Goal: Task Accomplishment & Management: Manage account settings

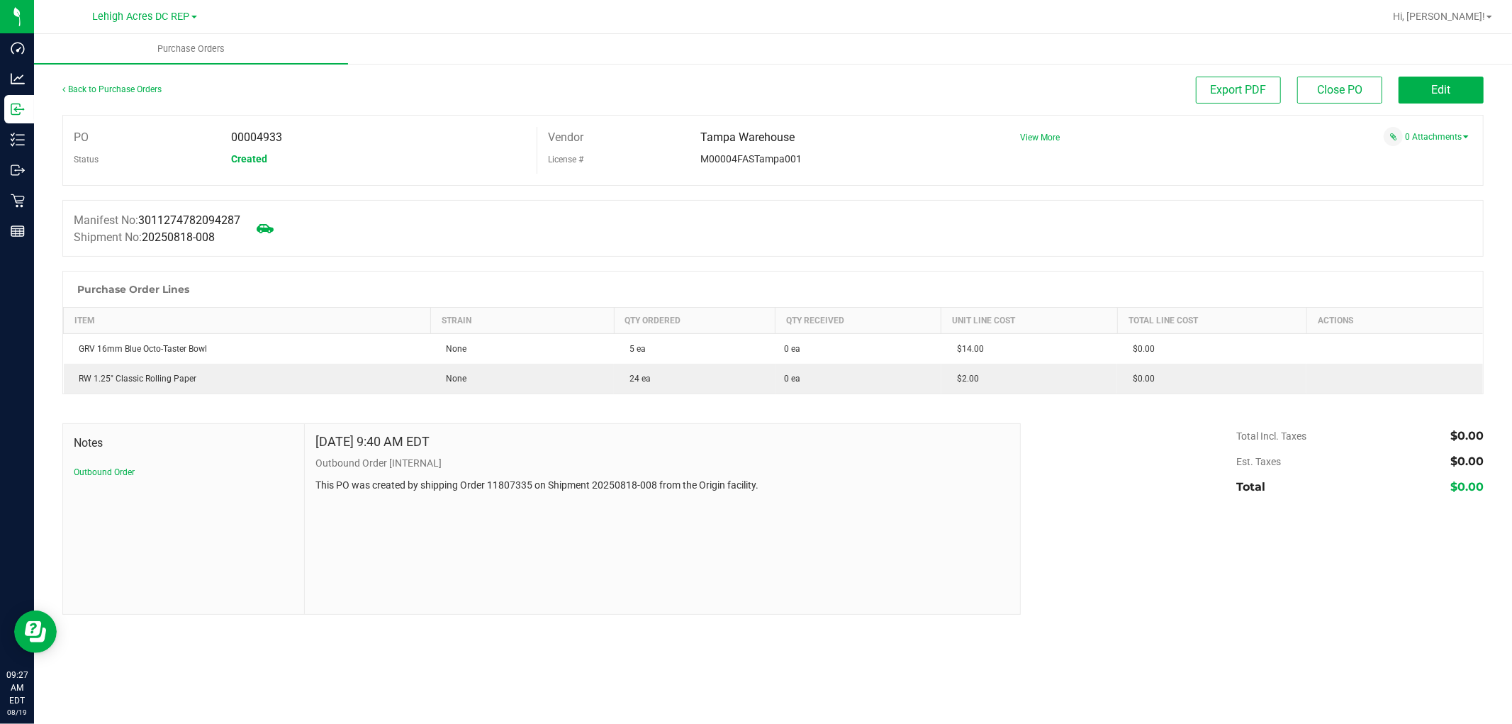
click at [1334, 23] on div at bounding box center [819, 17] width 1130 height 28
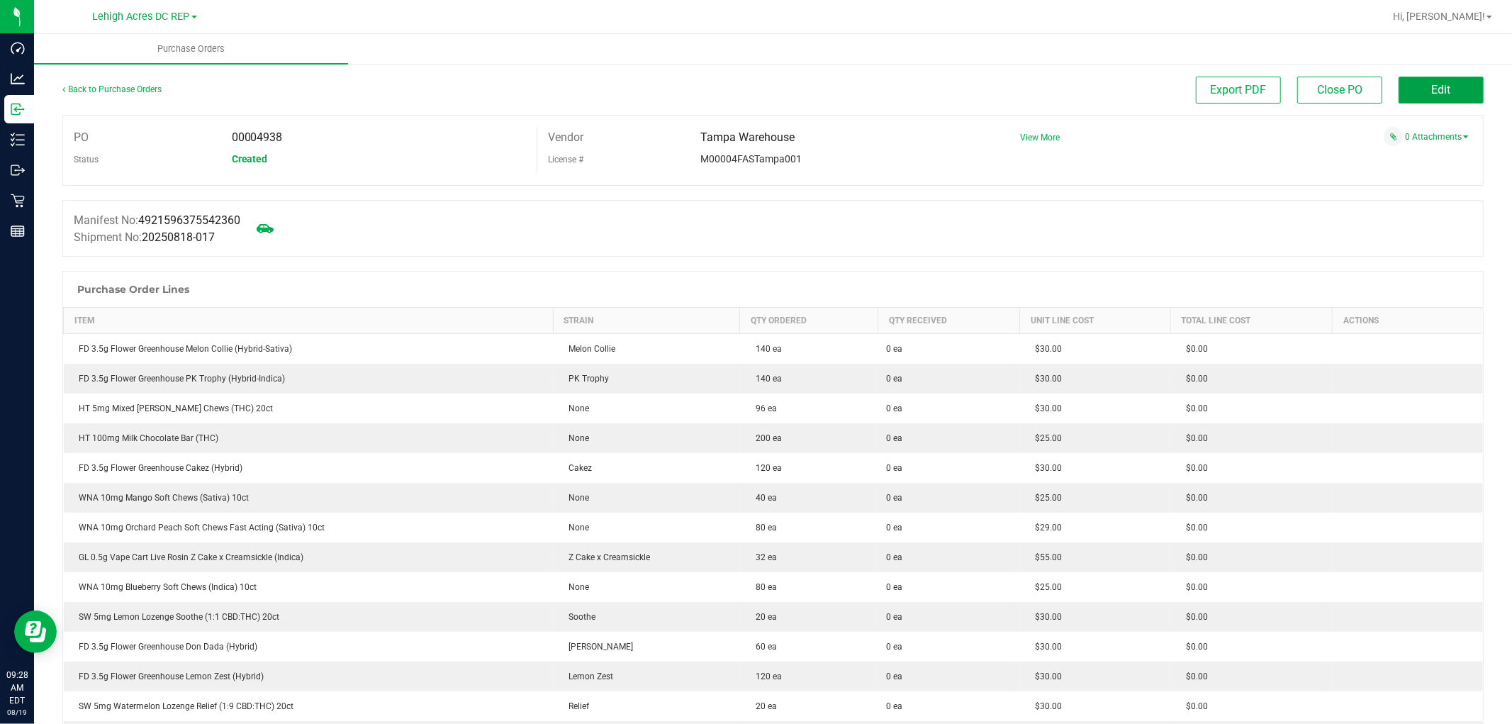
click at [1443, 83] on button "Edit" at bounding box center [1441, 90] width 85 height 27
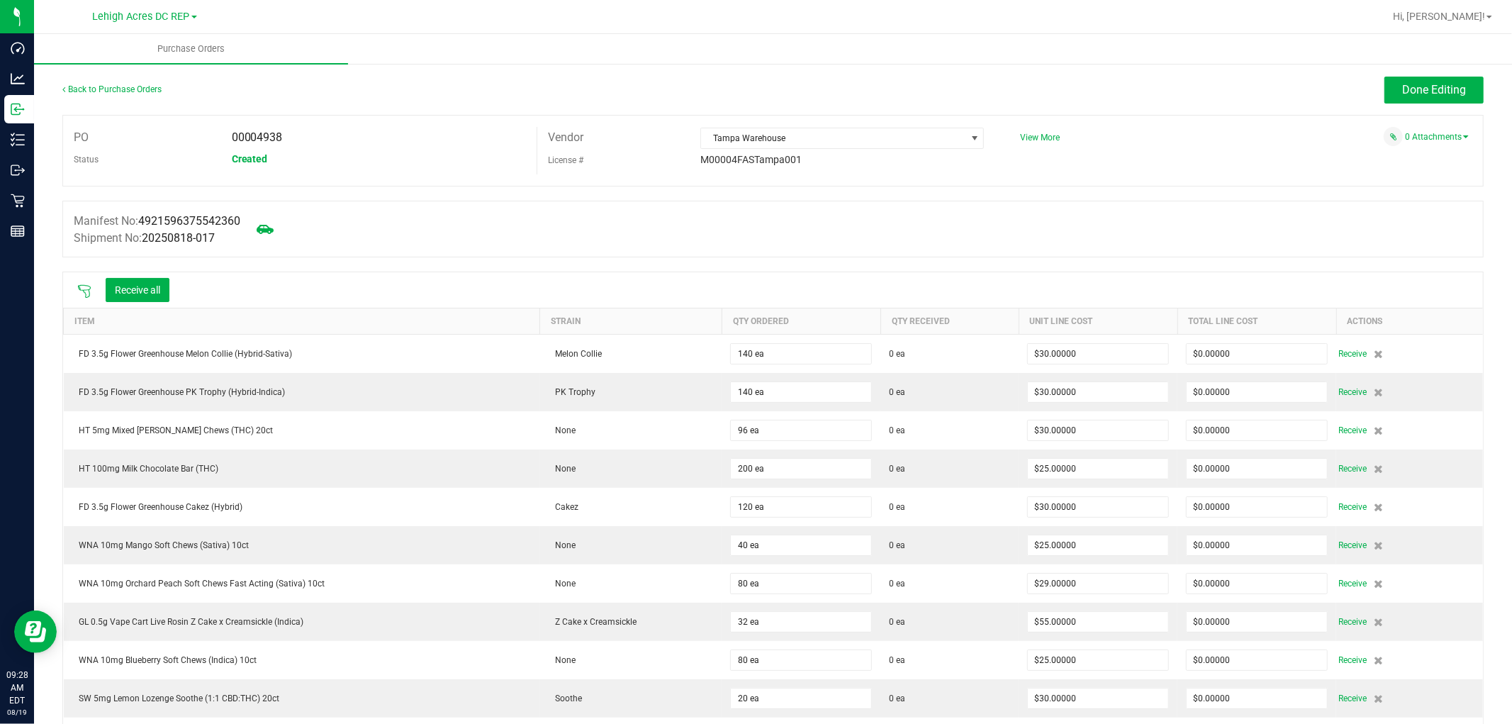
click at [80, 293] on icon at bounding box center [84, 291] width 14 height 14
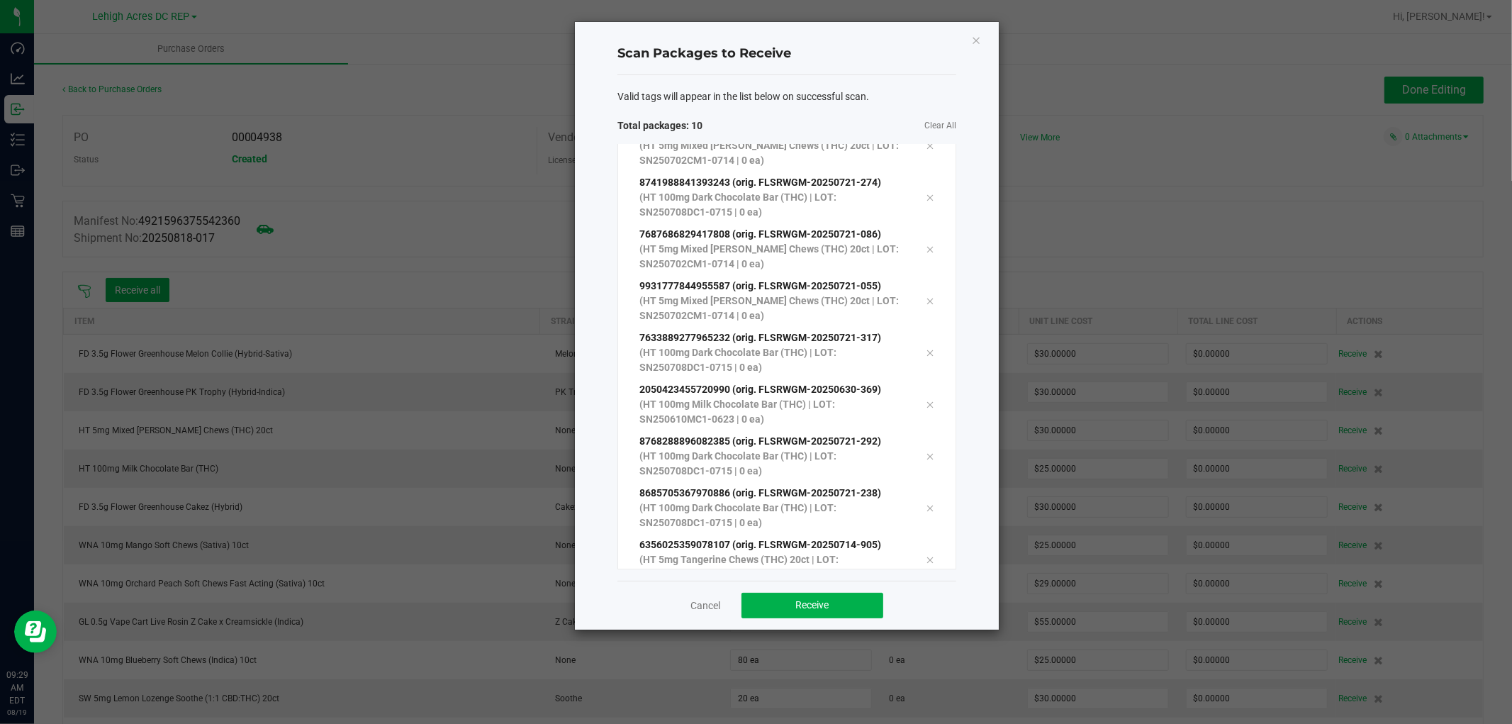
scroll to position [129, 0]
click at [839, 600] on button "Receive" at bounding box center [813, 606] width 142 height 26
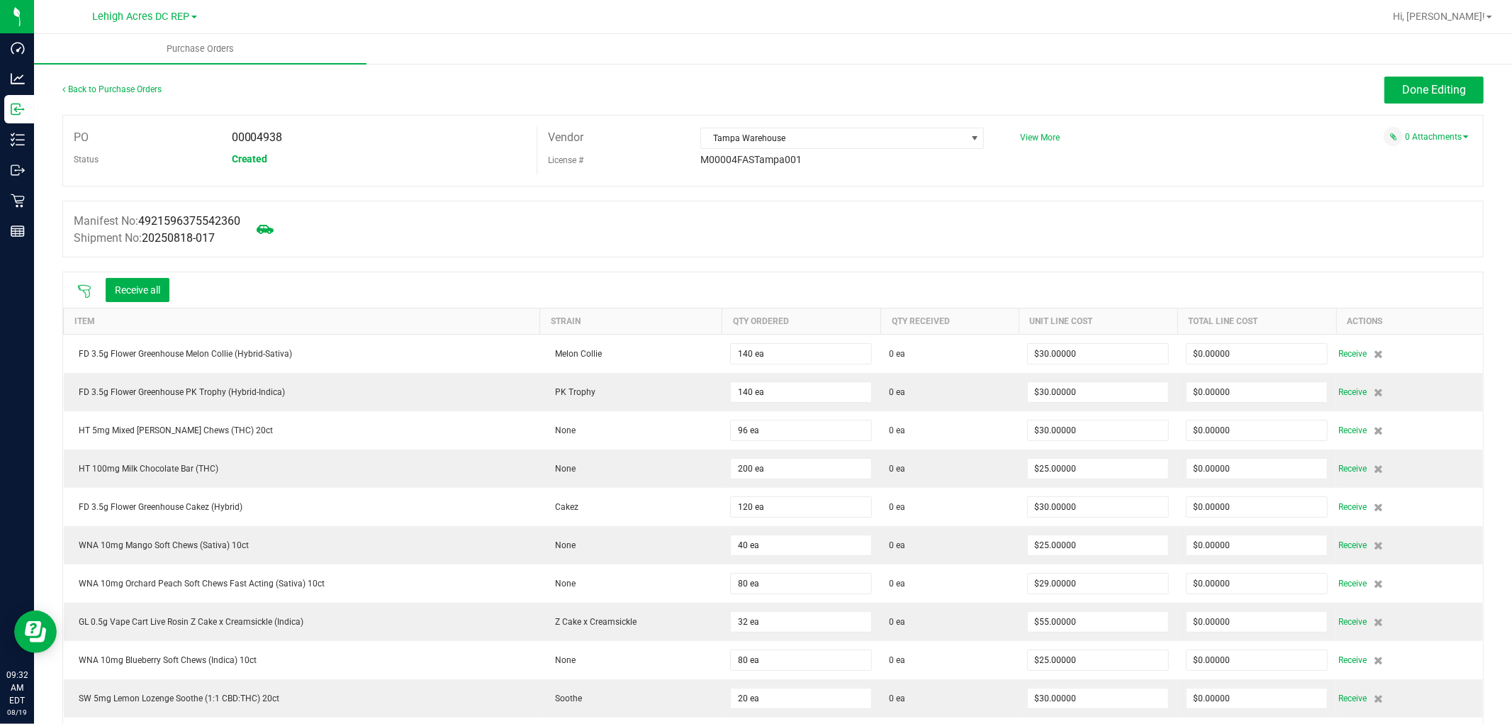
click at [82, 289] on icon at bounding box center [84, 291] width 14 height 14
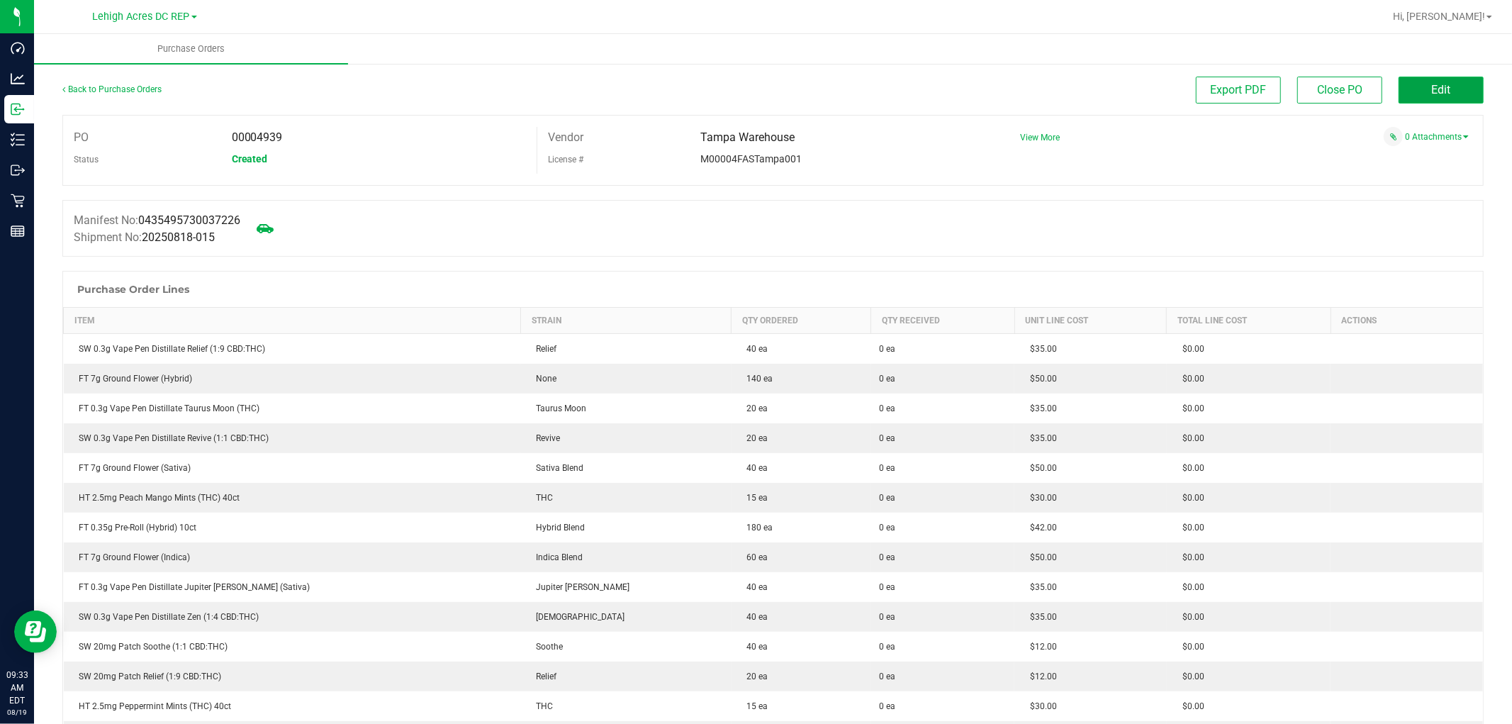
click at [1428, 79] on button "Edit" at bounding box center [1441, 90] width 85 height 27
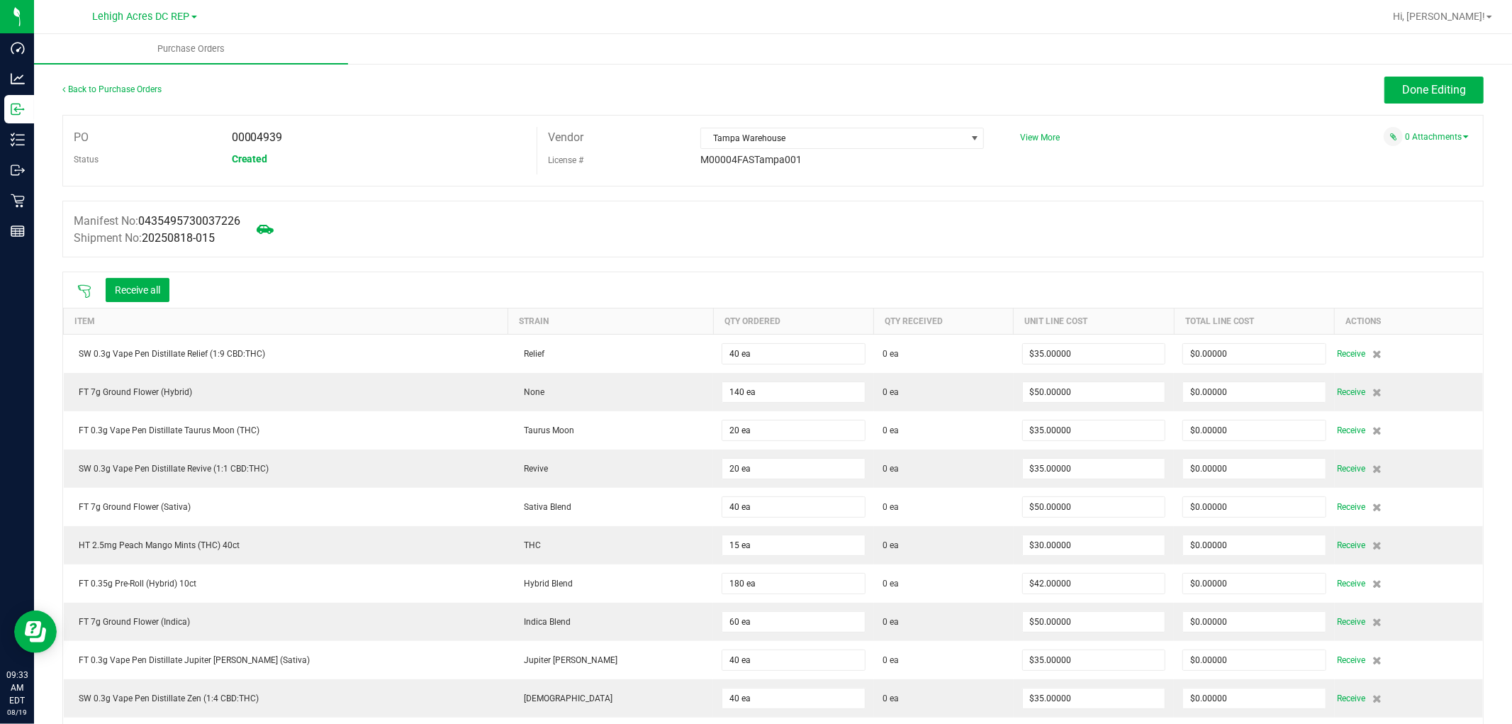
click at [82, 284] on div at bounding box center [84, 290] width 28 height 14
click at [83, 294] on icon at bounding box center [84, 291] width 14 height 14
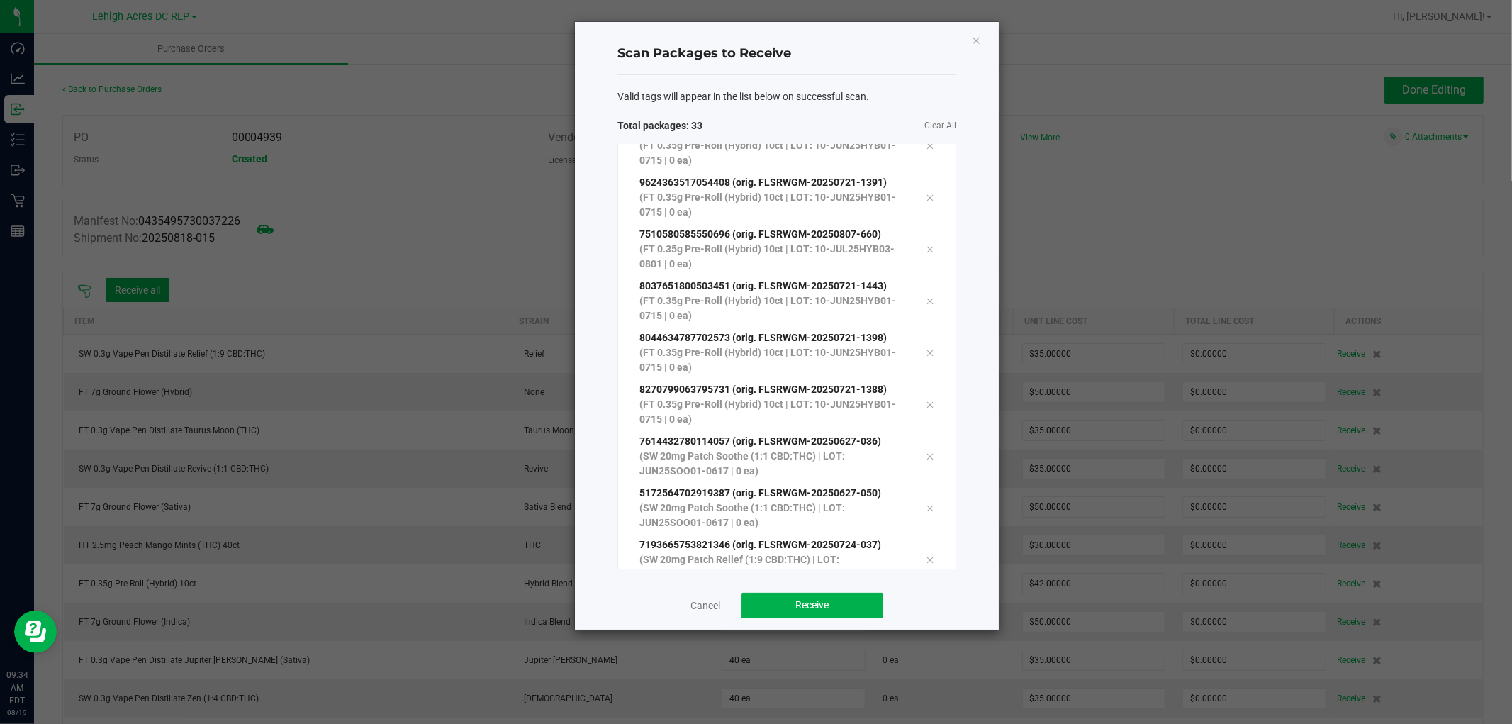
scroll to position [1319, 0]
click at [832, 599] on button "Receive" at bounding box center [813, 606] width 142 height 26
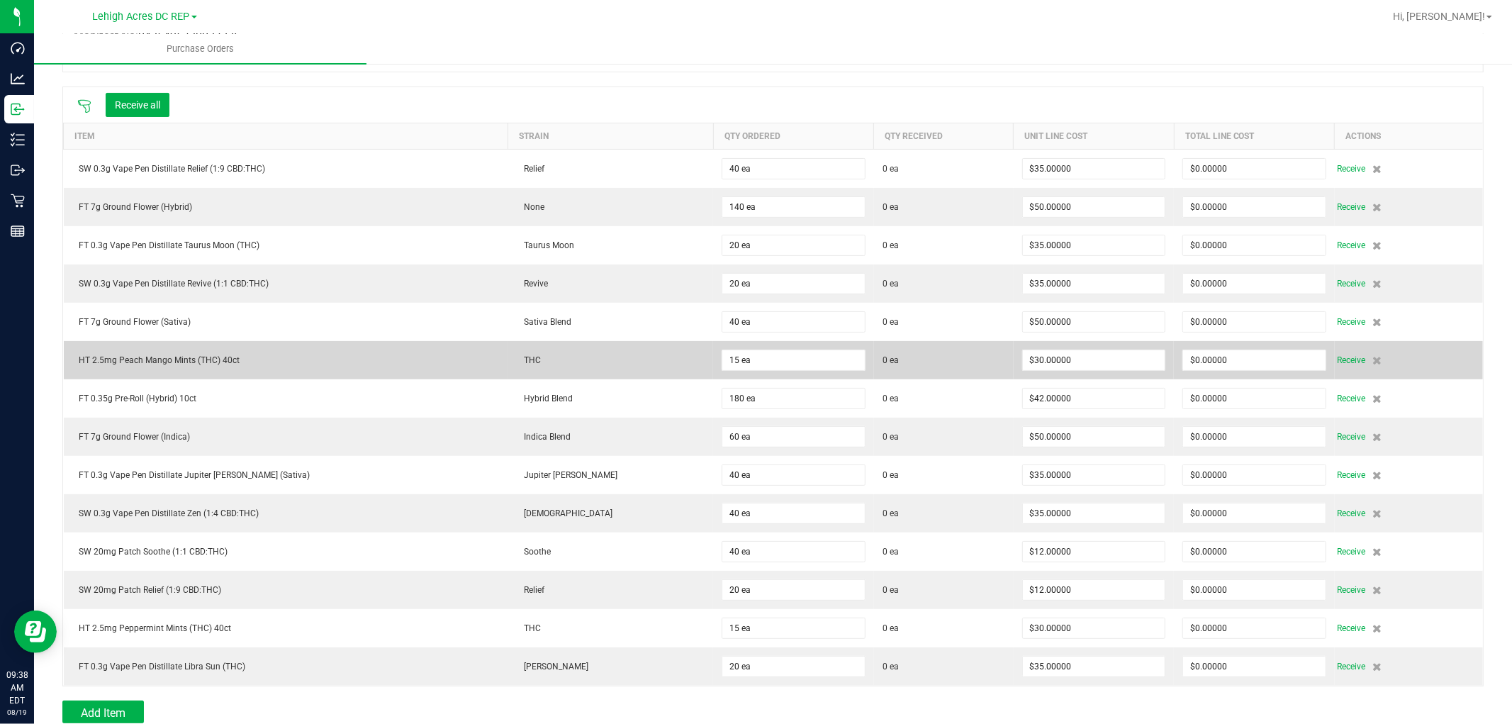
scroll to position [157, 0]
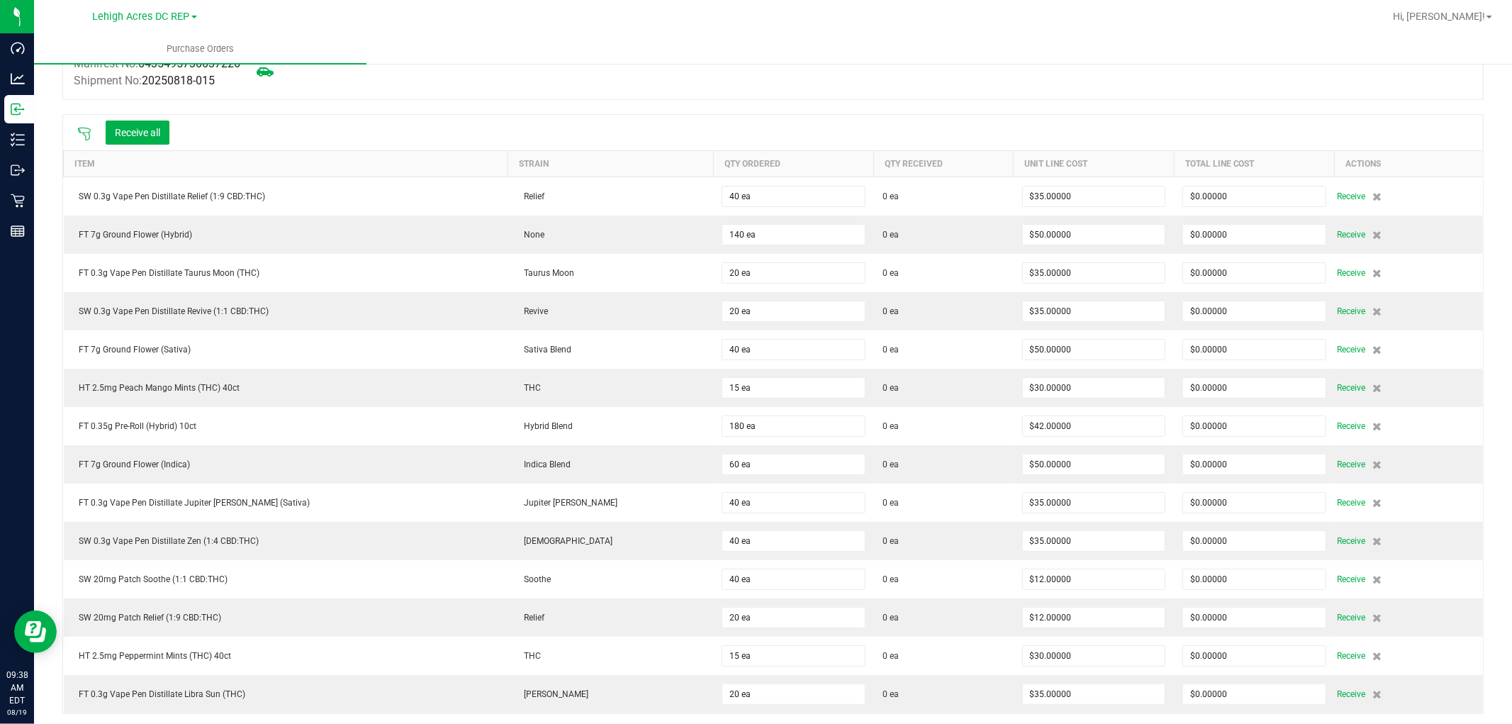
click at [88, 135] on icon at bounding box center [84, 134] width 14 height 14
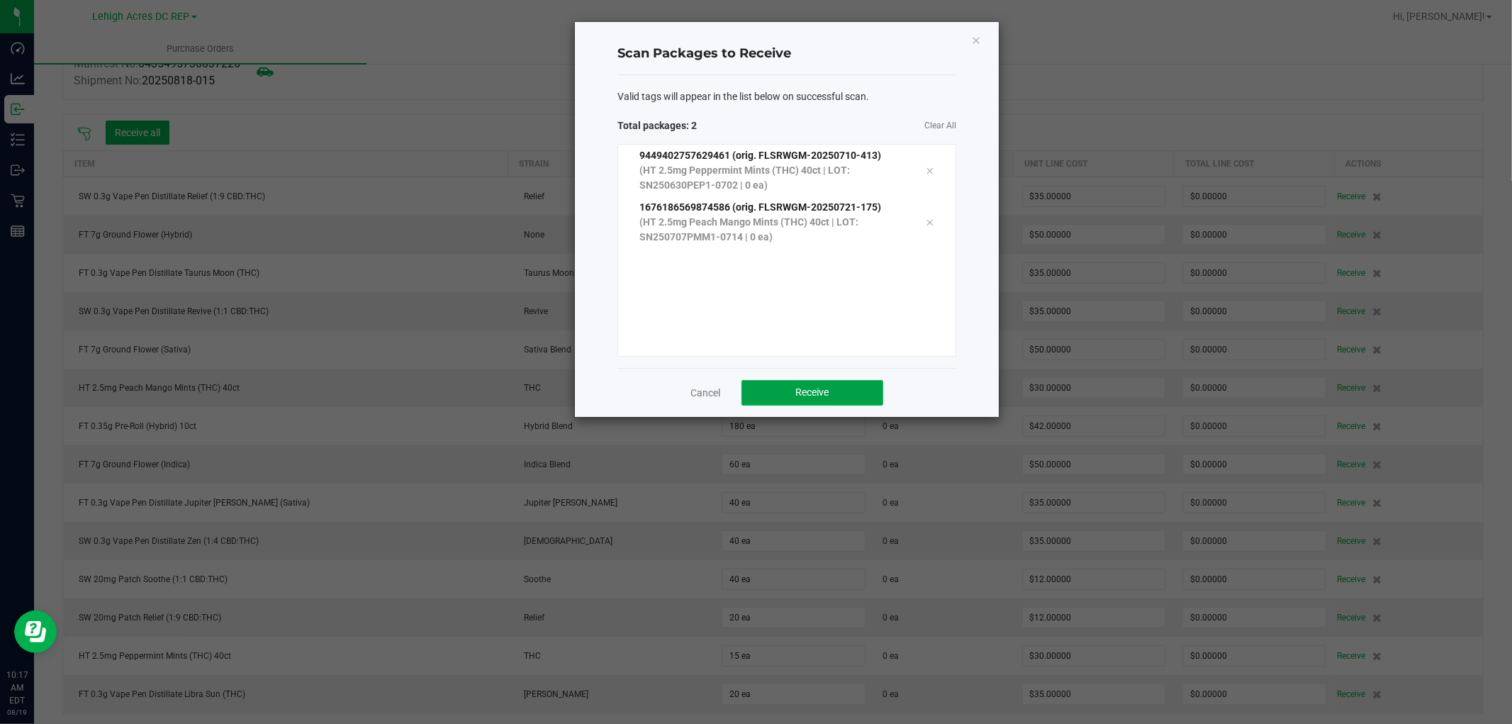
click at [818, 388] on span "Receive" at bounding box center [812, 391] width 33 height 11
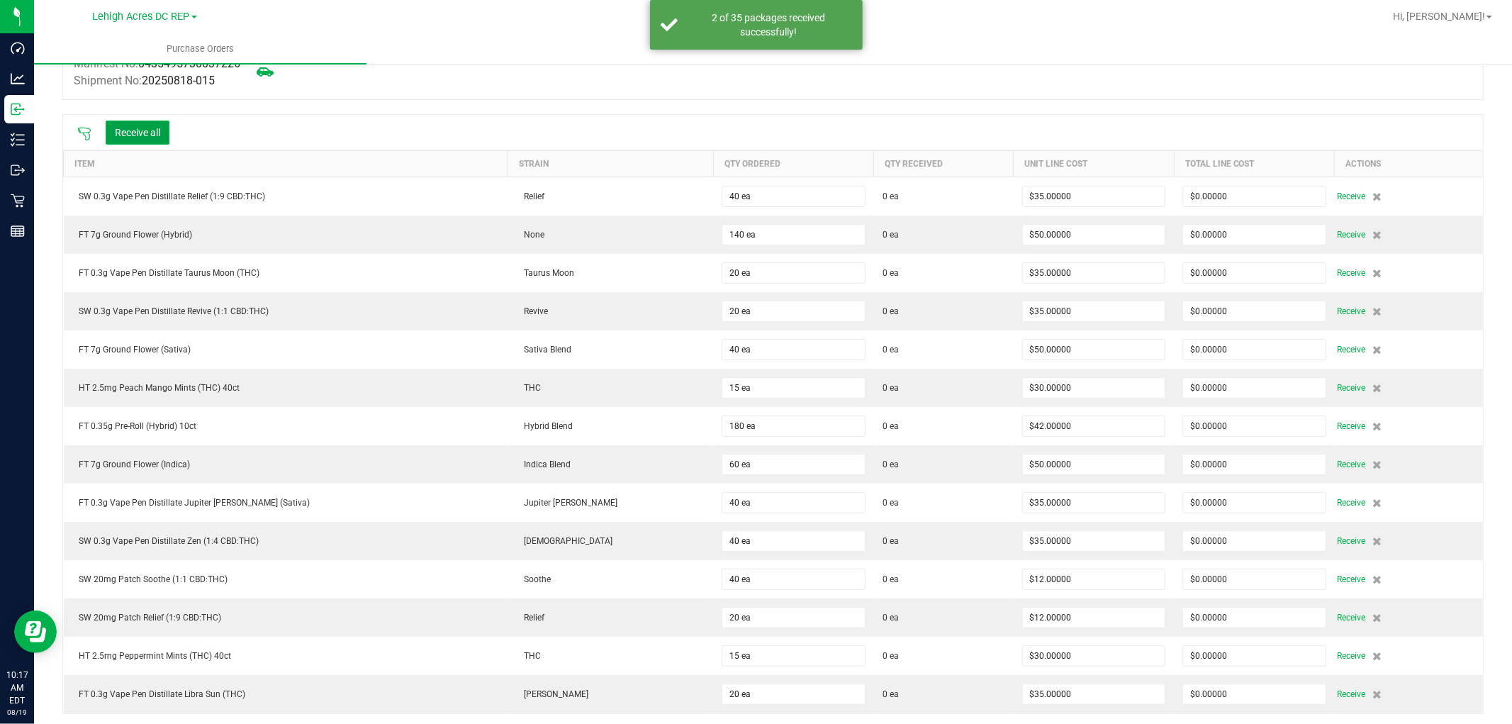
click at [151, 133] on button "Receive all" at bounding box center [138, 133] width 64 height 24
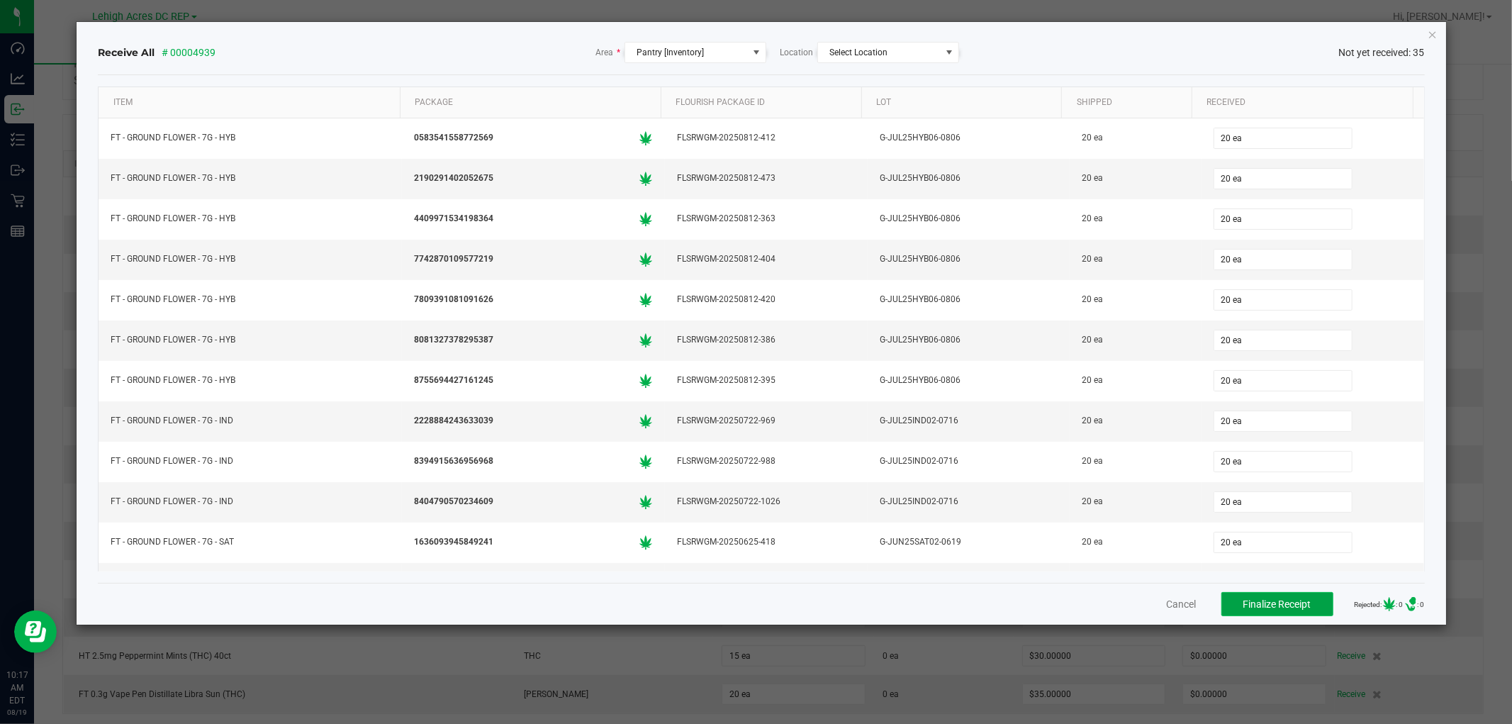
click at [1262, 598] on span "Finalize Receipt" at bounding box center [1277, 603] width 68 height 11
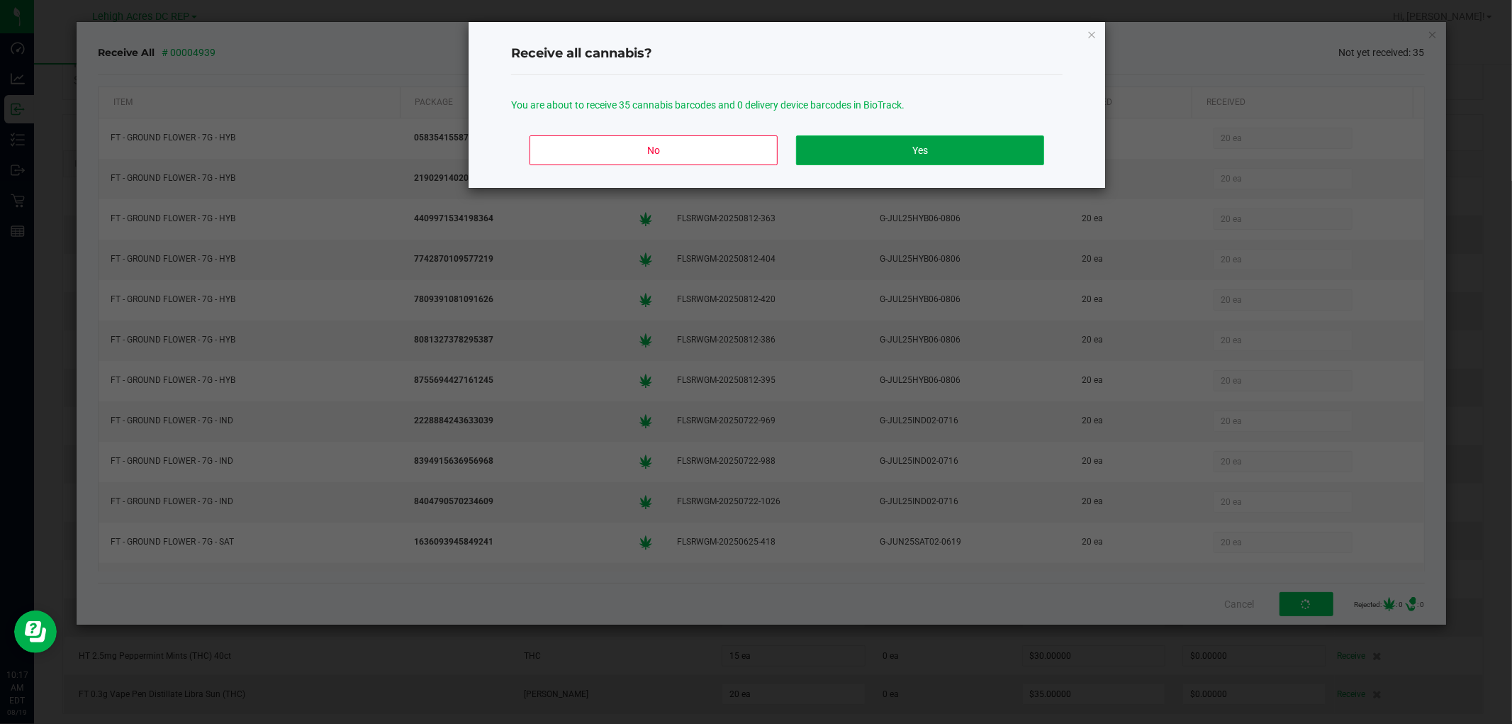
click at [919, 150] on button "Yes" at bounding box center [920, 150] width 248 height 30
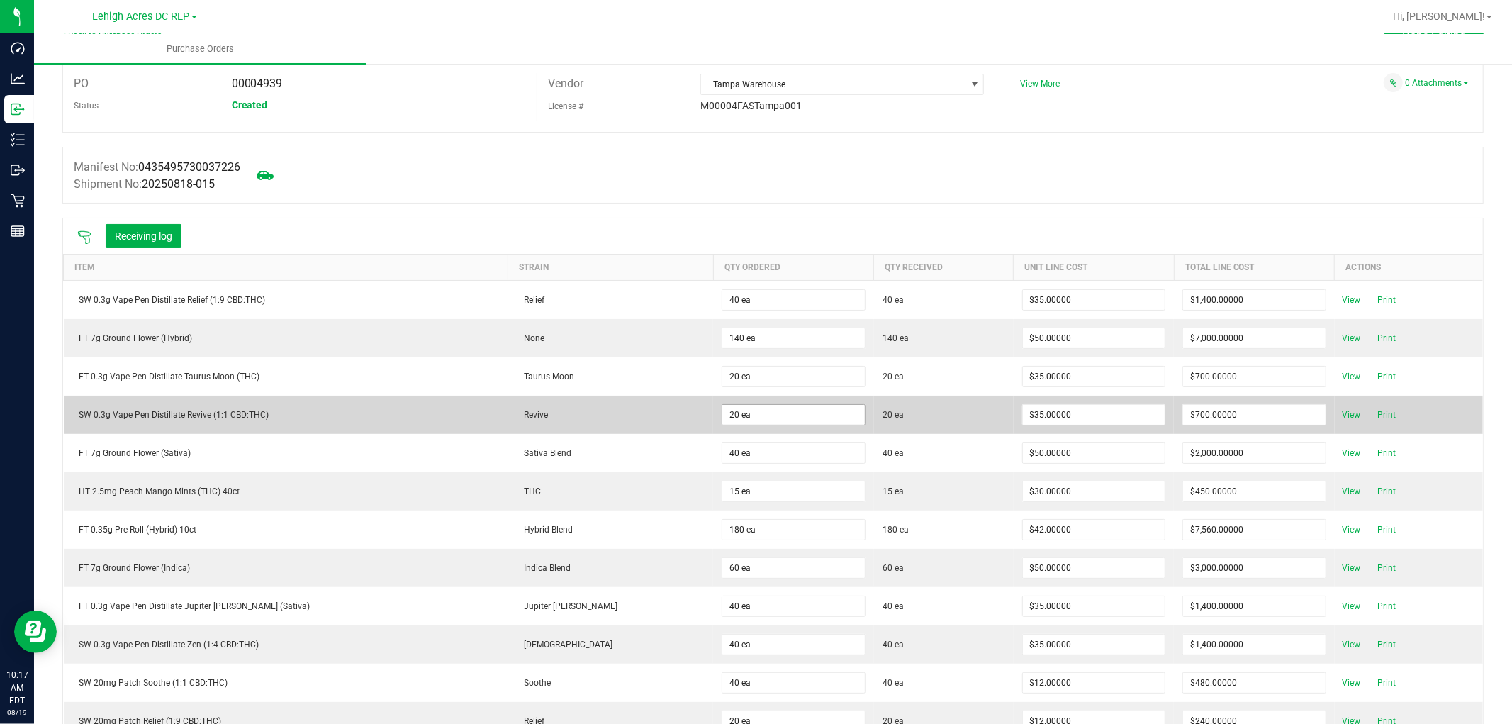
scroll to position [0, 0]
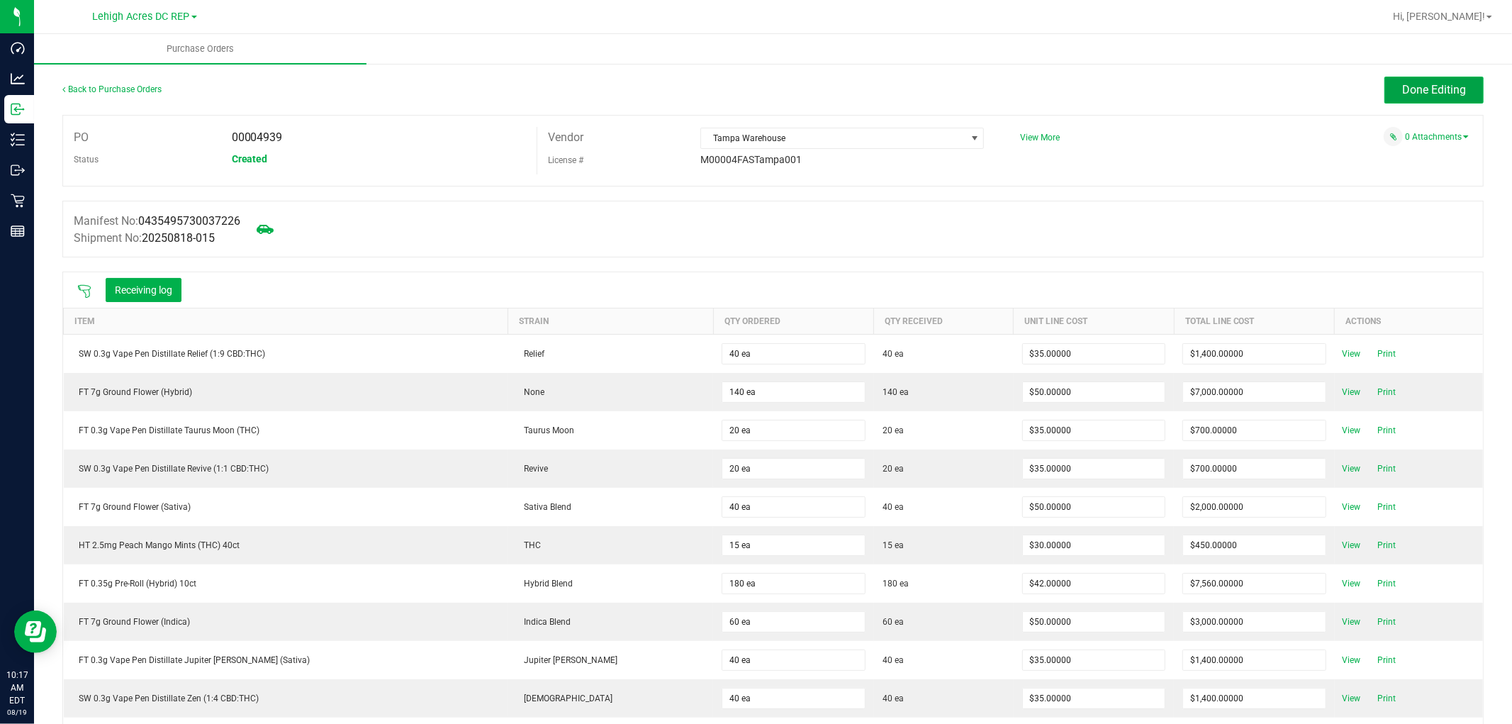
click at [1430, 96] on span "Done Editing" at bounding box center [1434, 89] width 64 height 13
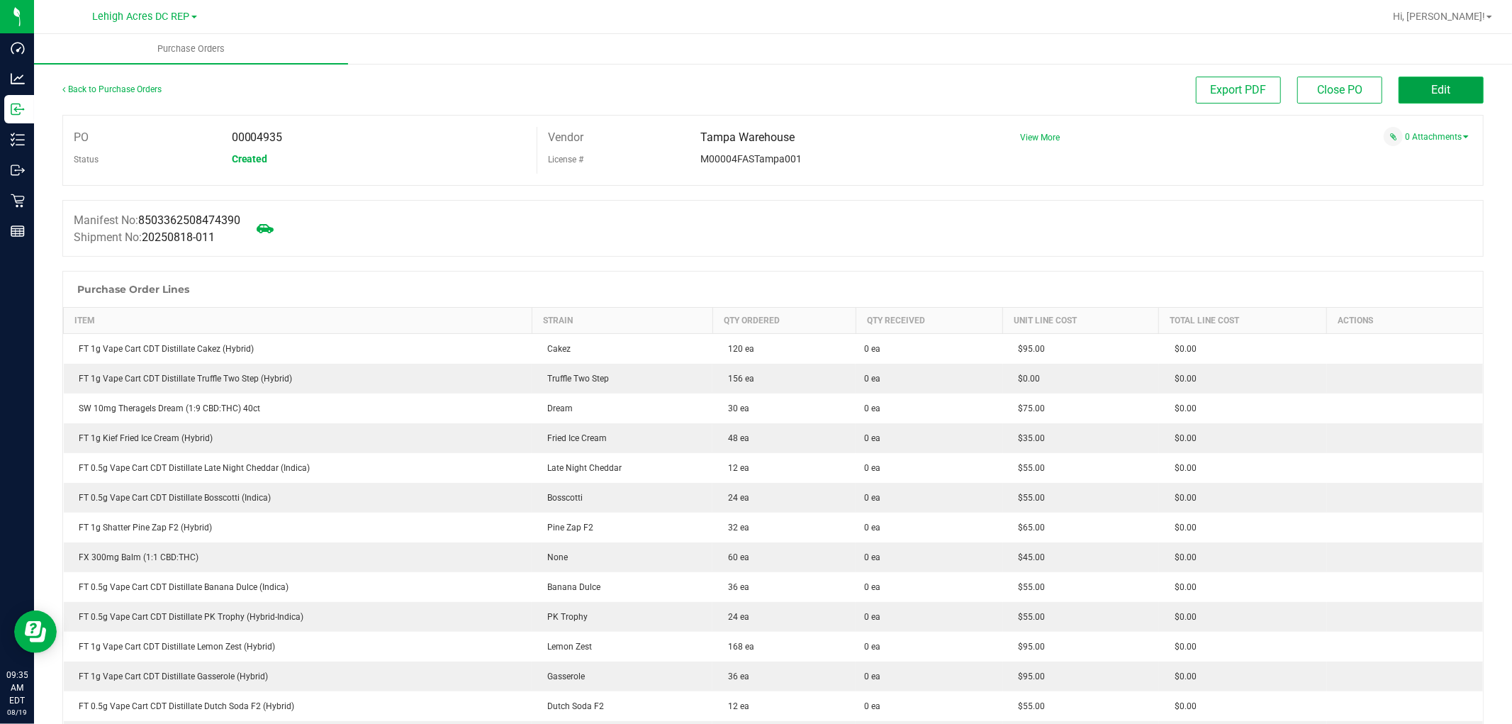
click at [1455, 99] on button "Edit" at bounding box center [1441, 90] width 85 height 27
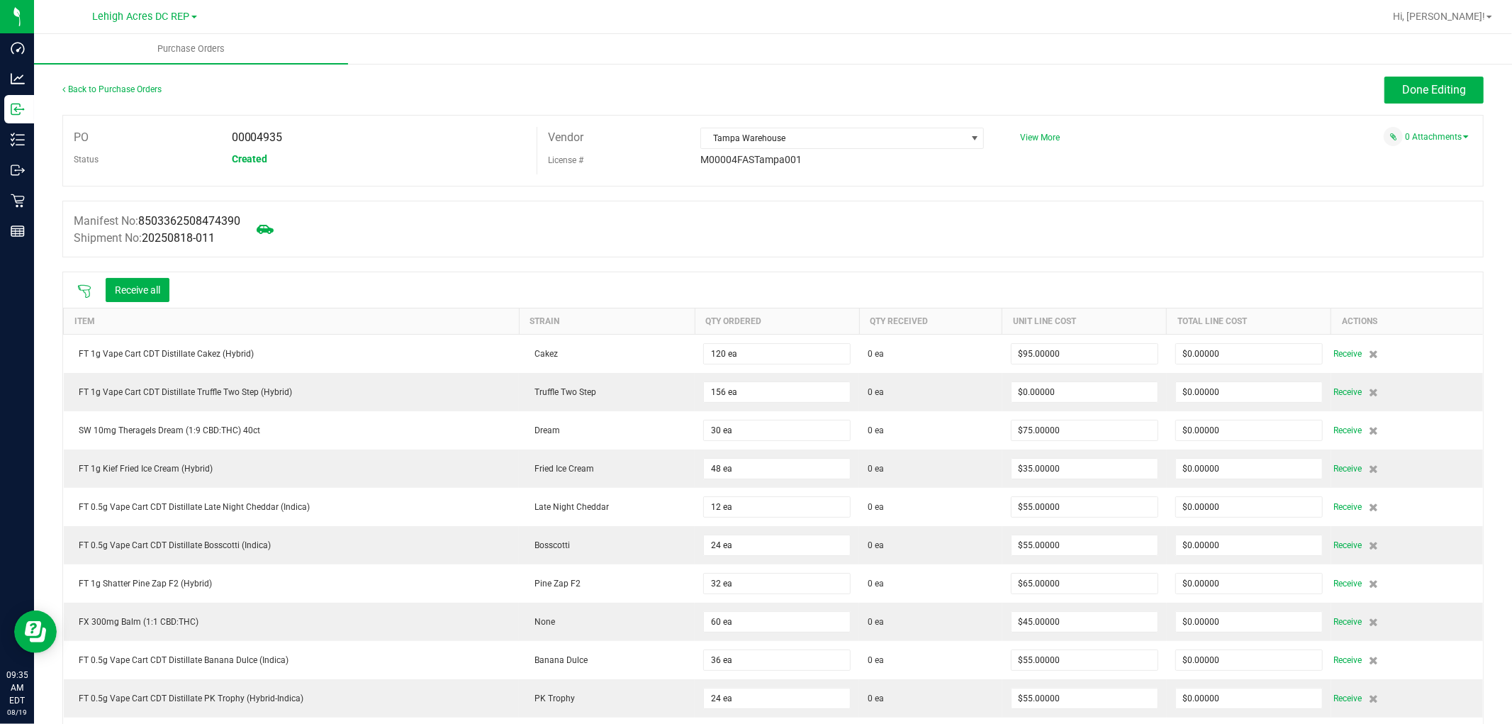
click at [82, 289] on icon at bounding box center [84, 291] width 14 height 14
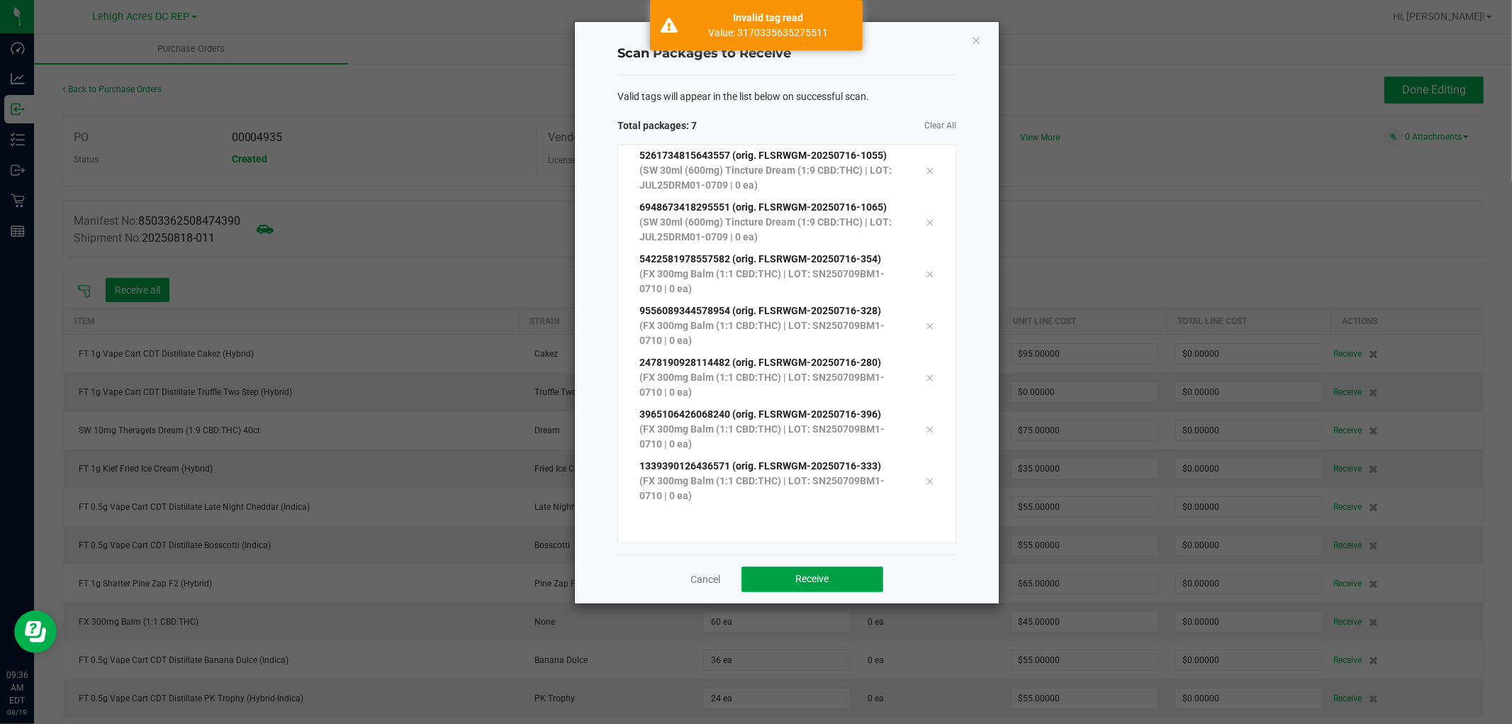
click at [796, 574] on span "Receive" at bounding box center [812, 578] width 33 height 11
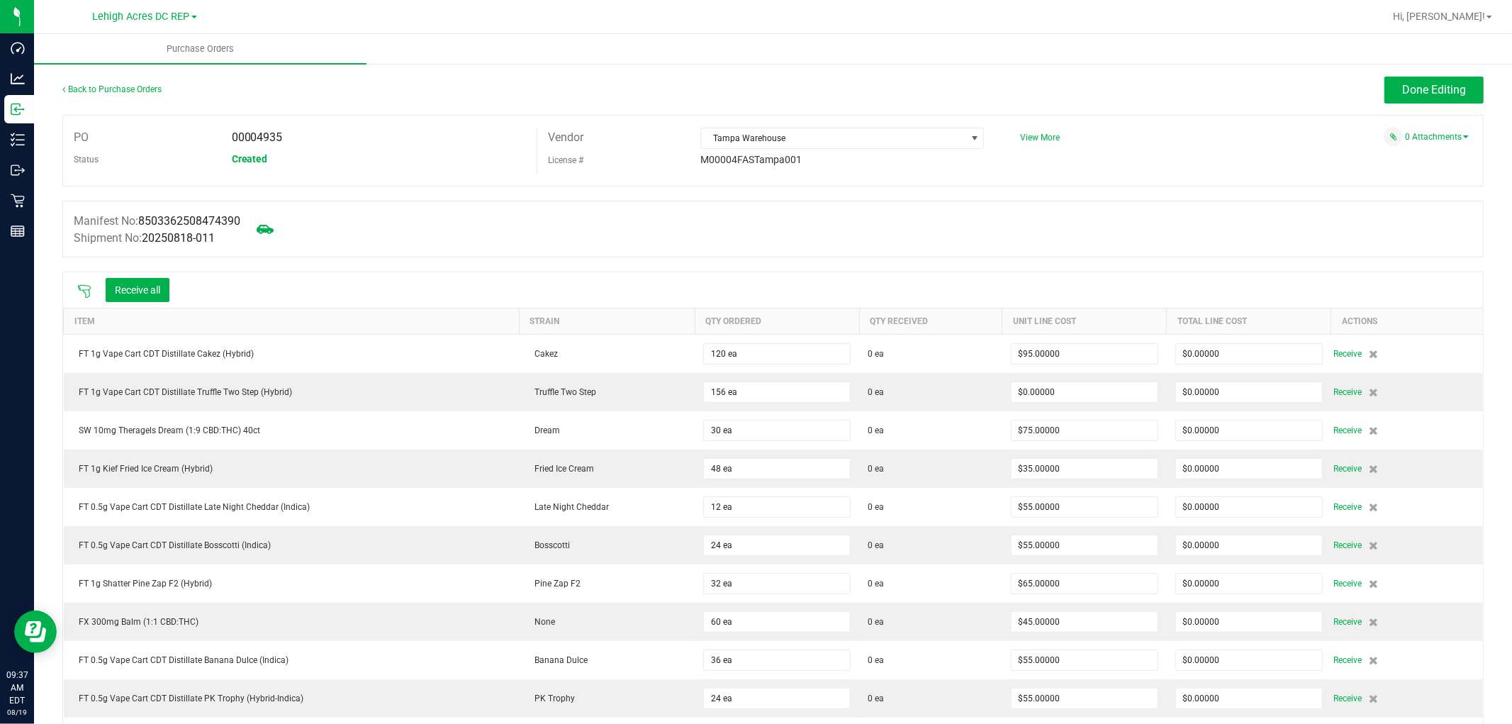
click at [79, 293] on icon at bounding box center [84, 291] width 14 height 14
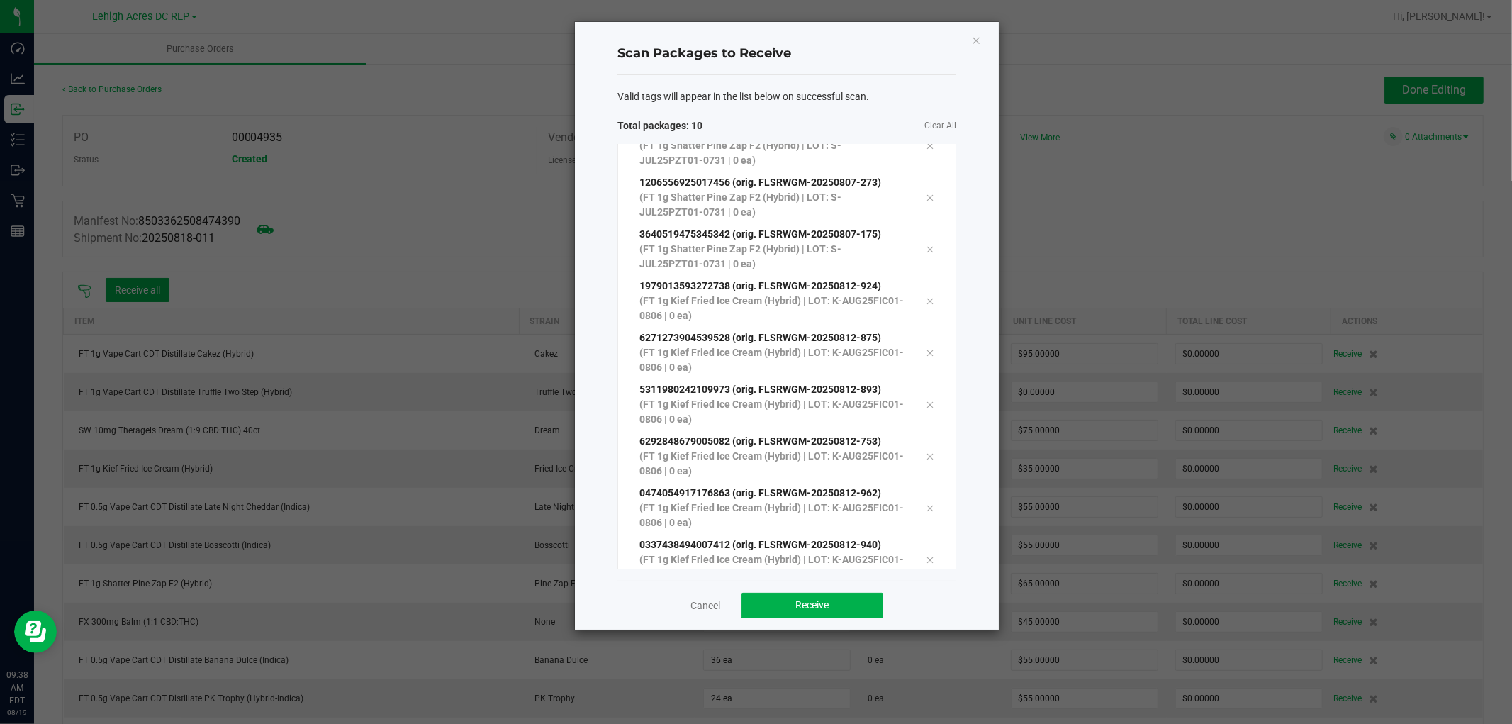
scroll to position [129, 0]
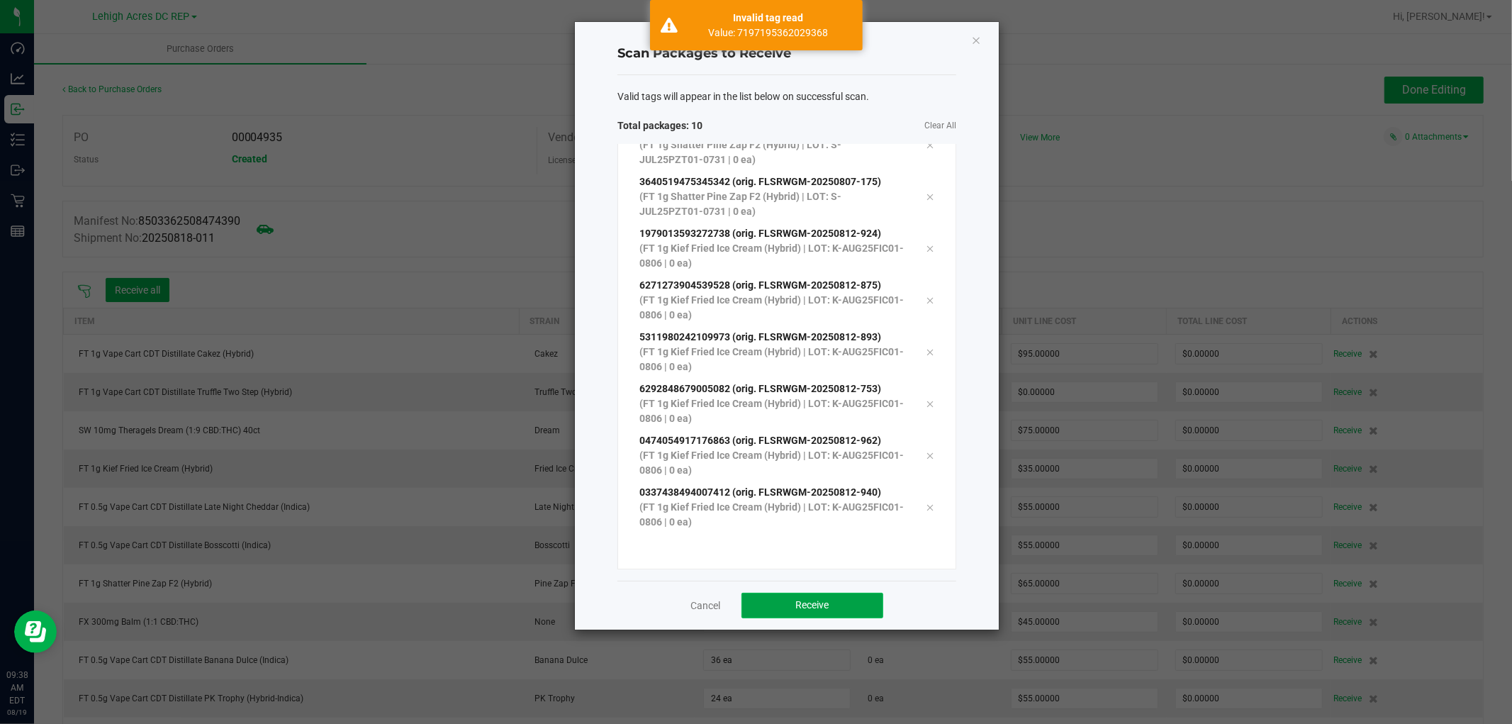
drag, startPoint x: 785, startPoint y: 596, endPoint x: 776, endPoint y: 587, distance: 12.5
click at [784, 595] on button "Receive" at bounding box center [813, 606] width 142 height 26
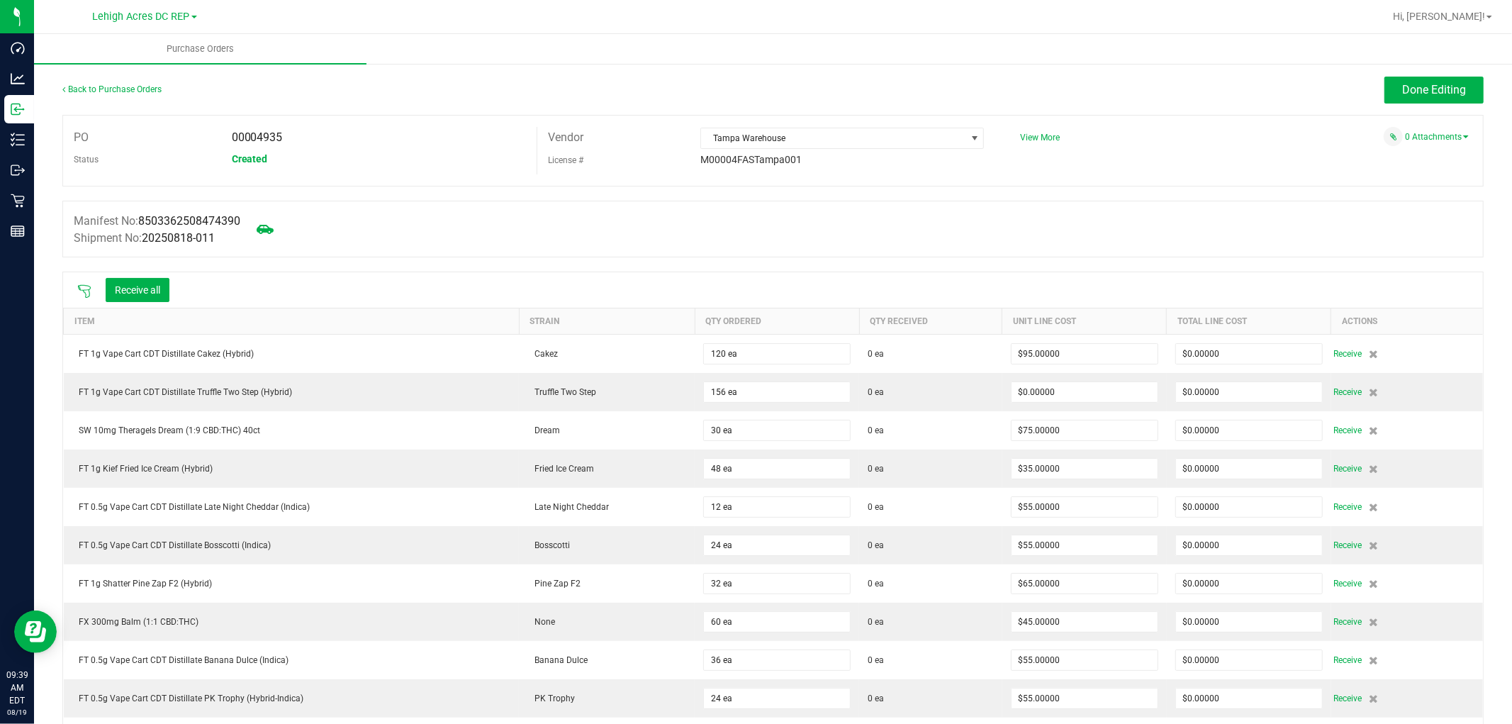
click at [81, 289] on icon at bounding box center [84, 291] width 14 height 14
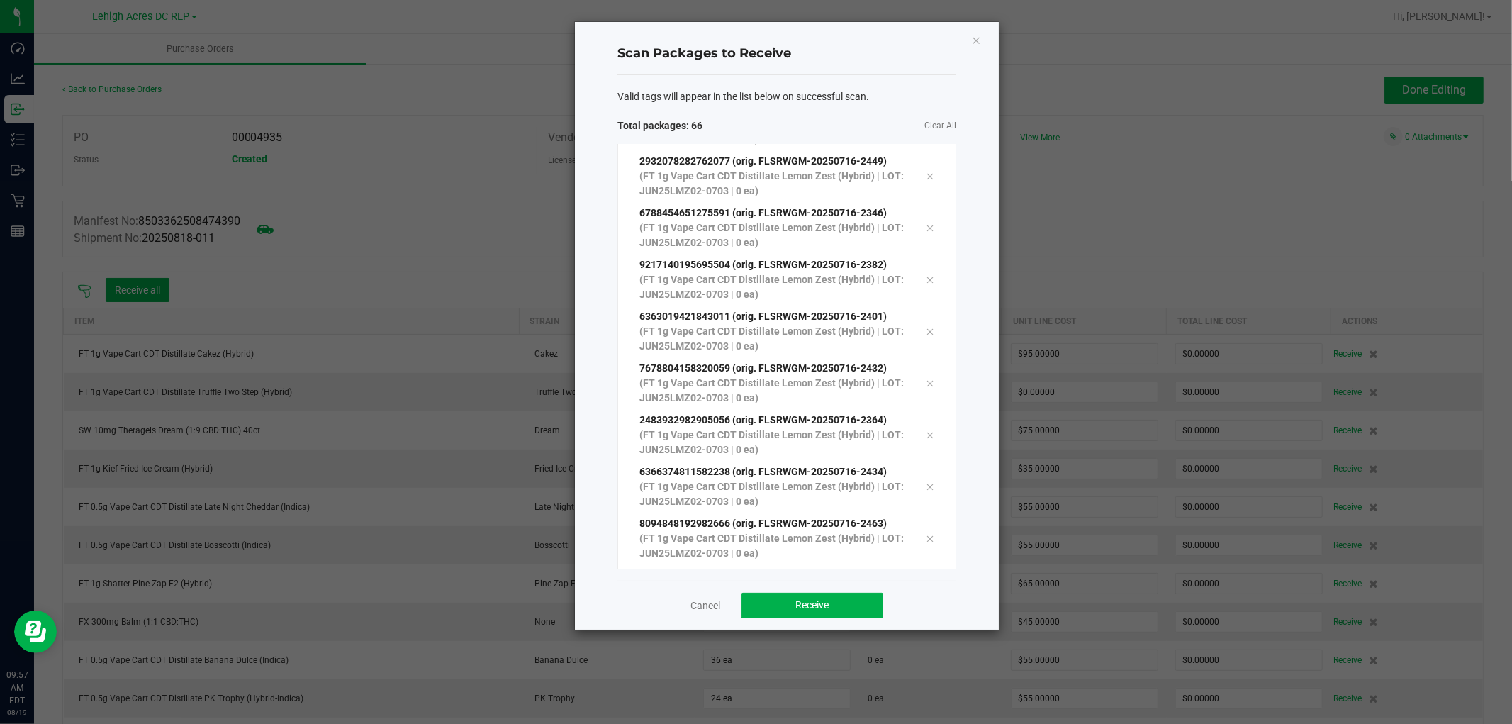
scroll to position [3025, 0]
click at [952, 48] on h4 "Scan Packages to Receive" at bounding box center [786, 54] width 339 height 18
click at [815, 607] on span "Receive" at bounding box center [812, 604] width 33 height 11
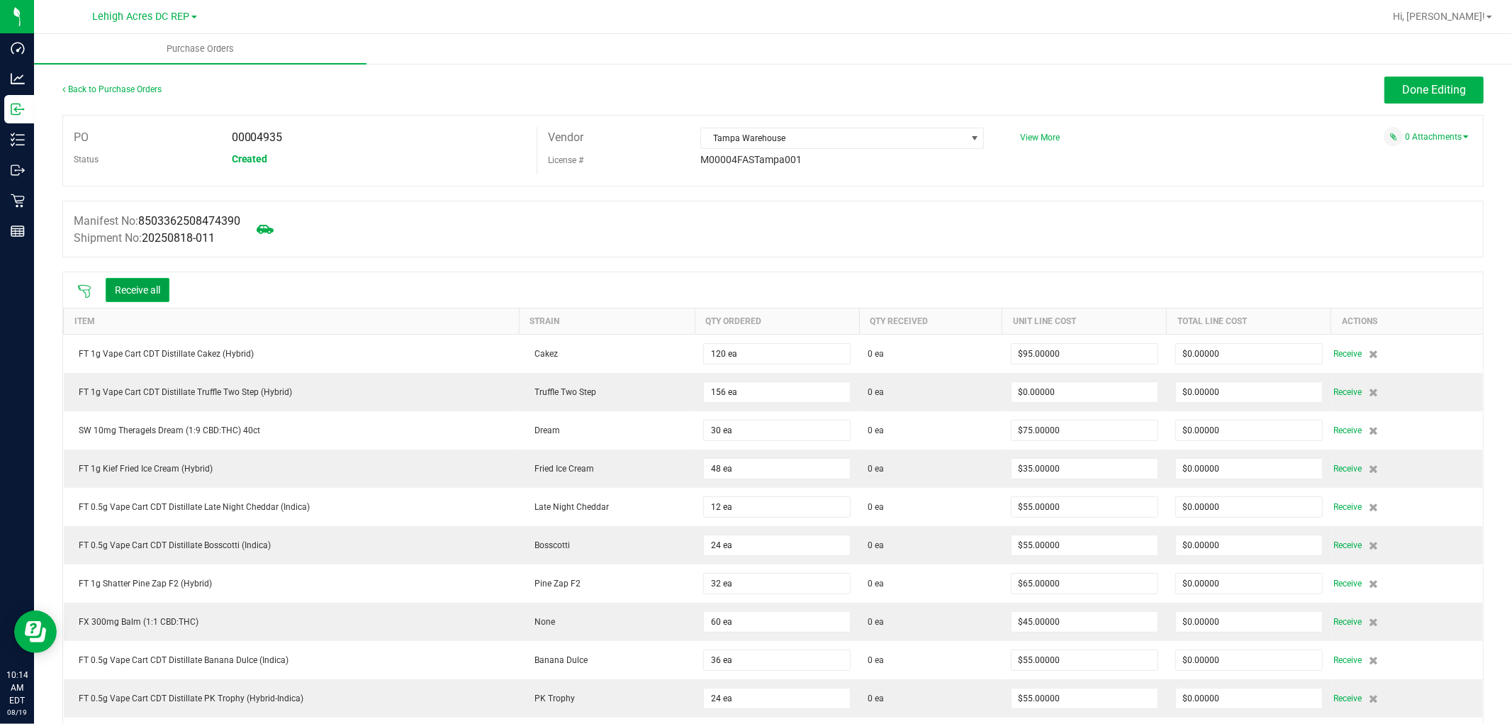
click at [158, 293] on button "Receive all" at bounding box center [138, 290] width 64 height 24
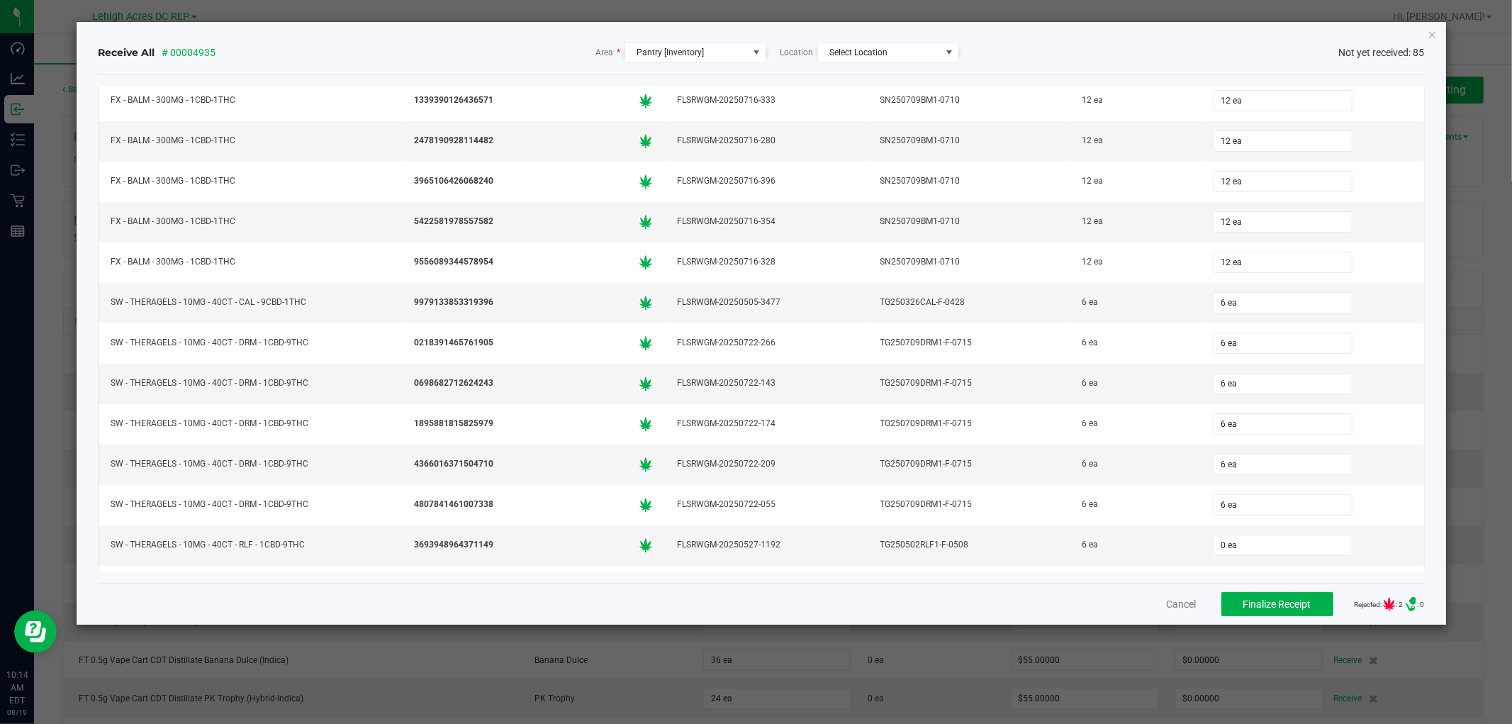
scroll to position [2999, 0]
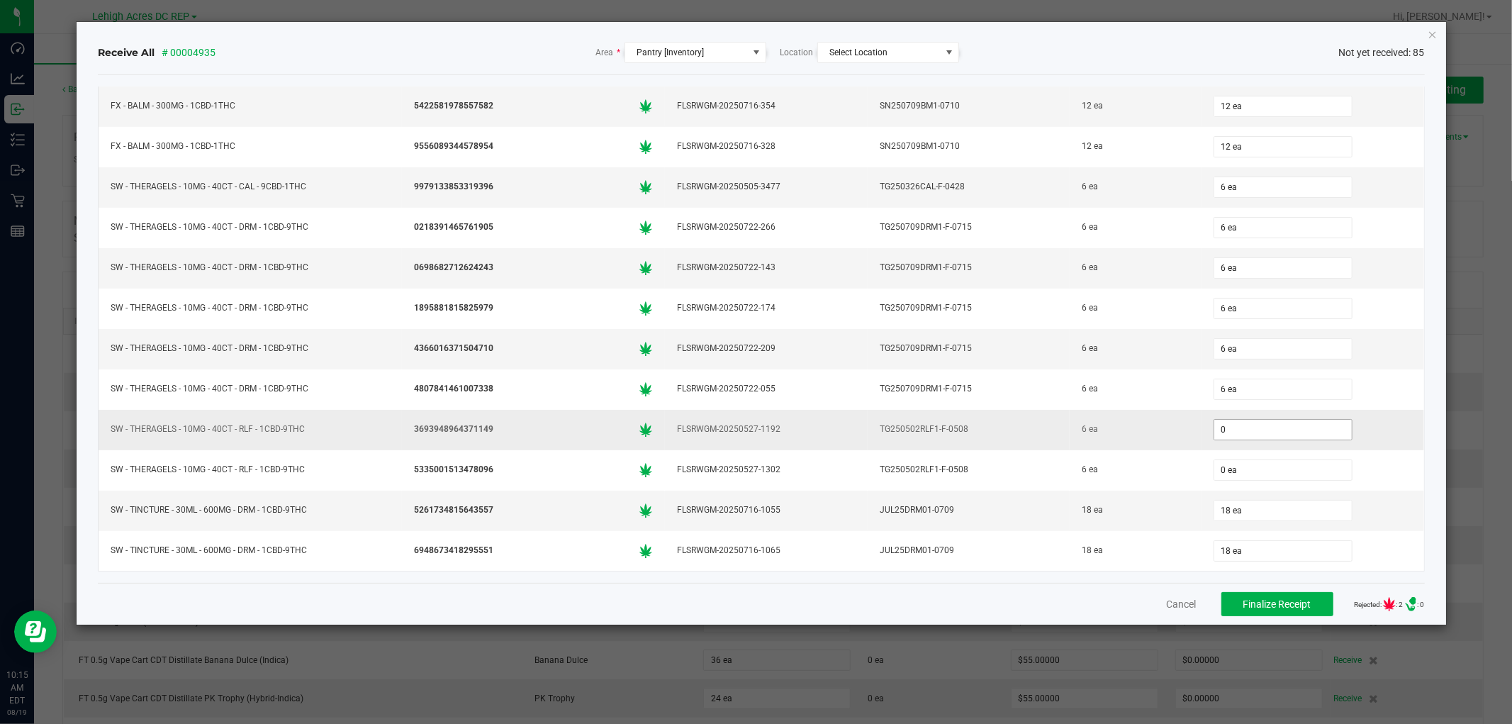
click at [1225, 424] on input "0" at bounding box center [1283, 430] width 138 height 20
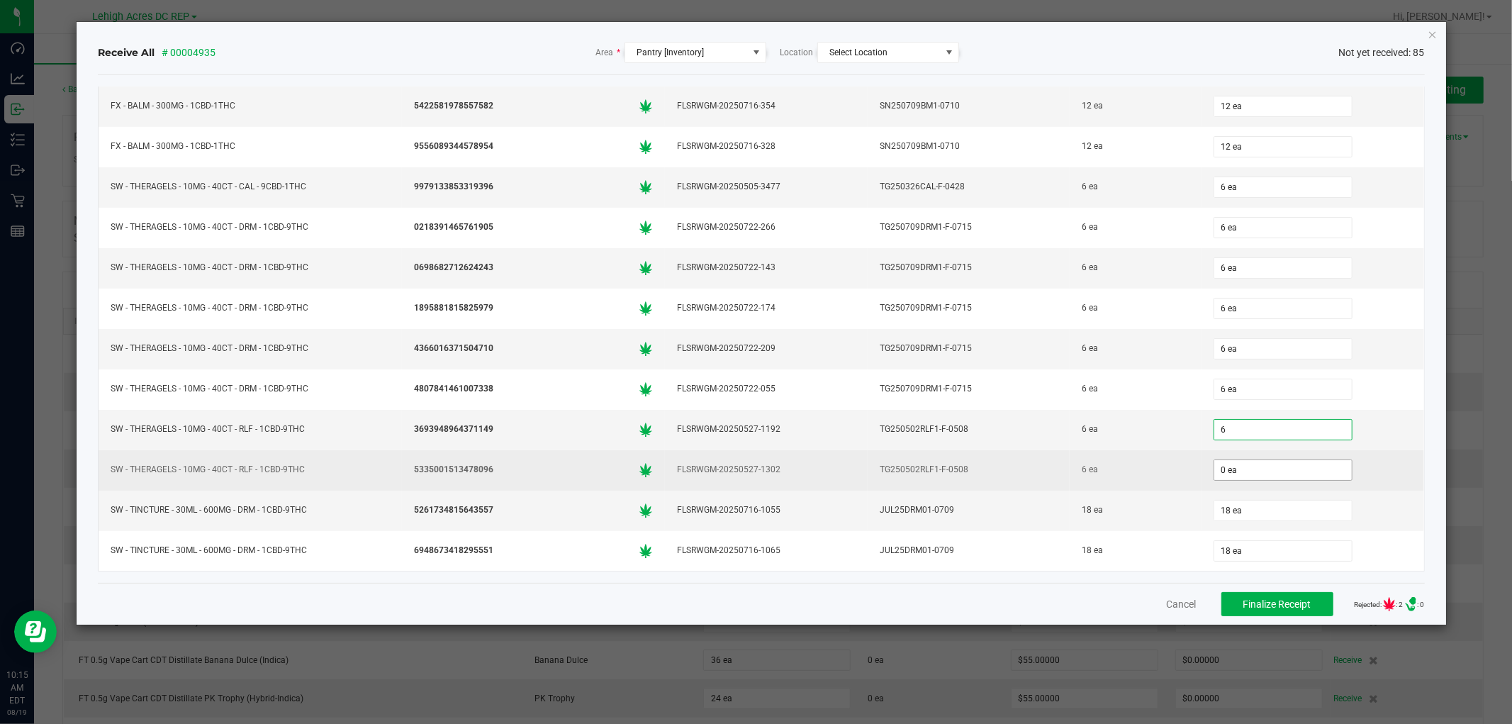
type input "6 ea"
click at [1225, 465] on input "0" at bounding box center [1283, 470] width 138 height 20
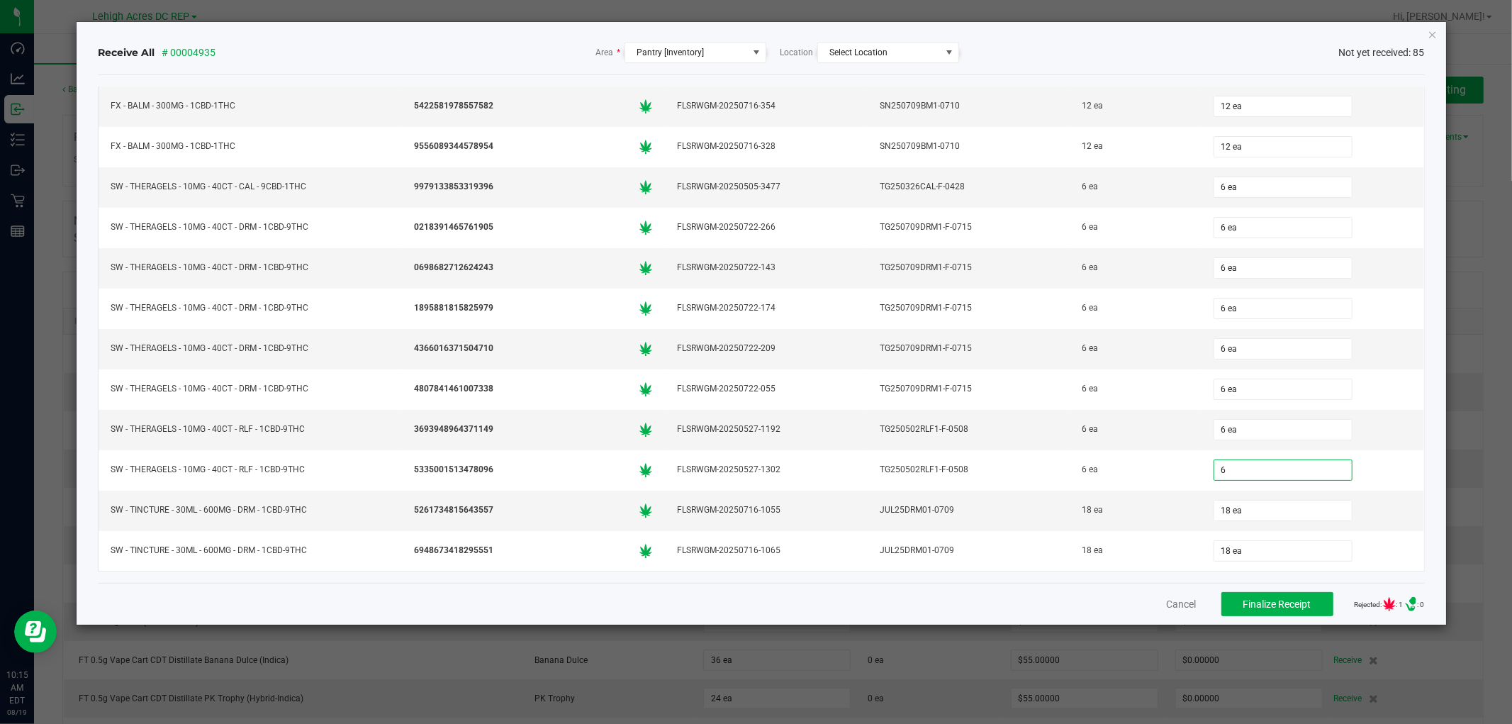
type input "6 ea"
click at [1066, 610] on div "Cancel Finalize Receipt Rejected: : 1 .st0{ } : 0" at bounding box center [761, 604] width 1326 height 42
click at [1269, 608] on span "Finalize Receipt" at bounding box center [1277, 603] width 68 height 11
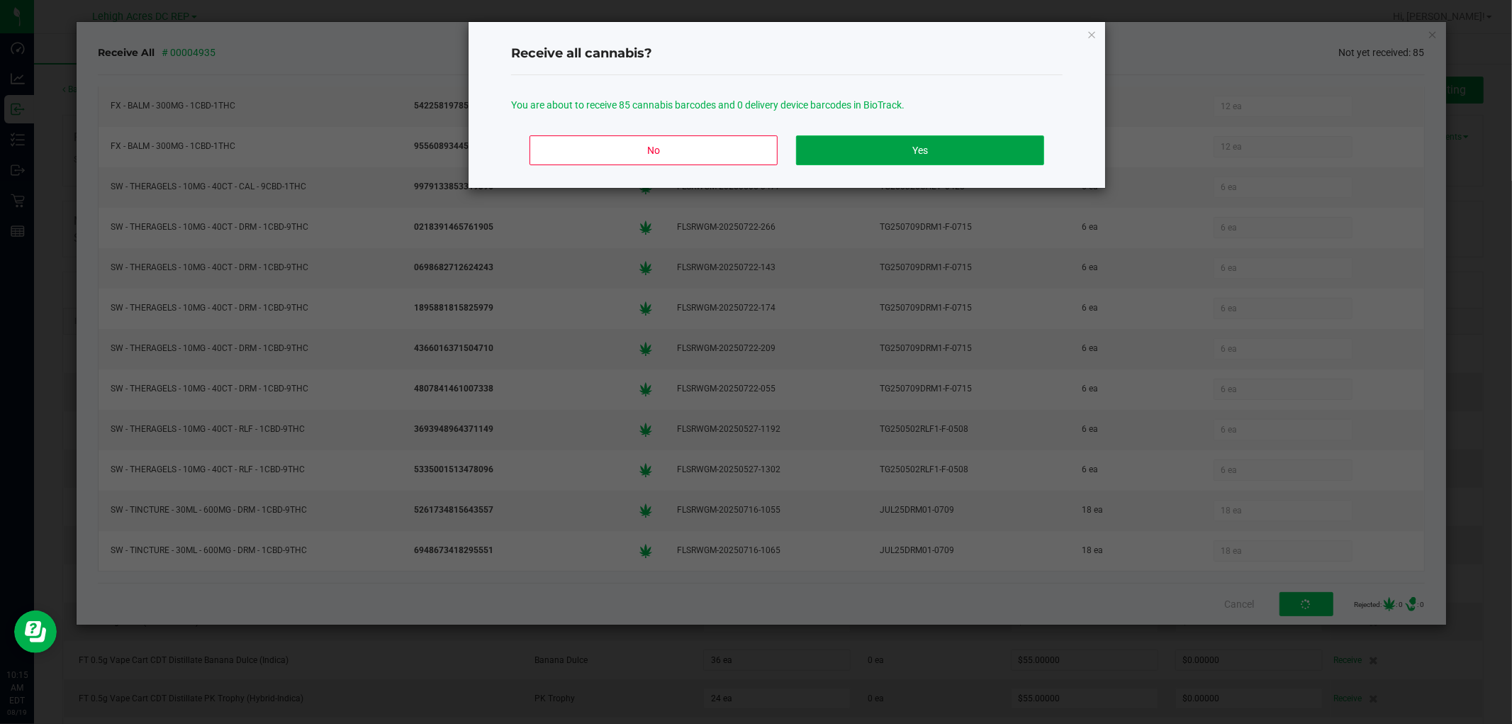
click at [888, 149] on button "Yes" at bounding box center [920, 150] width 248 height 30
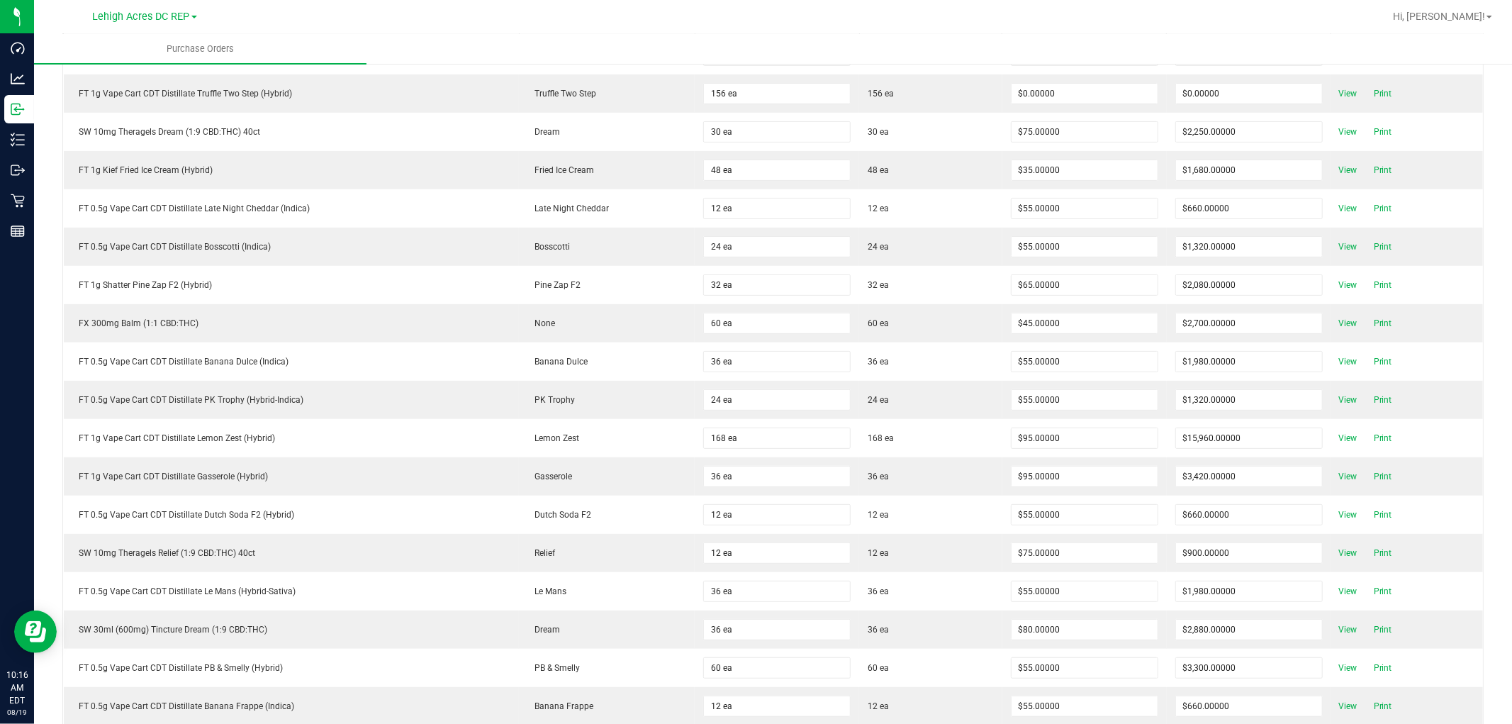
scroll to position [79, 0]
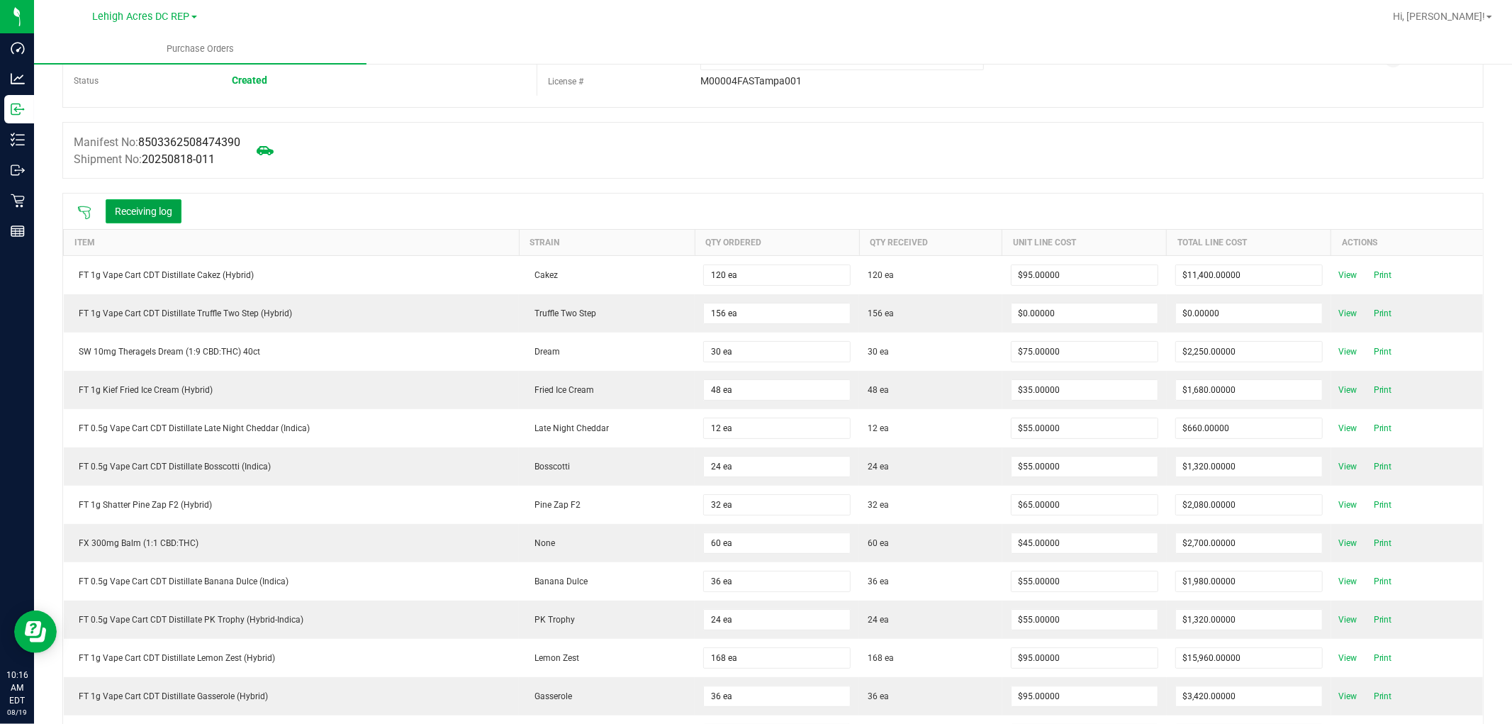
click at [140, 210] on button "Receiving log" at bounding box center [144, 211] width 76 height 24
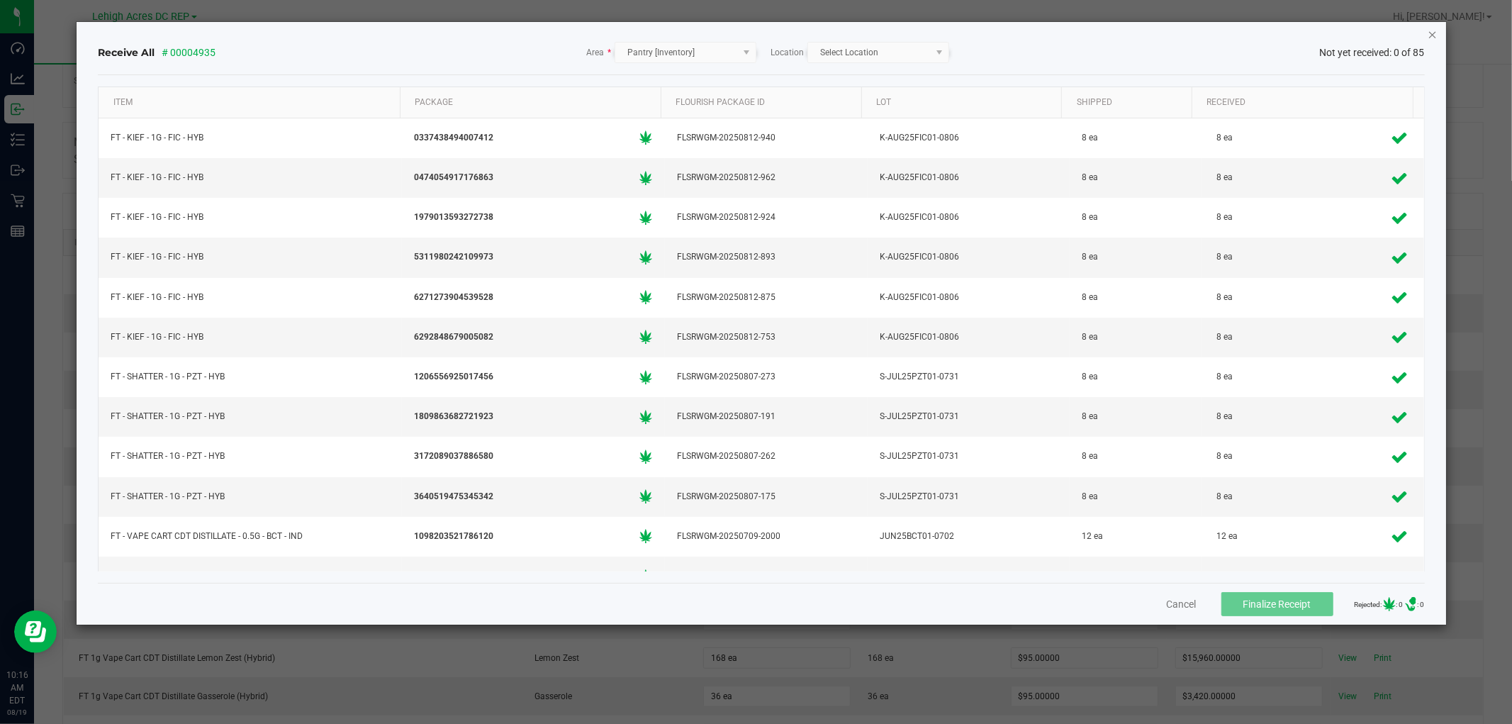
click at [1436, 33] on icon "Close" at bounding box center [1433, 34] width 10 height 17
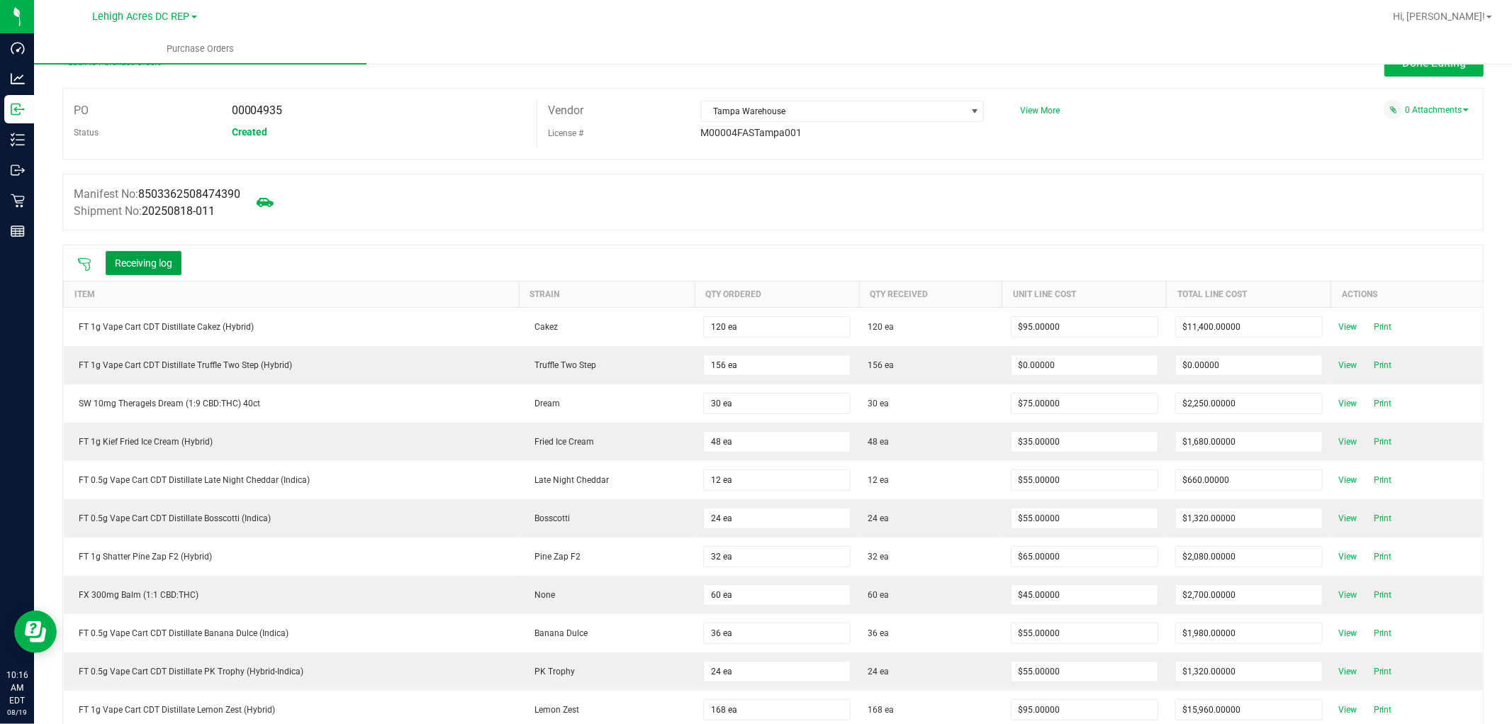
scroll to position [0, 0]
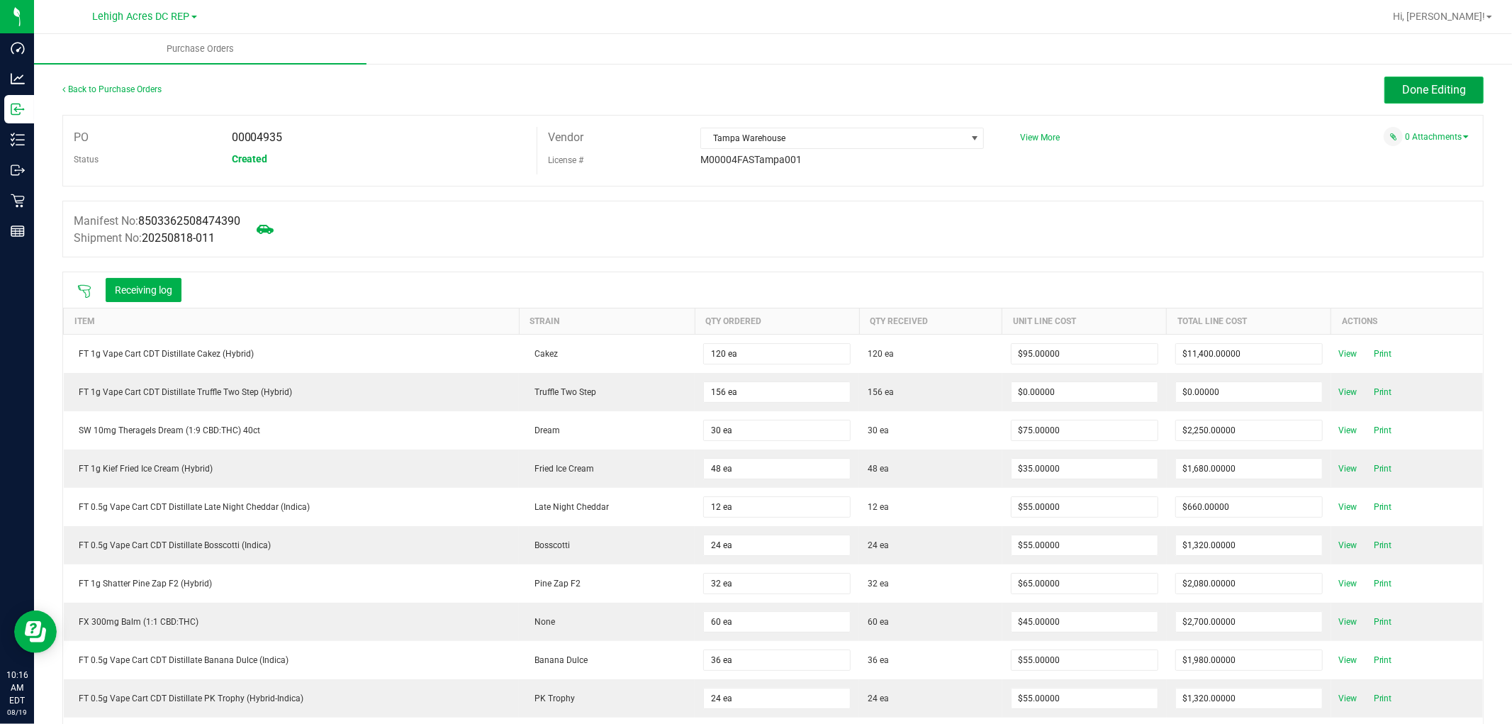
click at [1411, 87] on span "Done Editing" at bounding box center [1434, 89] width 64 height 13
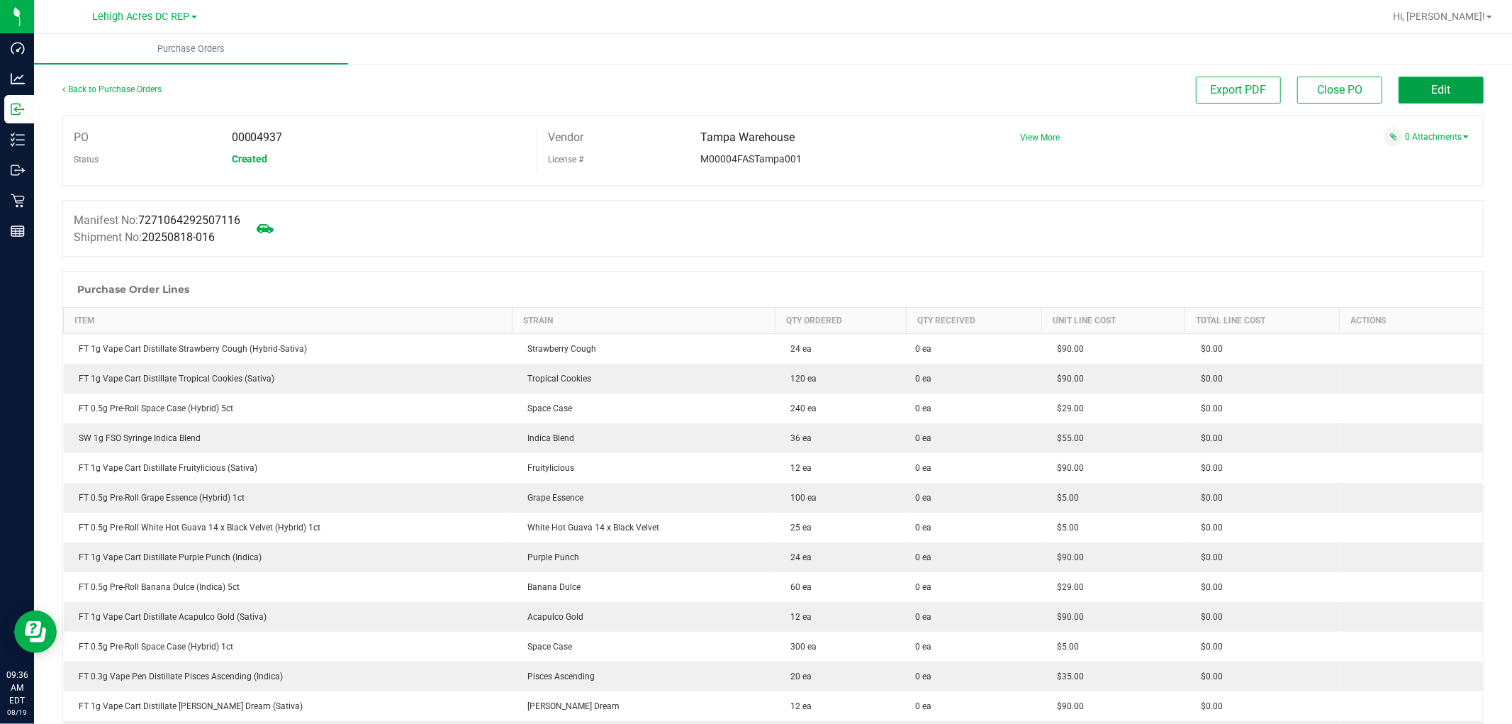
click at [1412, 95] on button "Edit" at bounding box center [1441, 90] width 85 height 27
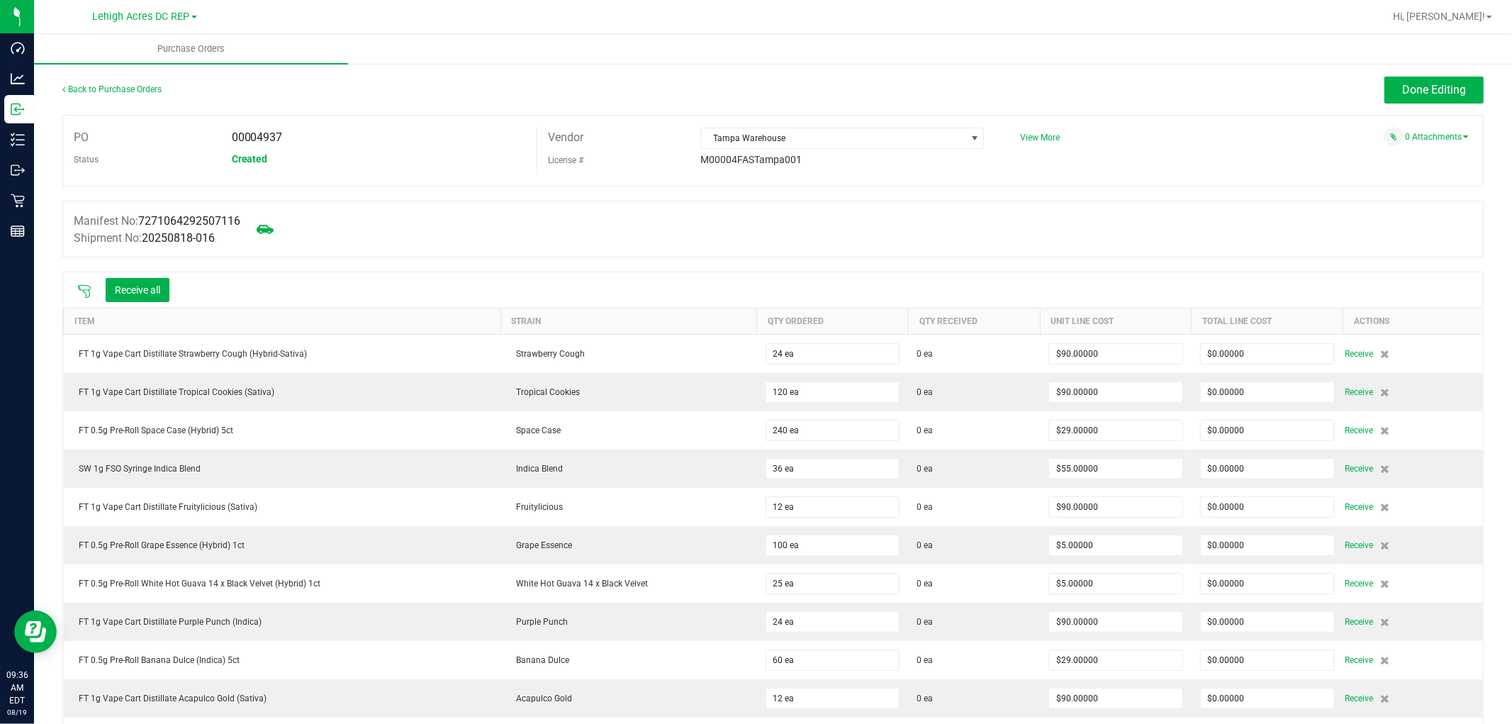
click at [94, 293] on div at bounding box center [84, 290] width 28 height 14
click at [85, 294] on icon at bounding box center [84, 291] width 13 height 13
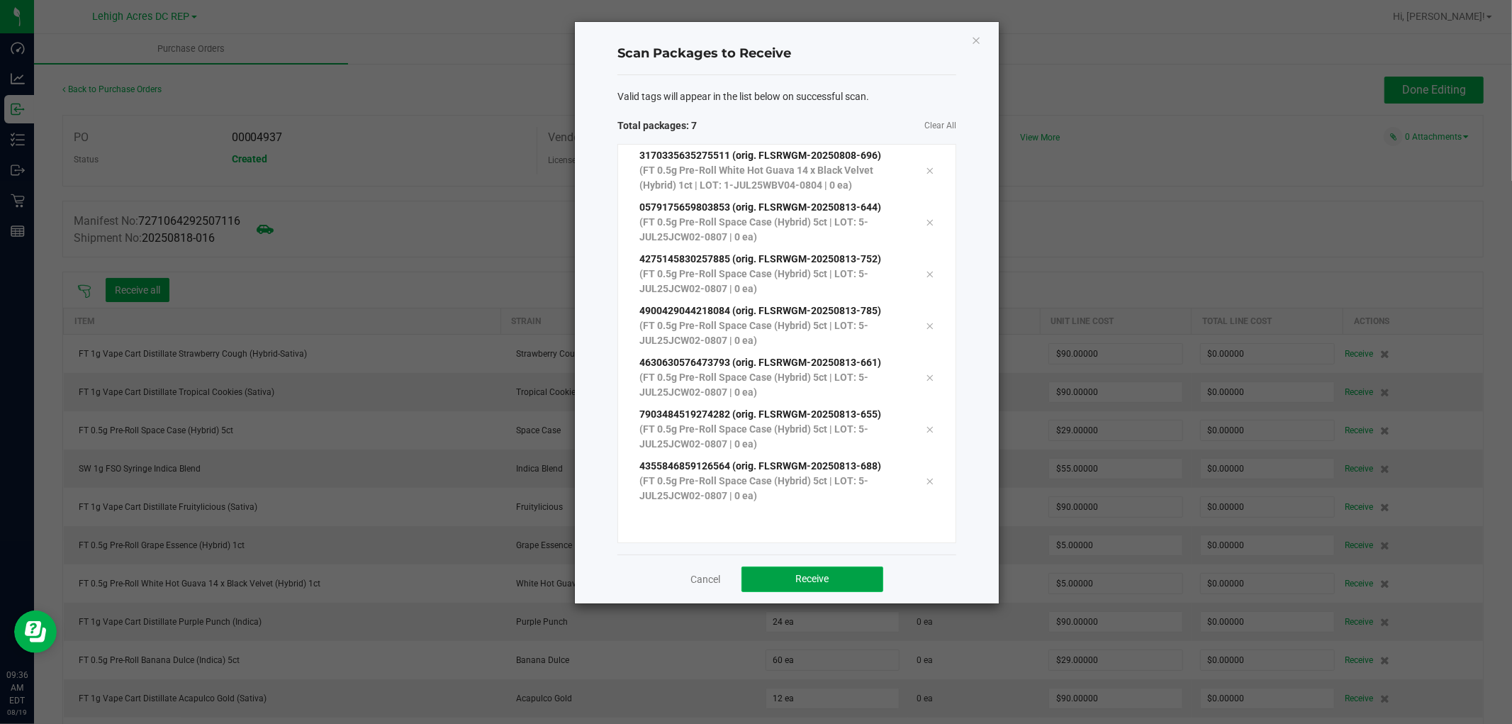
click at [829, 573] on span "Receive" at bounding box center [812, 578] width 33 height 11
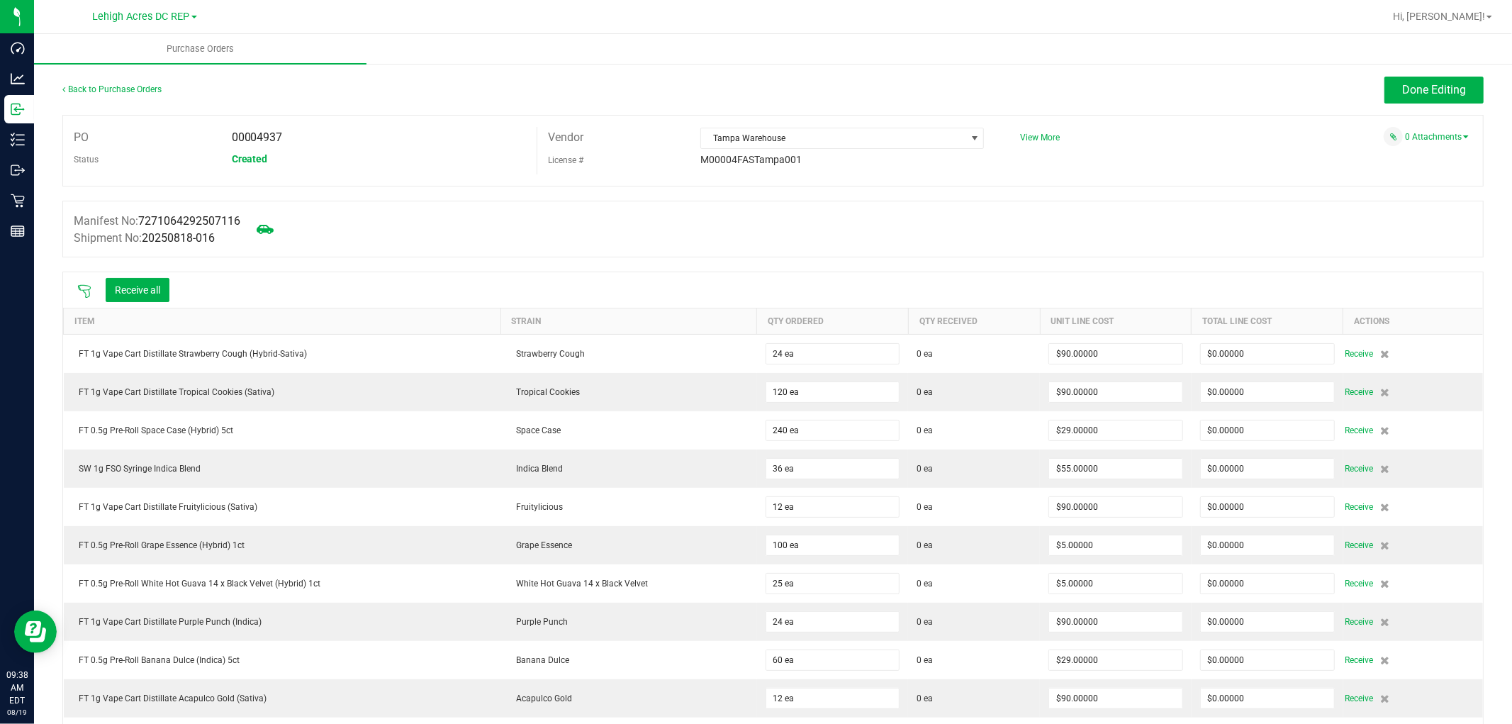
click at [86, 296] on icon at bounding box center [84, 291] width 13 height 13
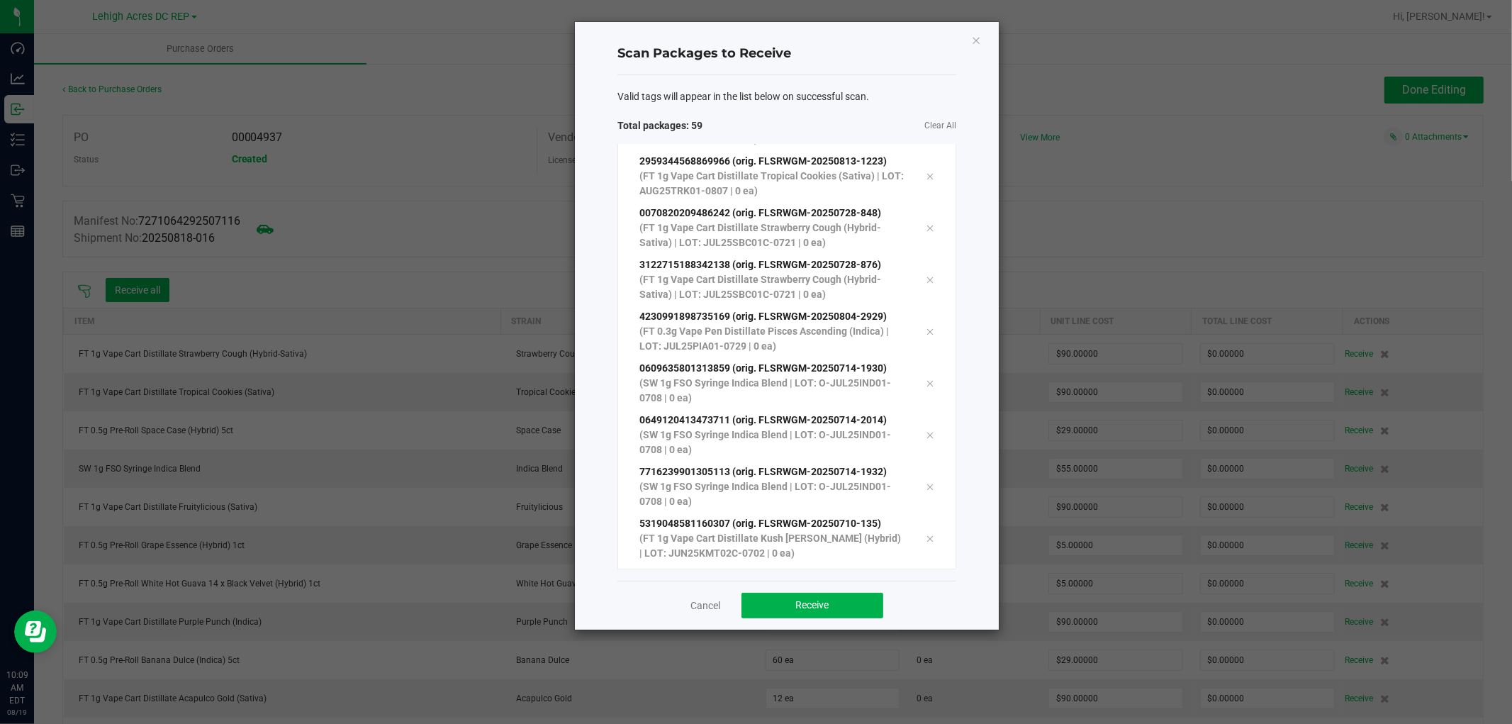
scroll to position [2663, 0]
click at [835, 613] on button "Receive" at bounding box center [813, 606] width 142 height 26
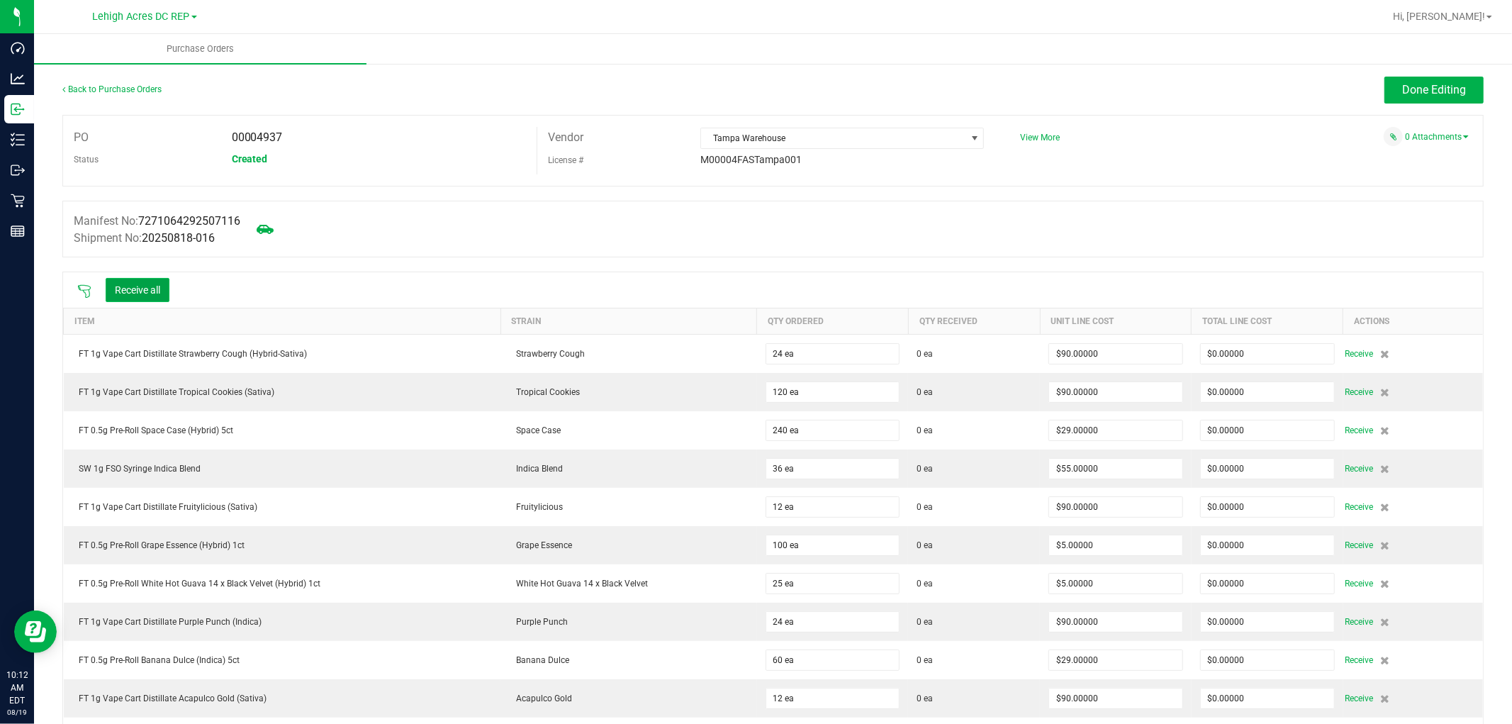
click at [150, 296] on button "Receive all" at bounding box center [138, 290] width 64 height 24
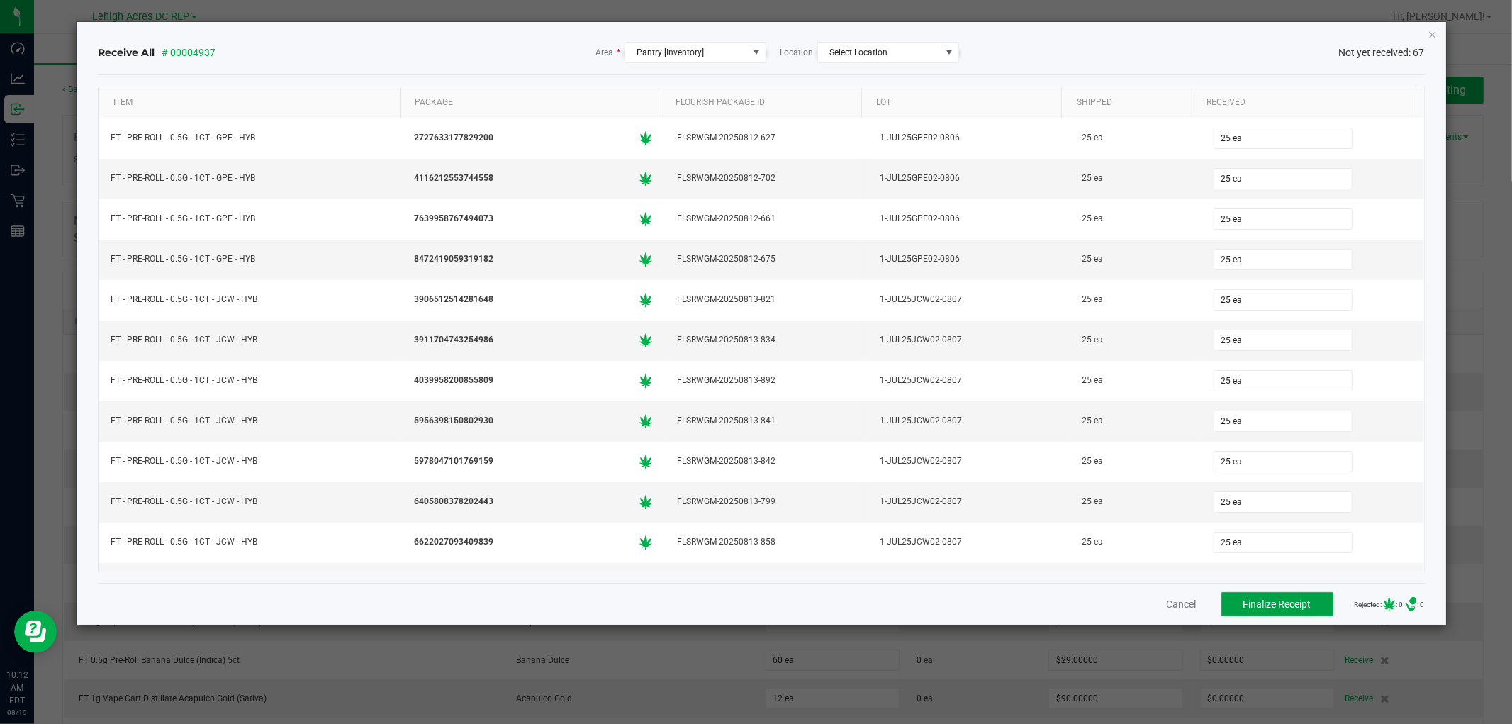
click at [1263, 608] on span "Finalize Receipt" at bounding box center [1277, 603] width 68 height 11
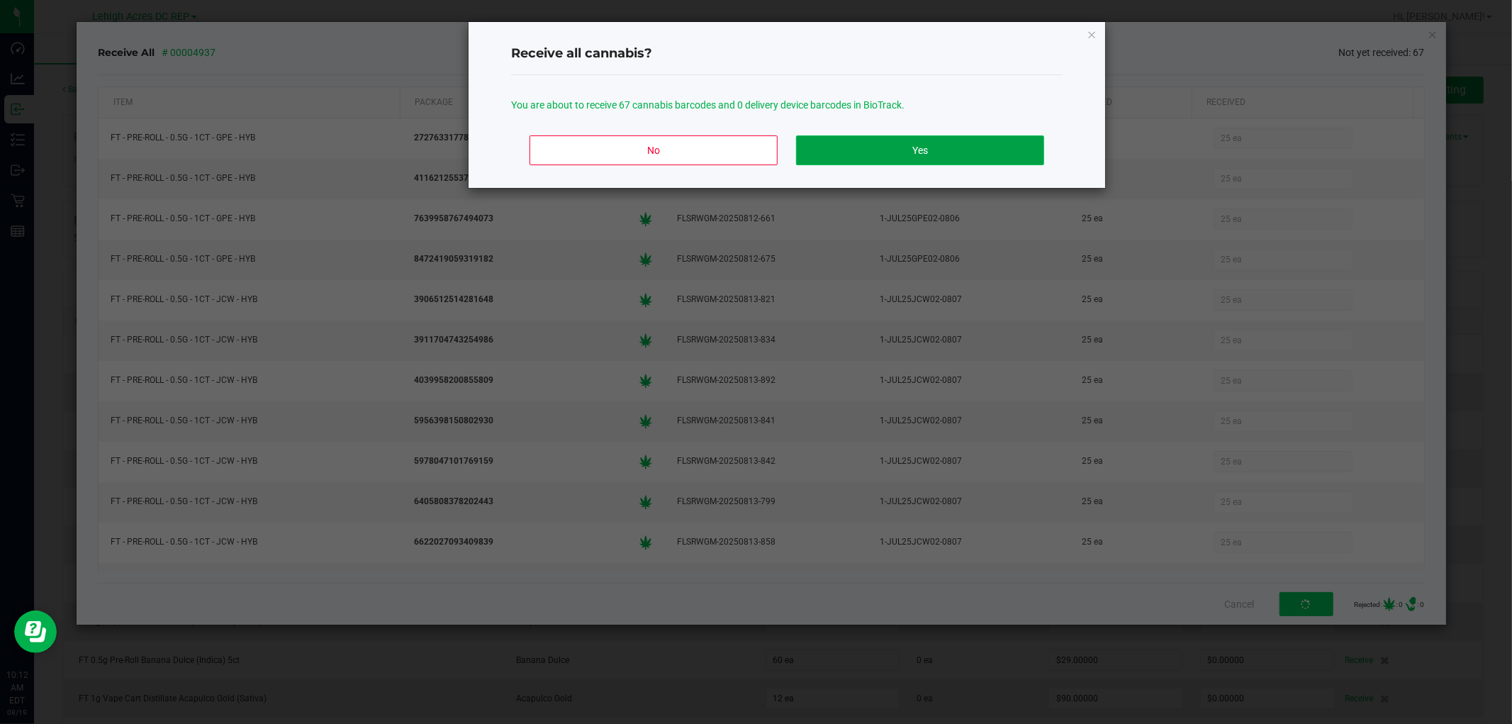
click at [973, 157] on button "Yes" at bounding box center [920, 150] width 248 height 30
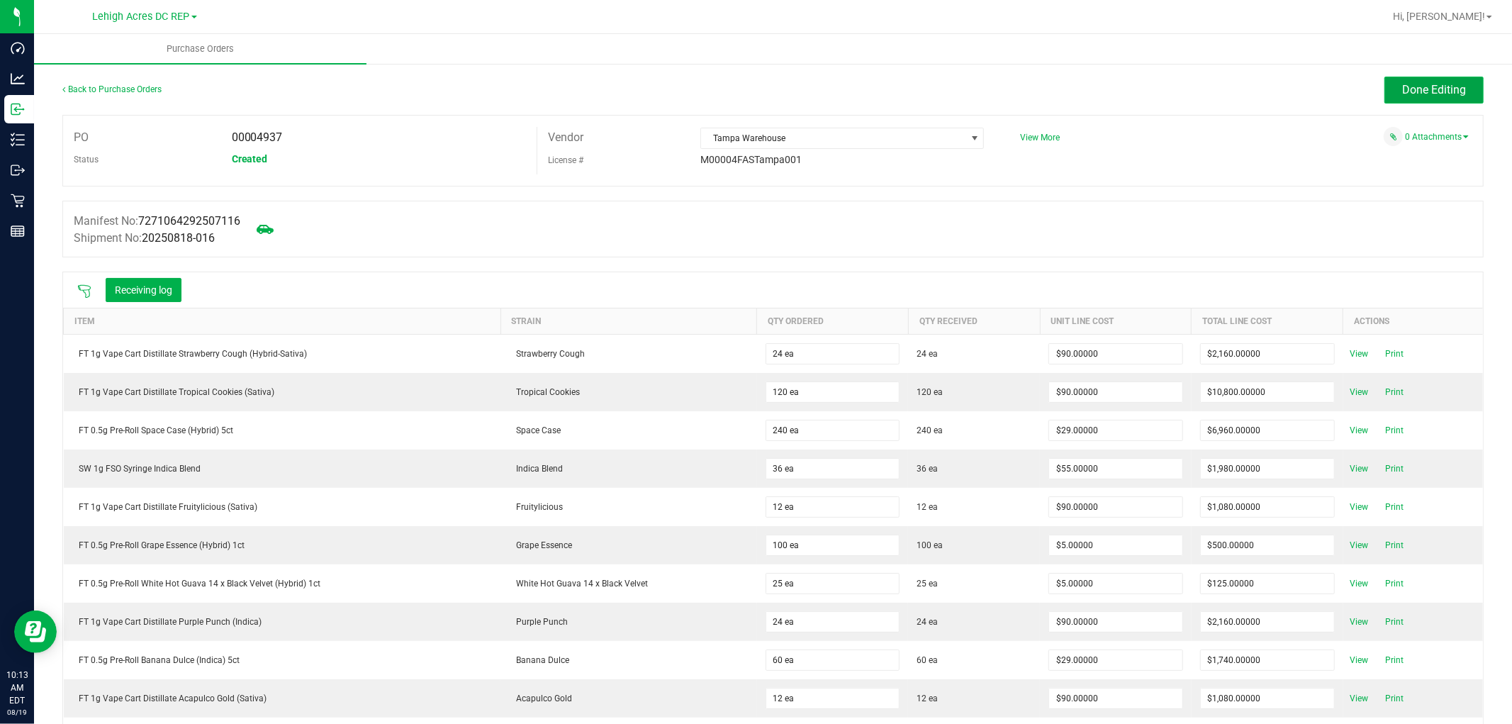
click at [1450, 90] on span "Done Editing" at bounding box center [1434, 89] width 64 height 13
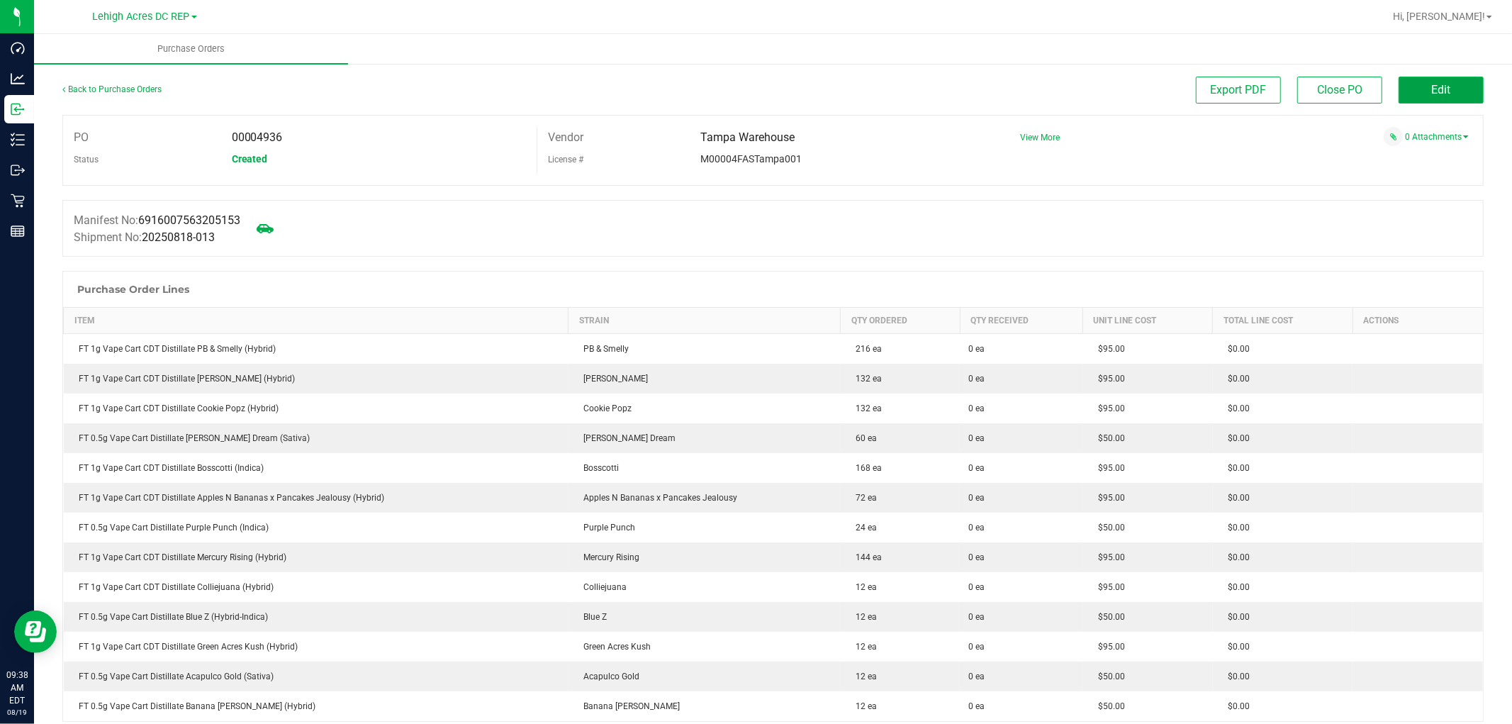
click at [1413, 87] on button "Edit" at bounding box center [1441, 90] width 85 height 27
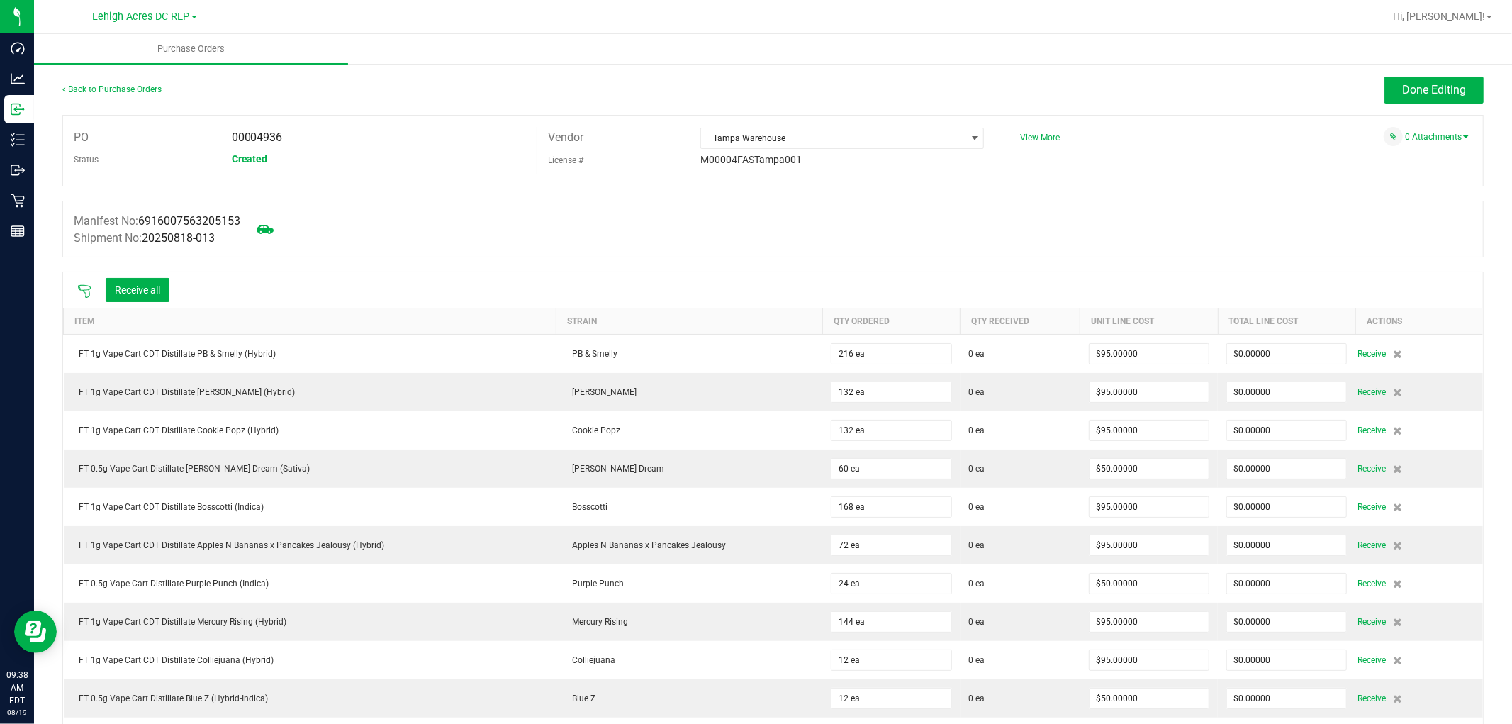
click at [84, 286] on icon at bounding box center [84, 291] width 14 height 14
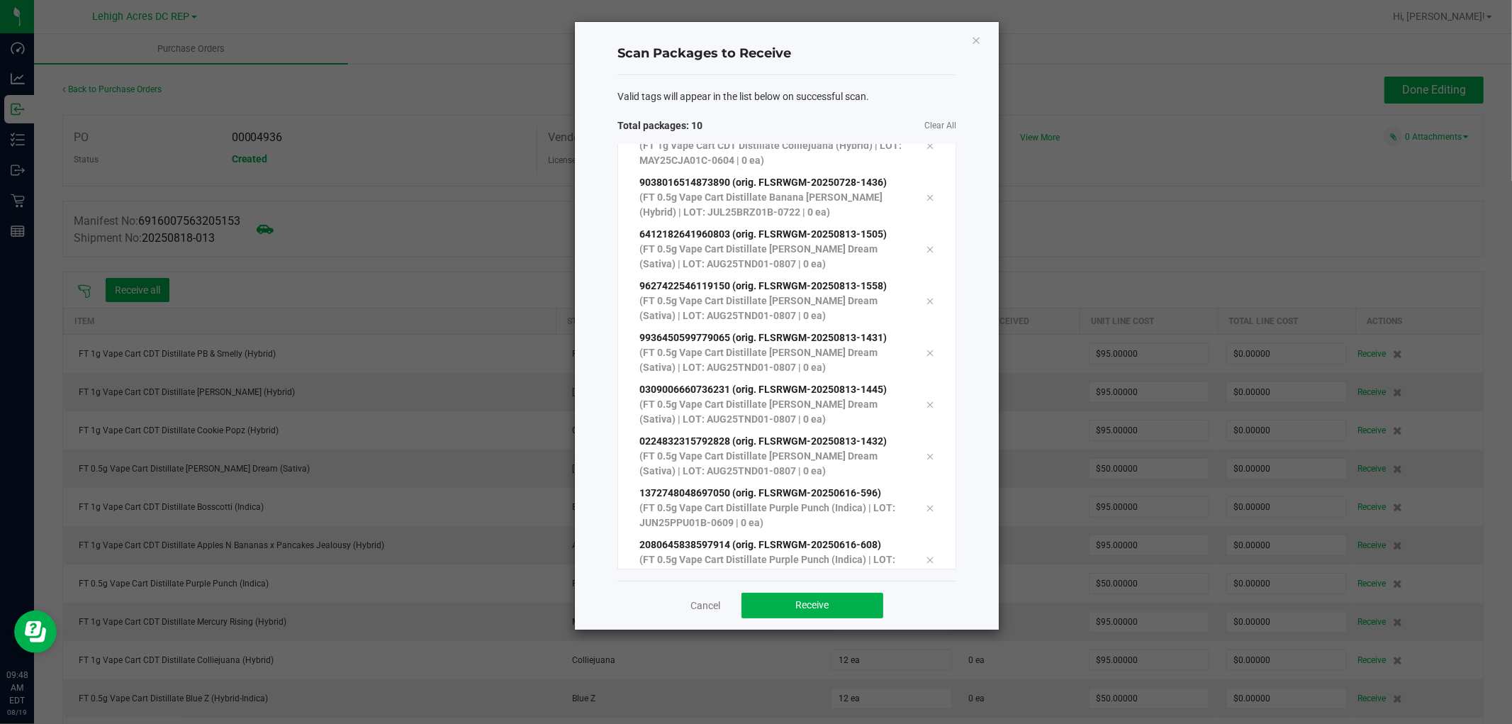
scroll to position [129, 0]
click at [863, 50] on h4 "Scan Packages to Receive" at bounding box center [786, 54] width 339 height 18
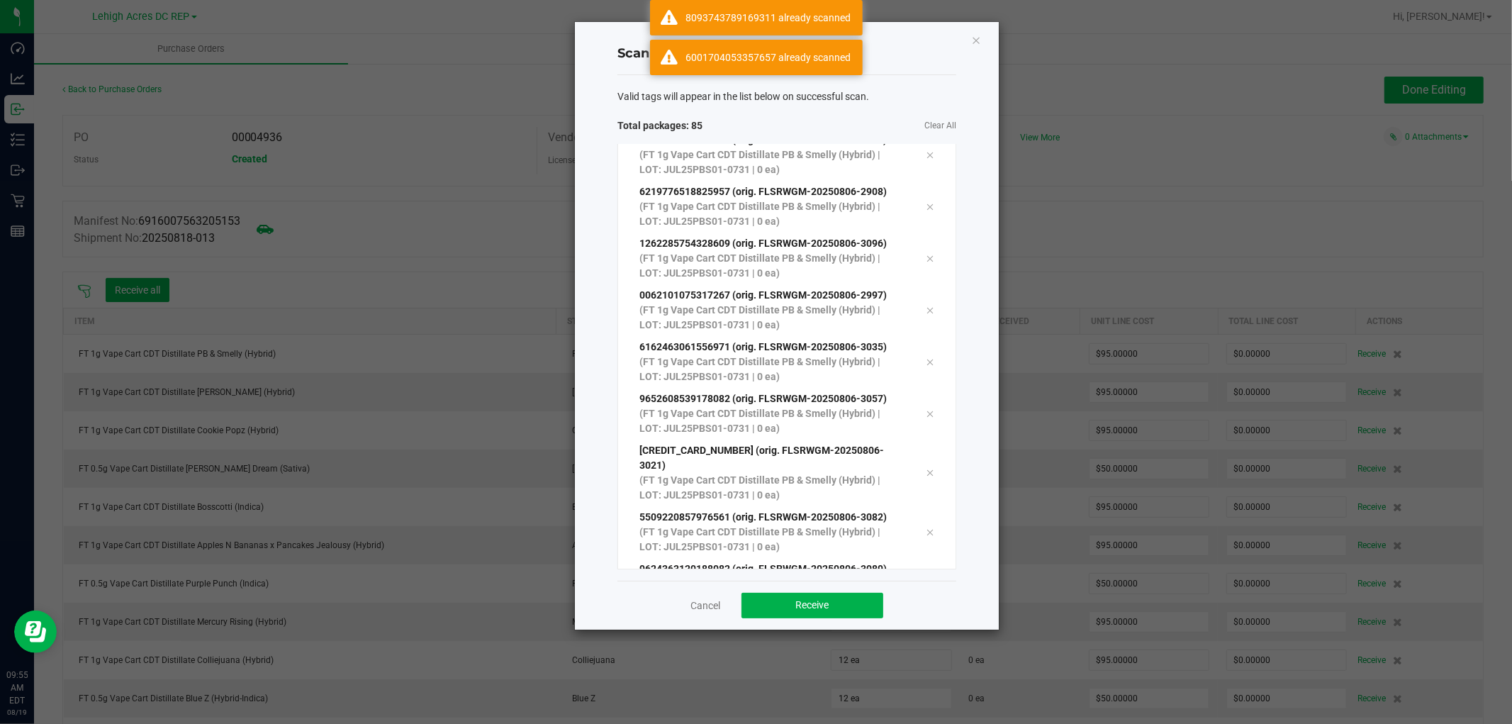
scroll to position [4046, 0]
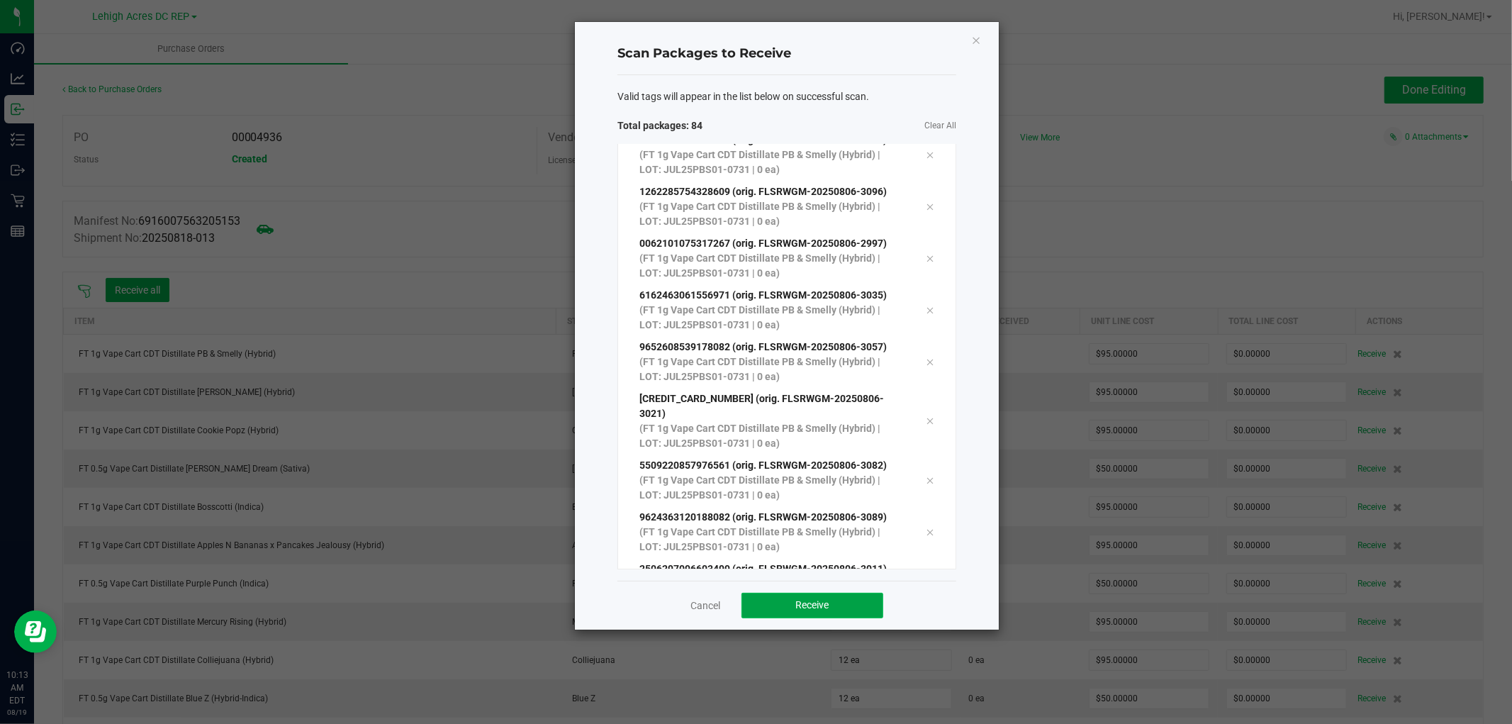
click at [811, 600] on span "Receive" at bounding box center [812, 604] width 33 height 11
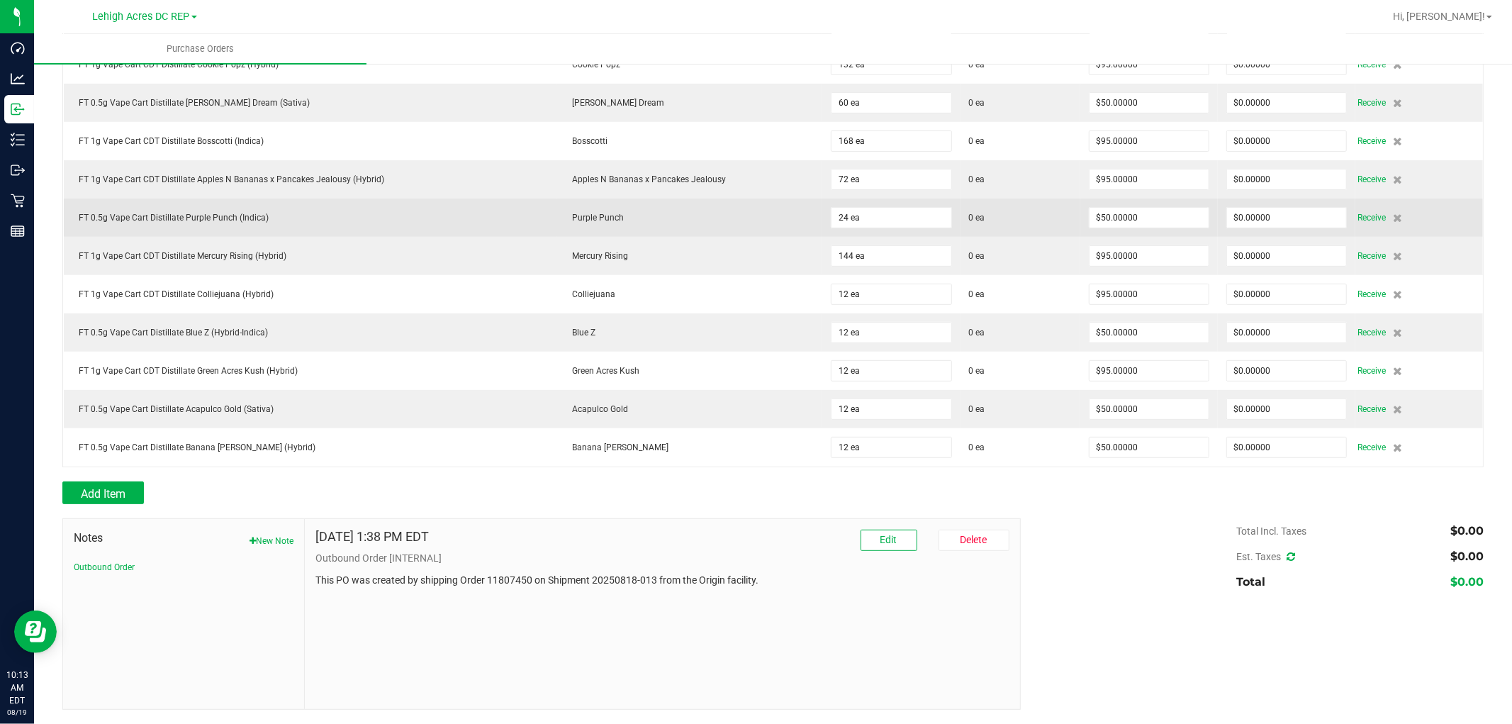
scroll to position [0, 0]
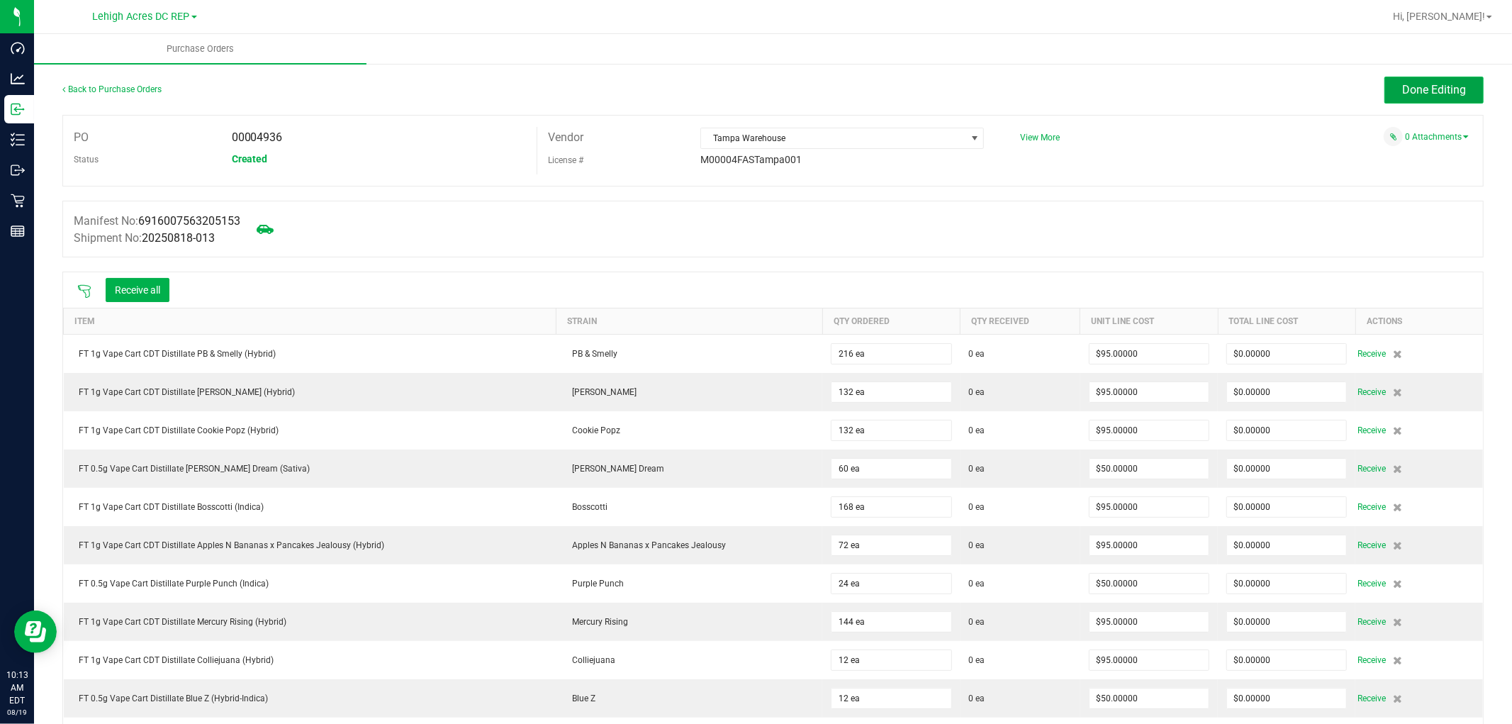
click at [1439, 88] on span "Done Editing" at bounding box center [1434, 89] width 64 height 13
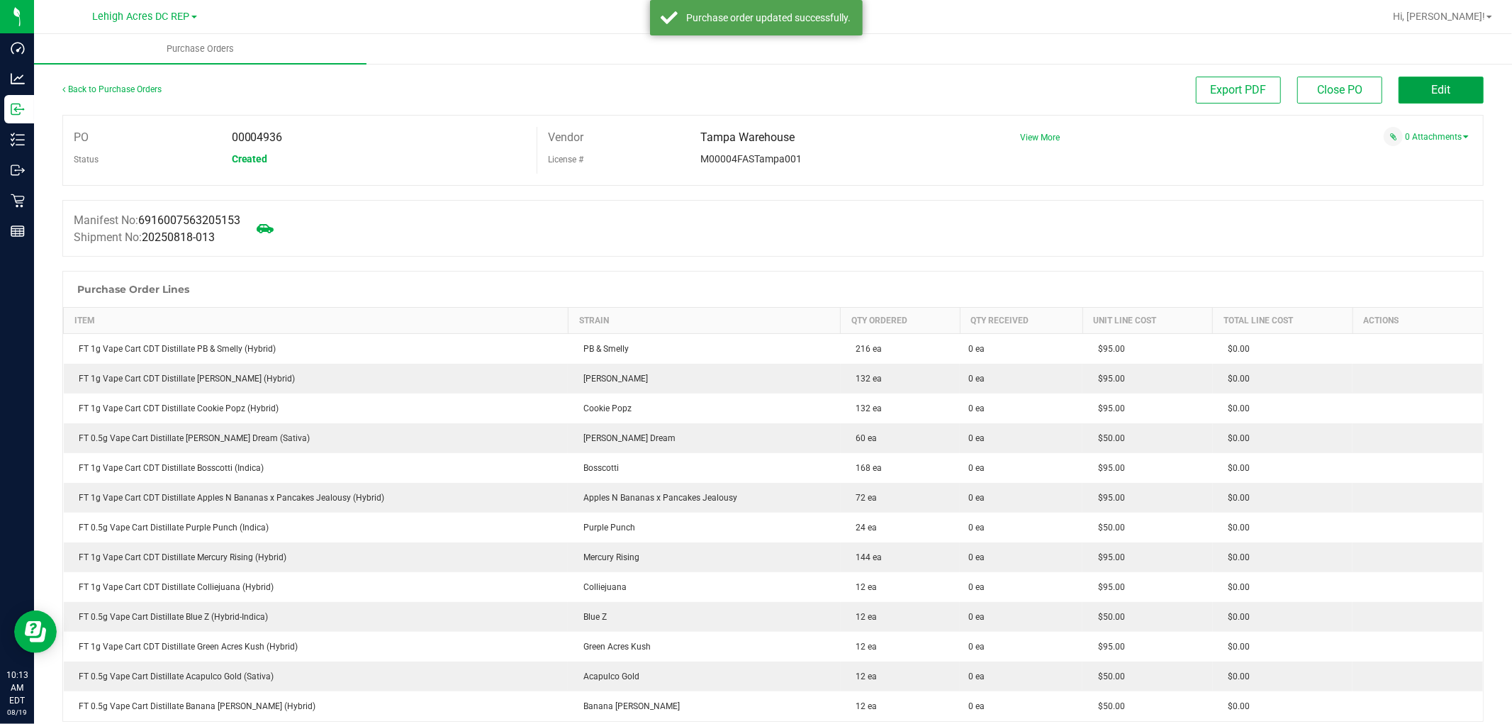
click at [1439, 88] on span "Edit" at bounding box center [1441, 89] width 19 height 13
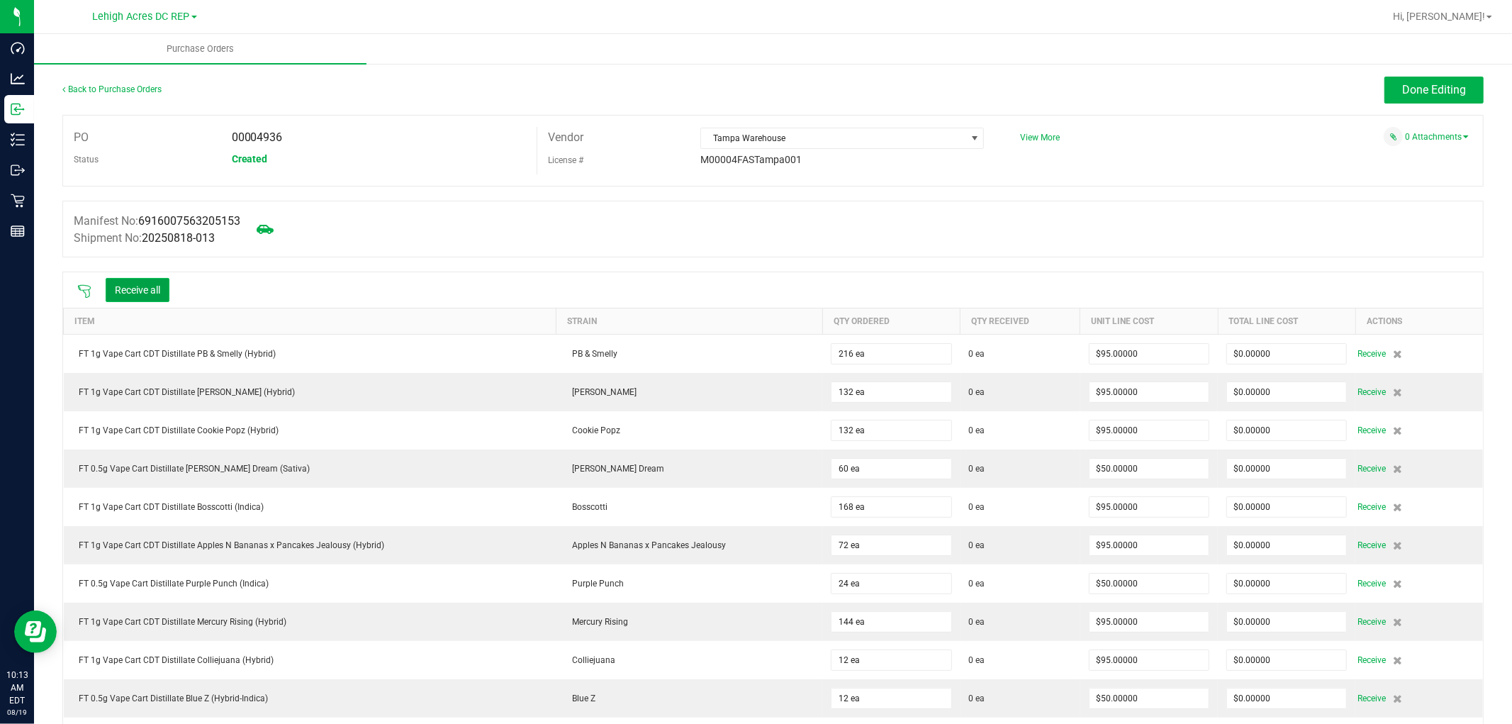
click at [135, 294] on button "Receive all" at bounding box center [138, 290] width 64 height 24
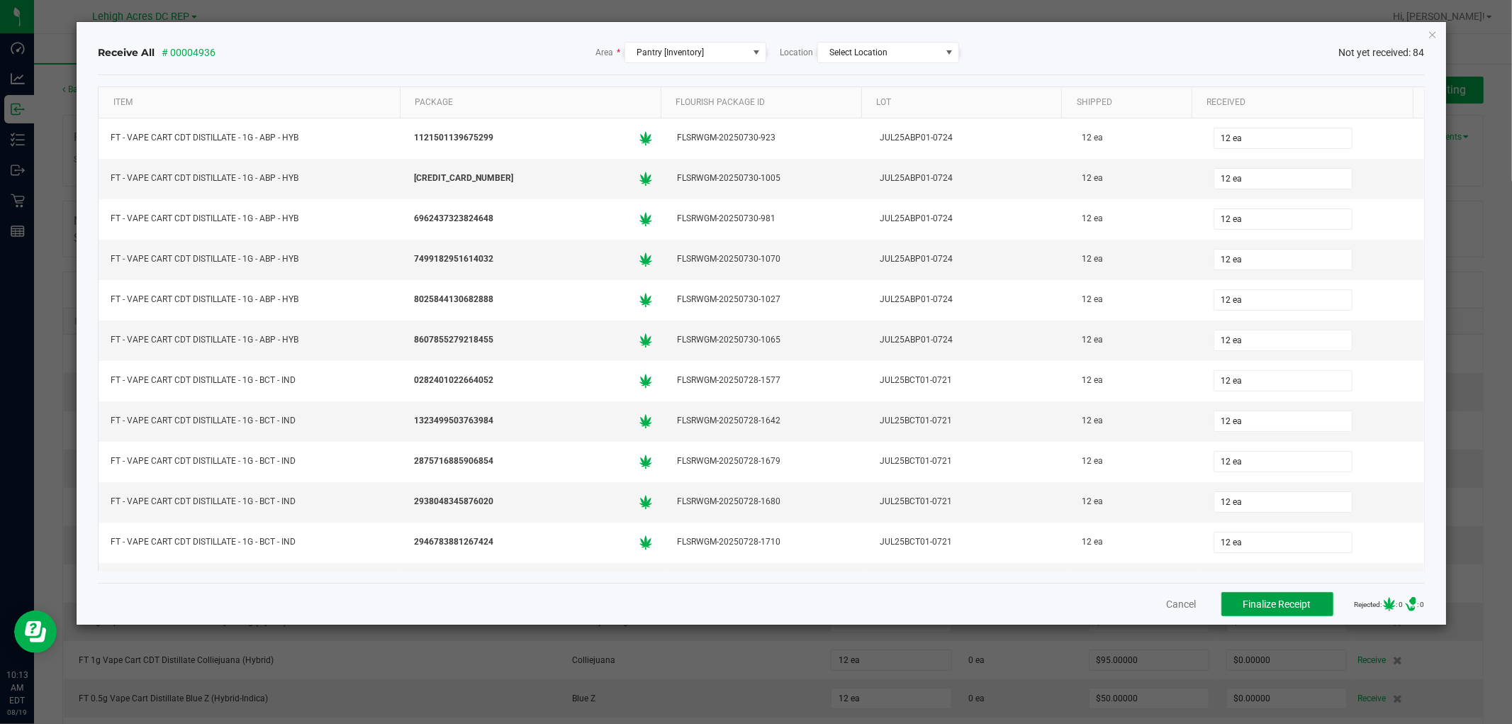
click at [1255, 598] on span "Finalize Receipt" at bounding box center [1277, 603] width 68 height 11
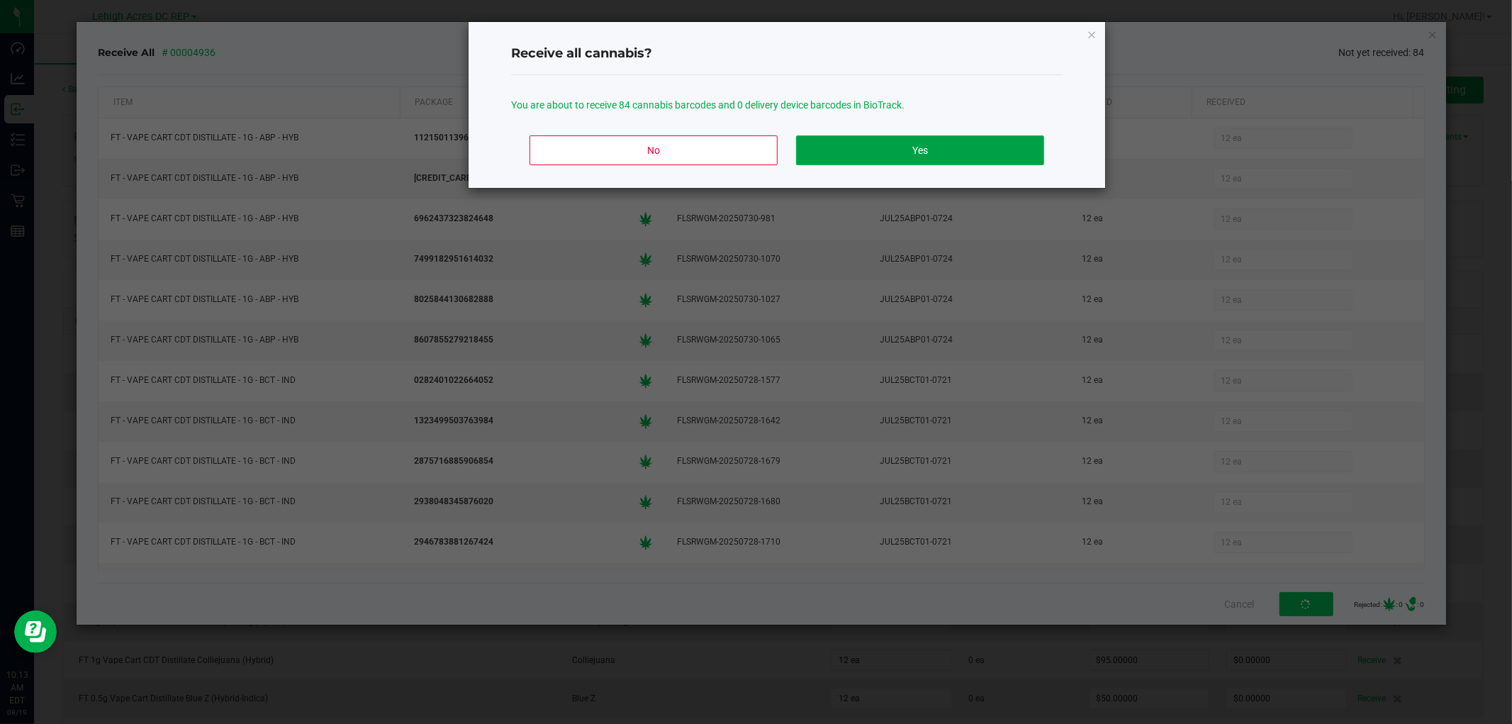
click at [950, 151] on button "Yes" at bounding box center [920, 150] width 248 height 30
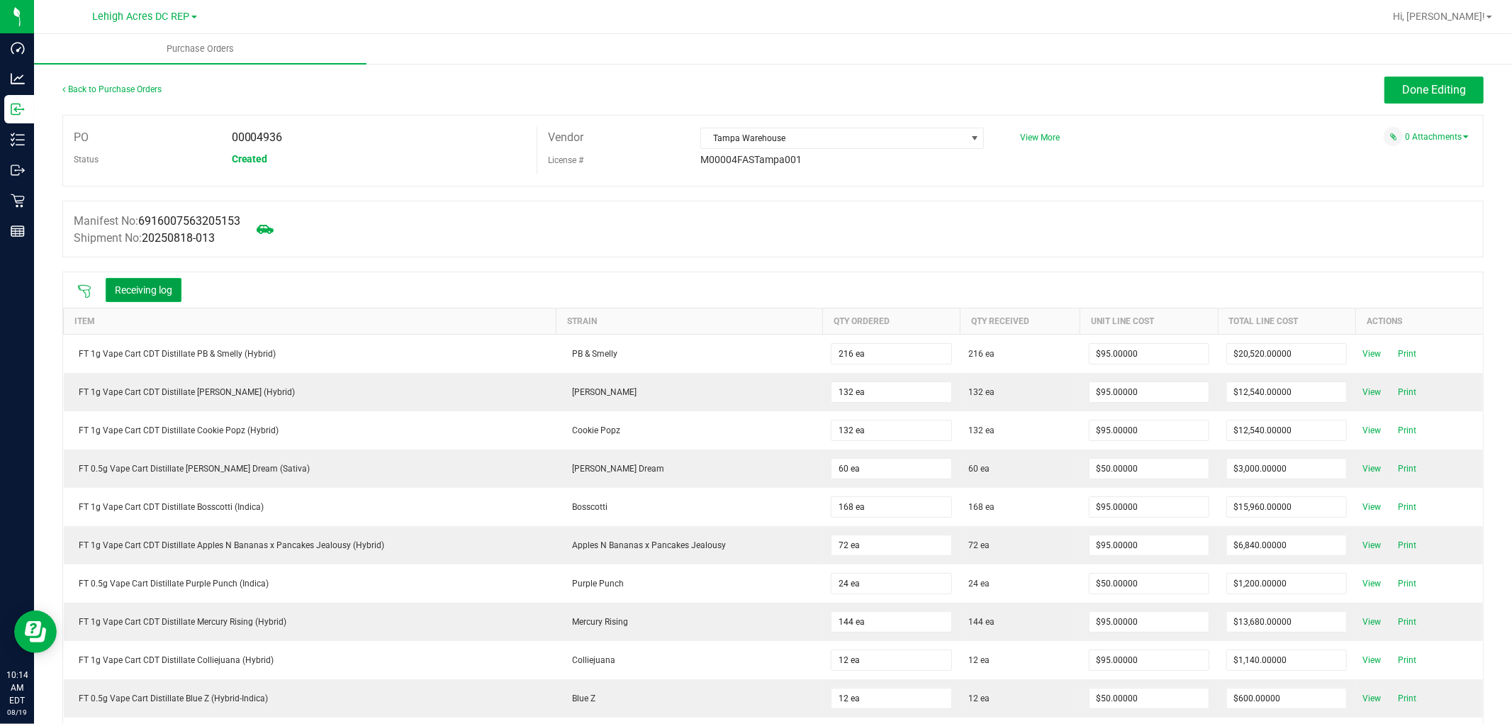
click at [157, 285] on button "Receiving log" at bounding box center [144, 290] width 76 height 24
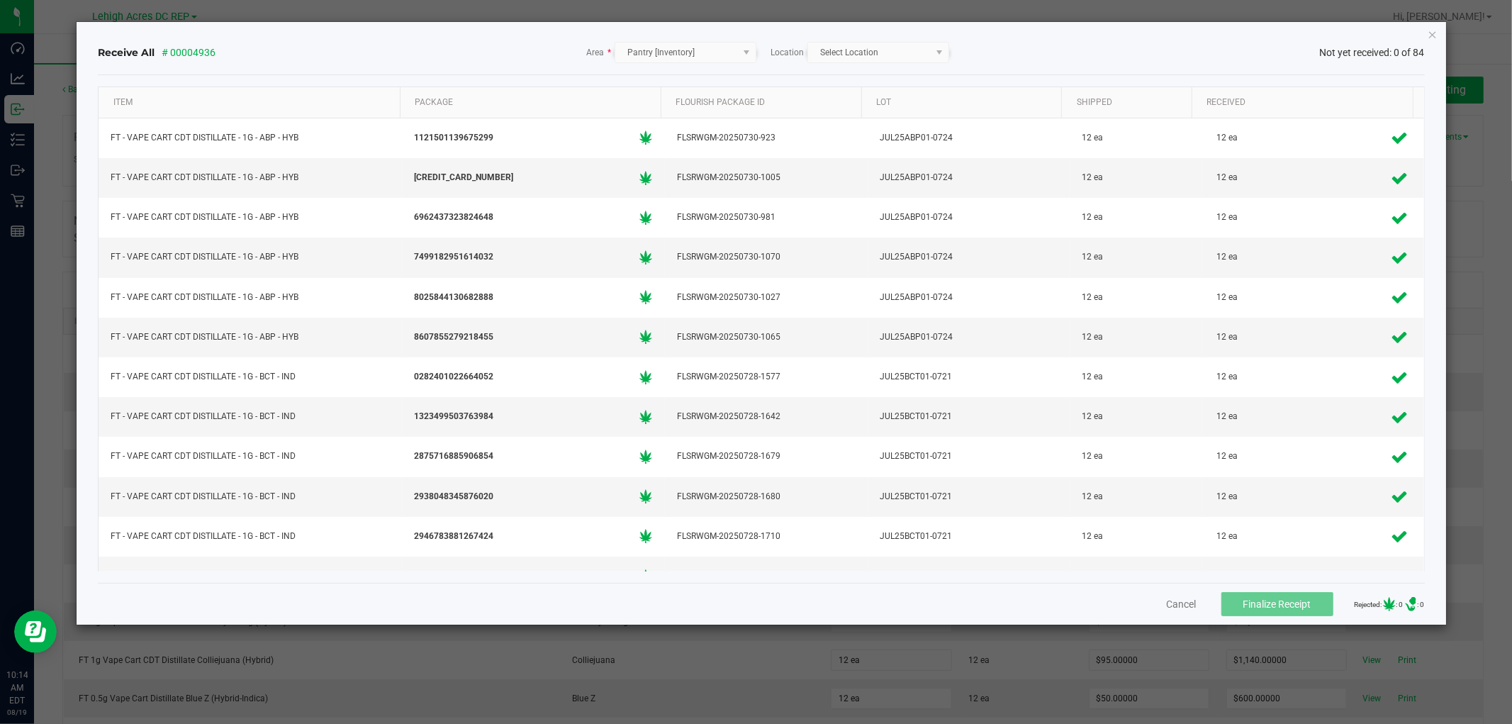
click at [1431, 32] on icon "Close" at bounding box center [1433, 34] width 10 height 17
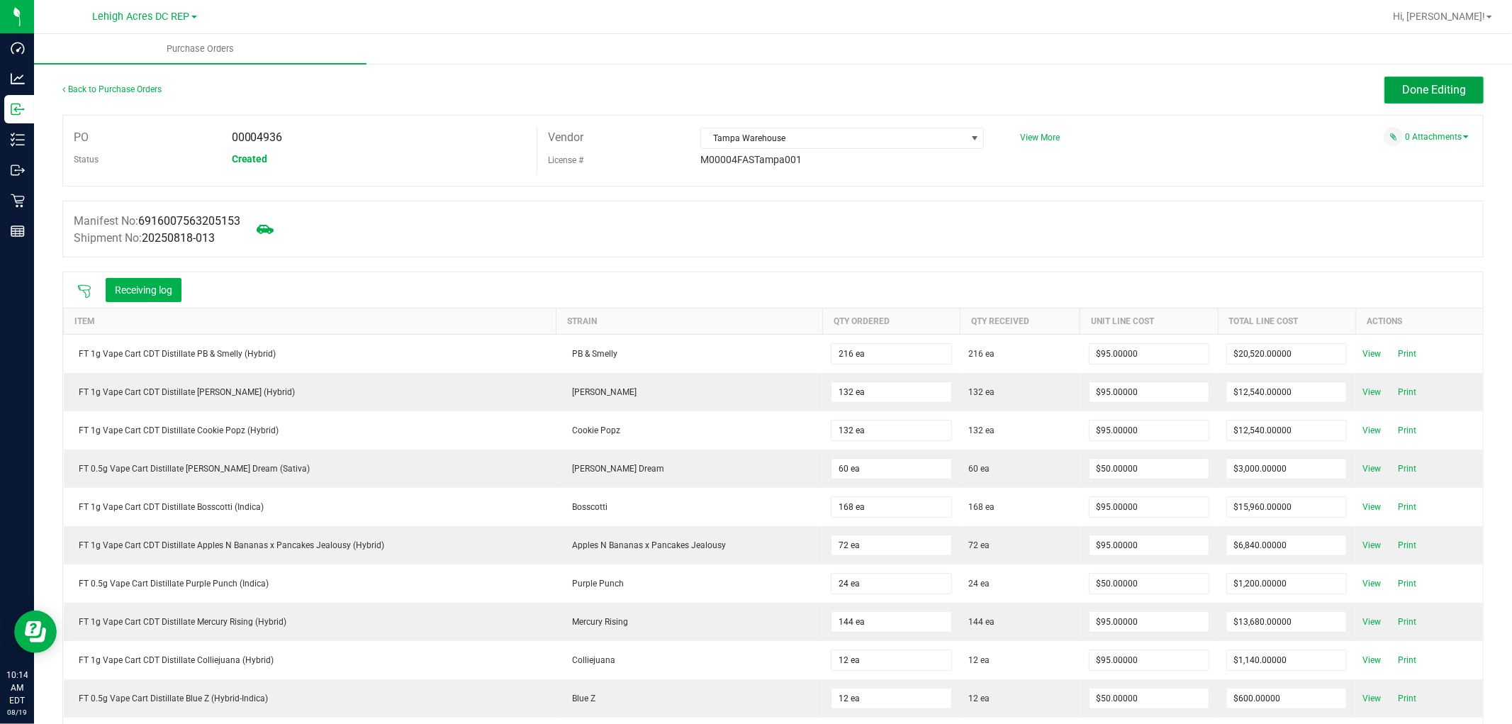
click at [1412, 86] on span "Done Editing" at bounding box center [1434, 89] width 64 height 13
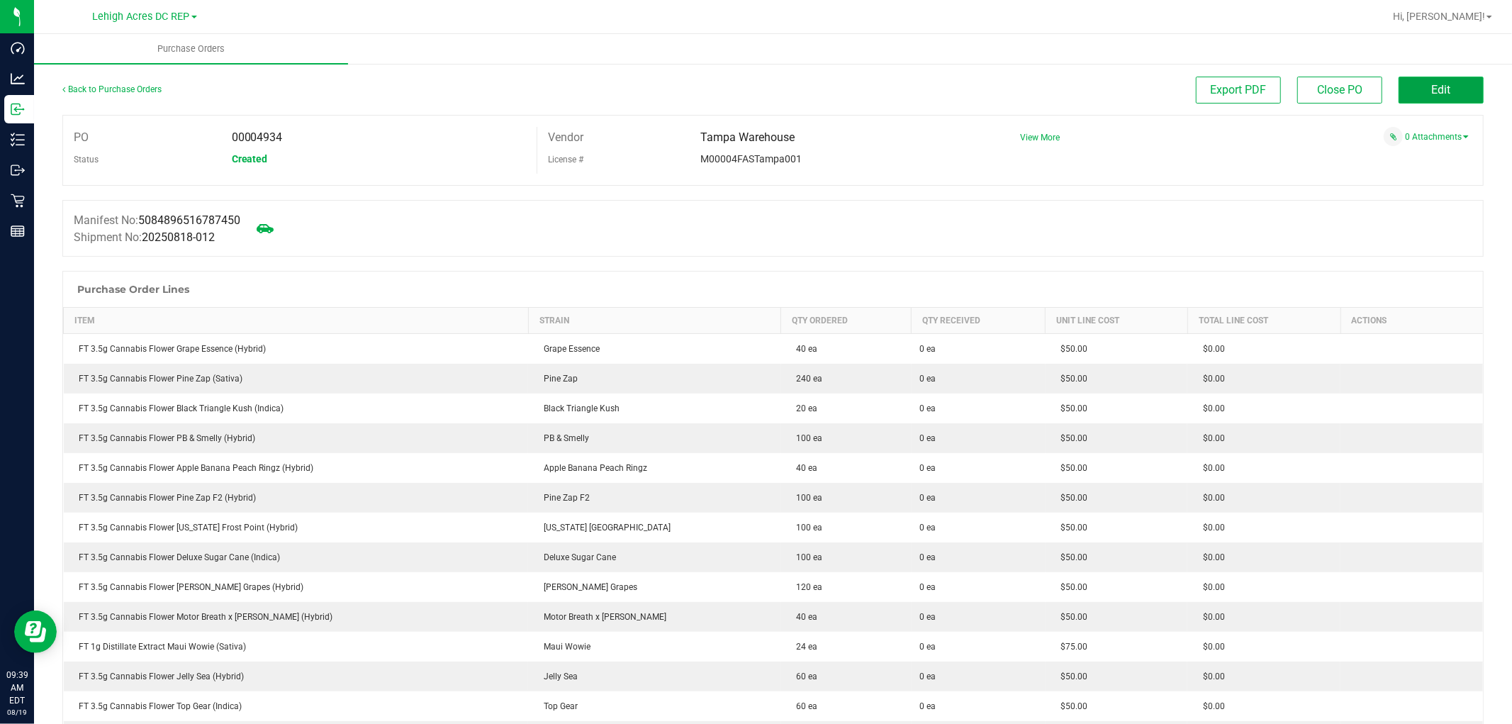
click at [1444, 84] on button "Edit" at bounding box center [1441, 90] width 85 height 27
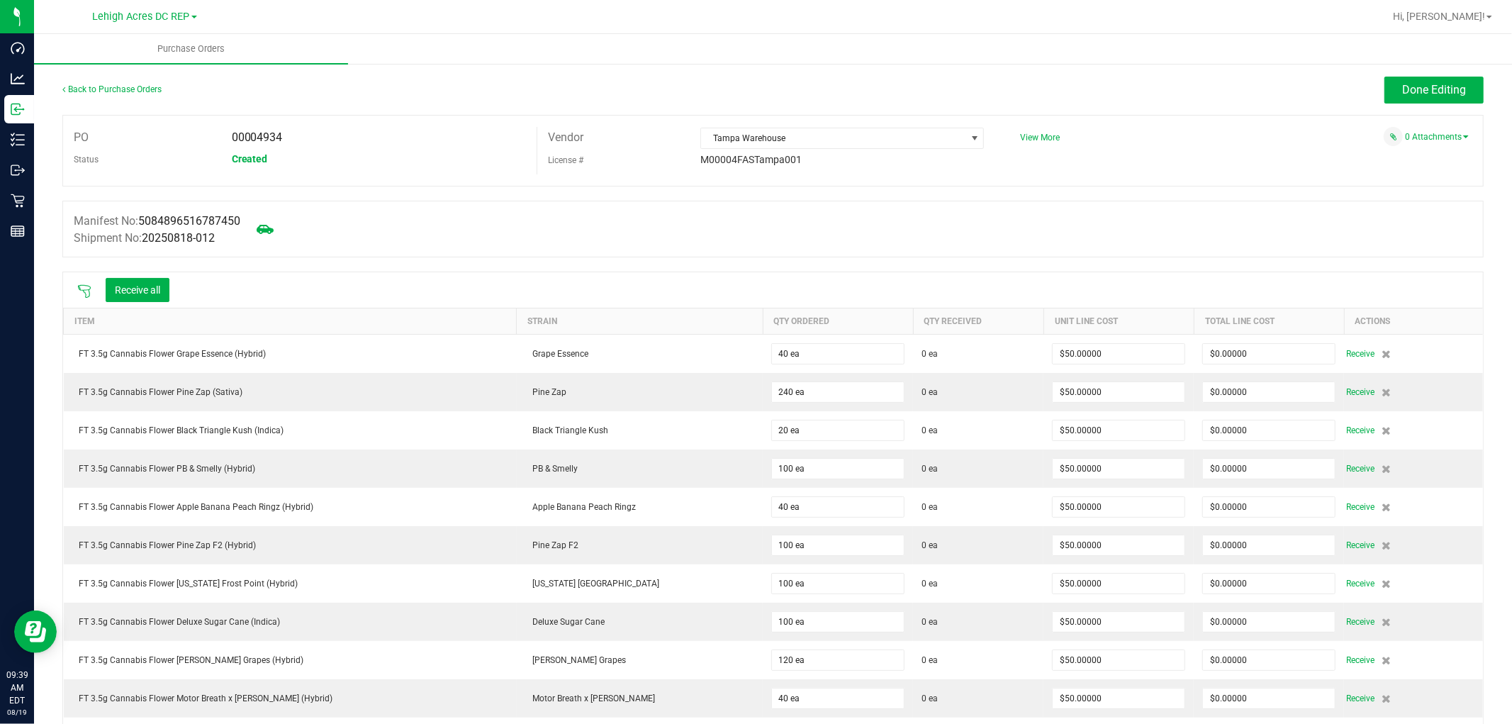
click at [86, 289] on icon at bounding box center [84, 291] width 14 height 14
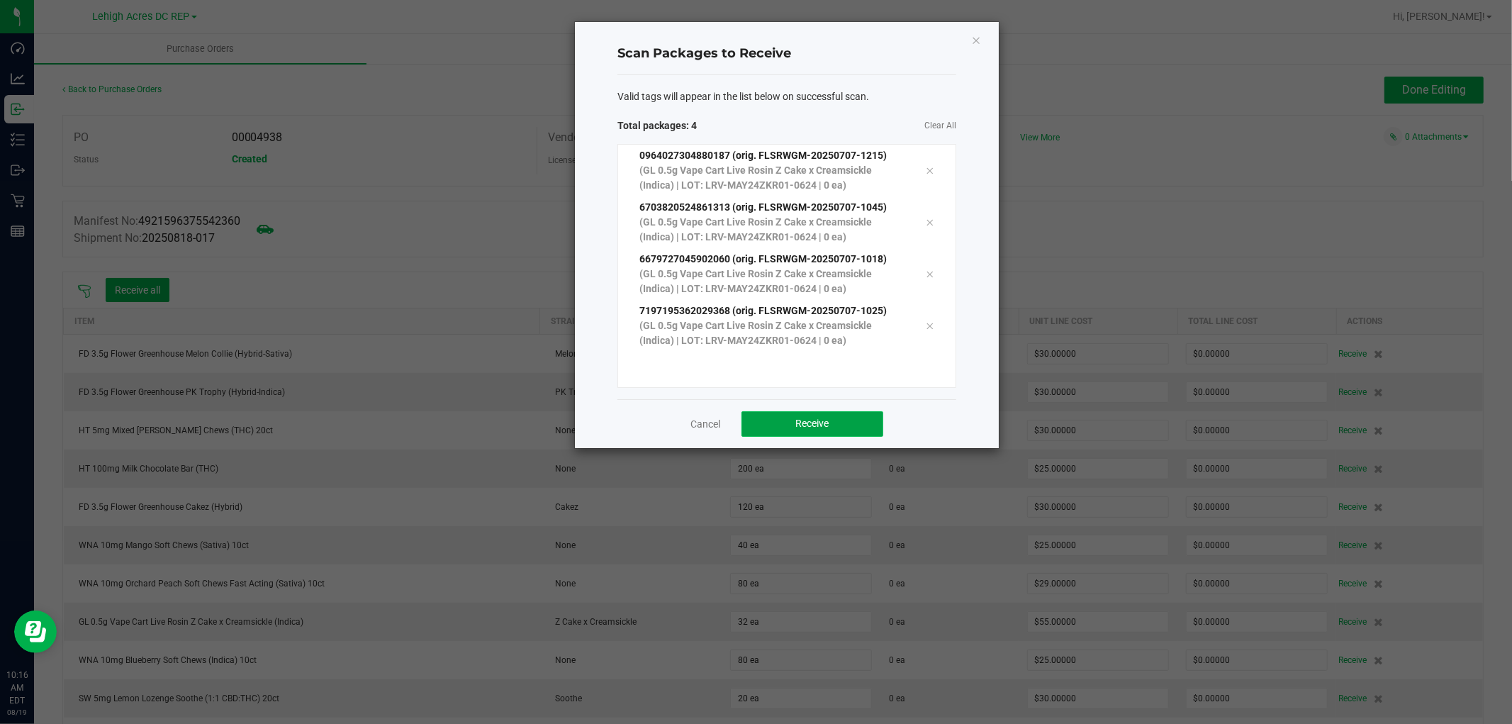
click at [822, 420] on span "Receive" at bounding box center [812, 423] width 33 height 11
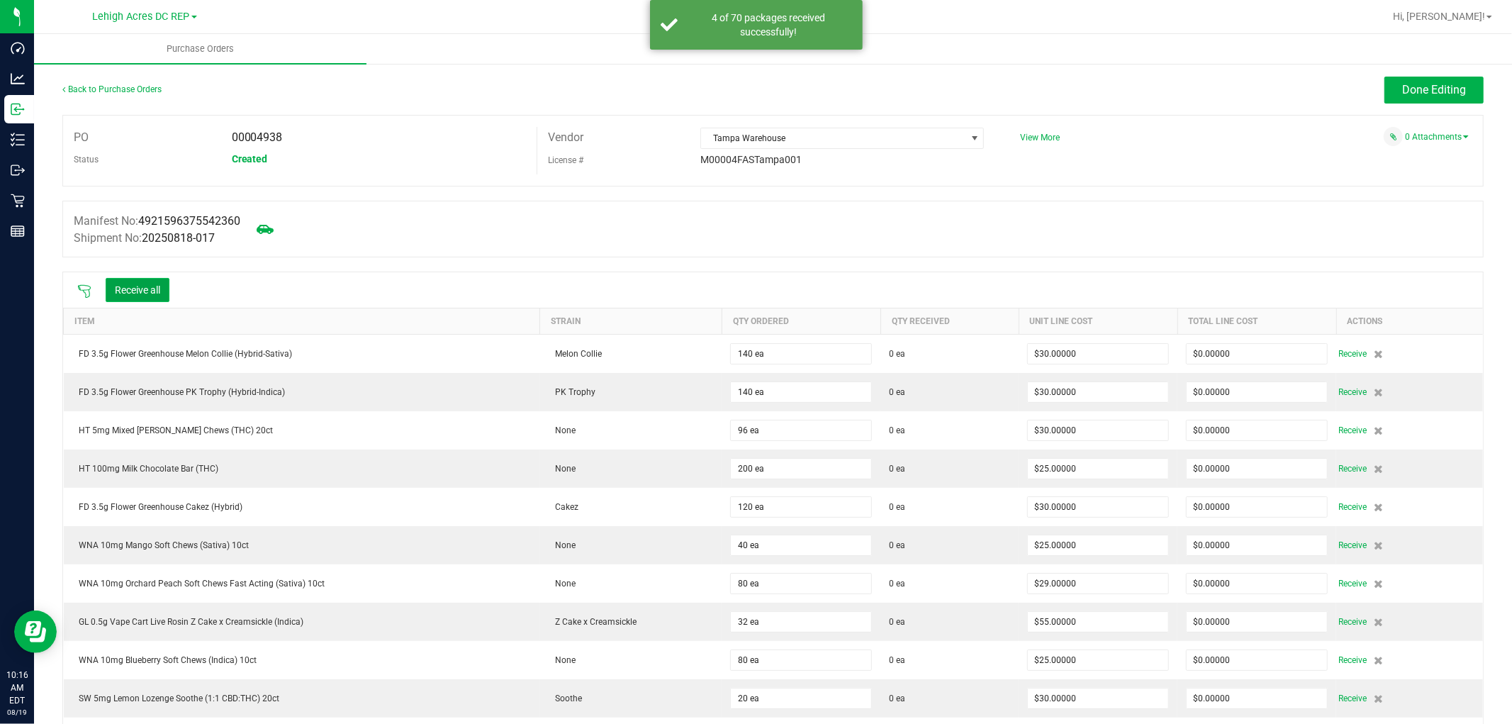
click at [142, 294] on button "Receive all" at bounding box center [138, 290] width 64 height 24
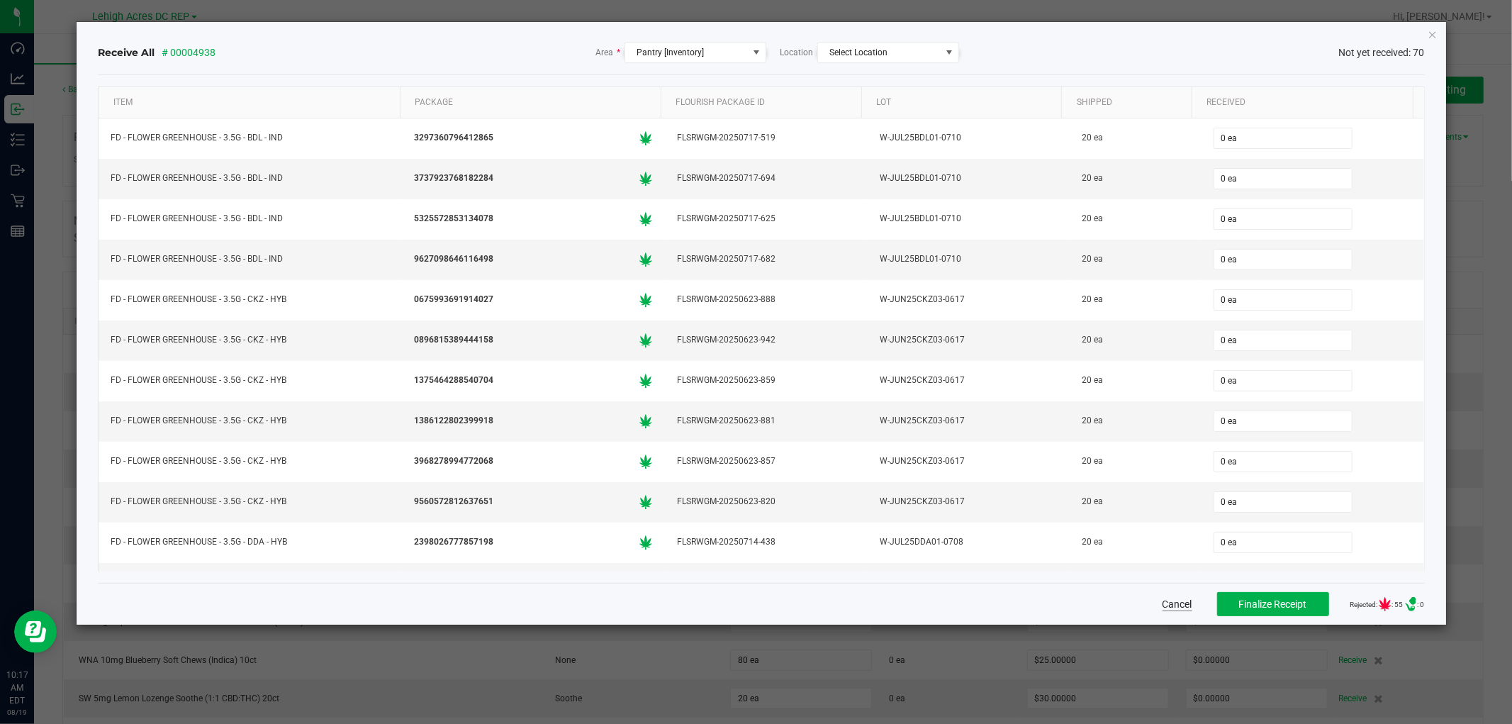
click at [1163, 605] on button "Cancel" at bounding box center [1178, 604] width 30 height 14
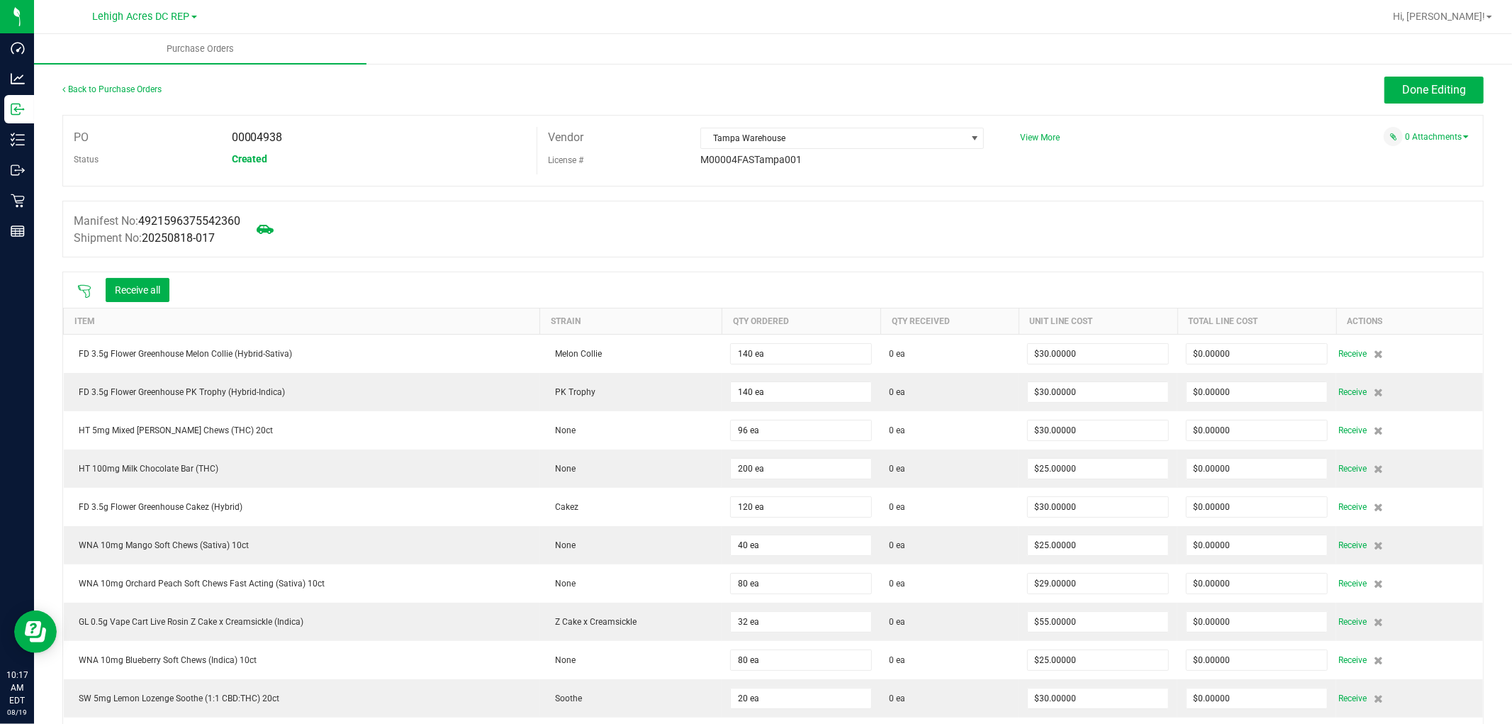
click at [84, 288] on icon at bounding box center [84, 291] width 14 height 14
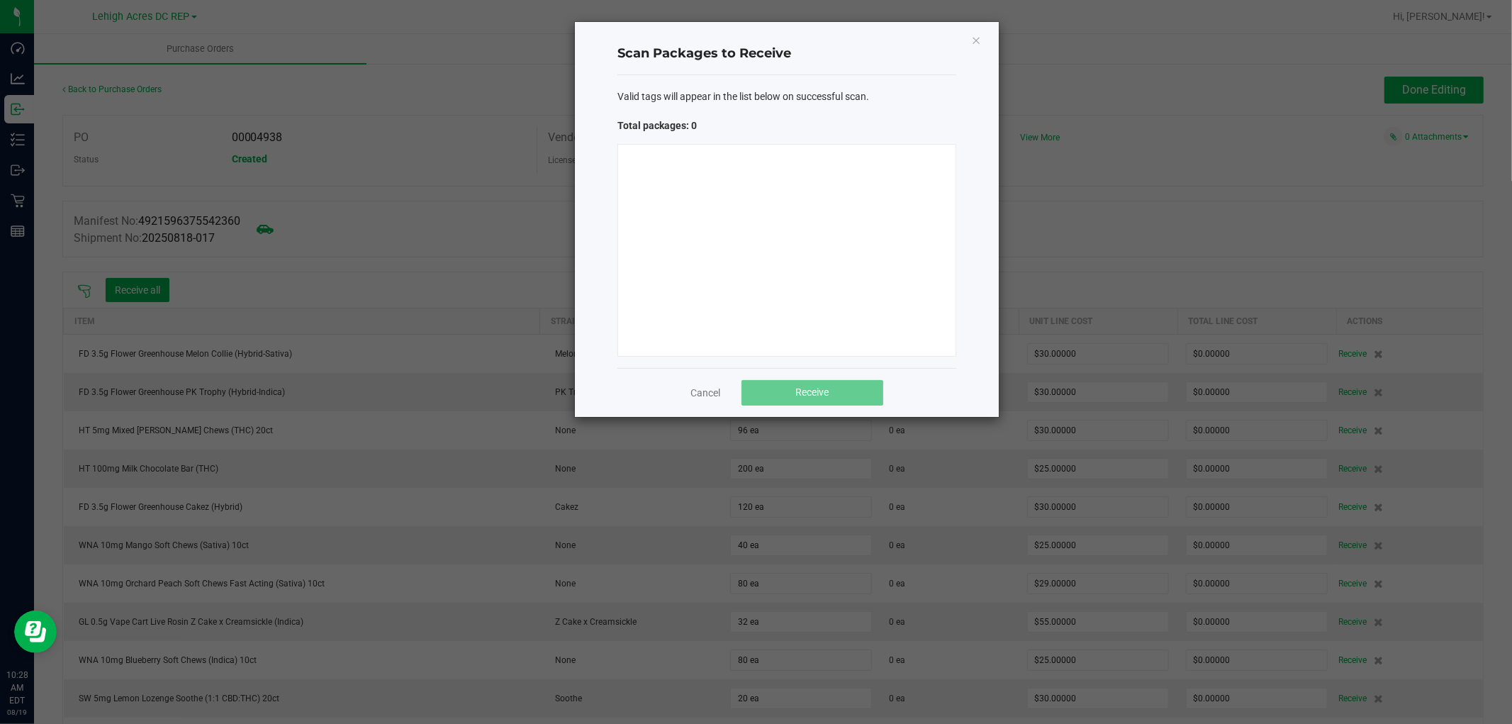
click at [671, 200] on div at bounding box center [786, 250] width 339 height 213
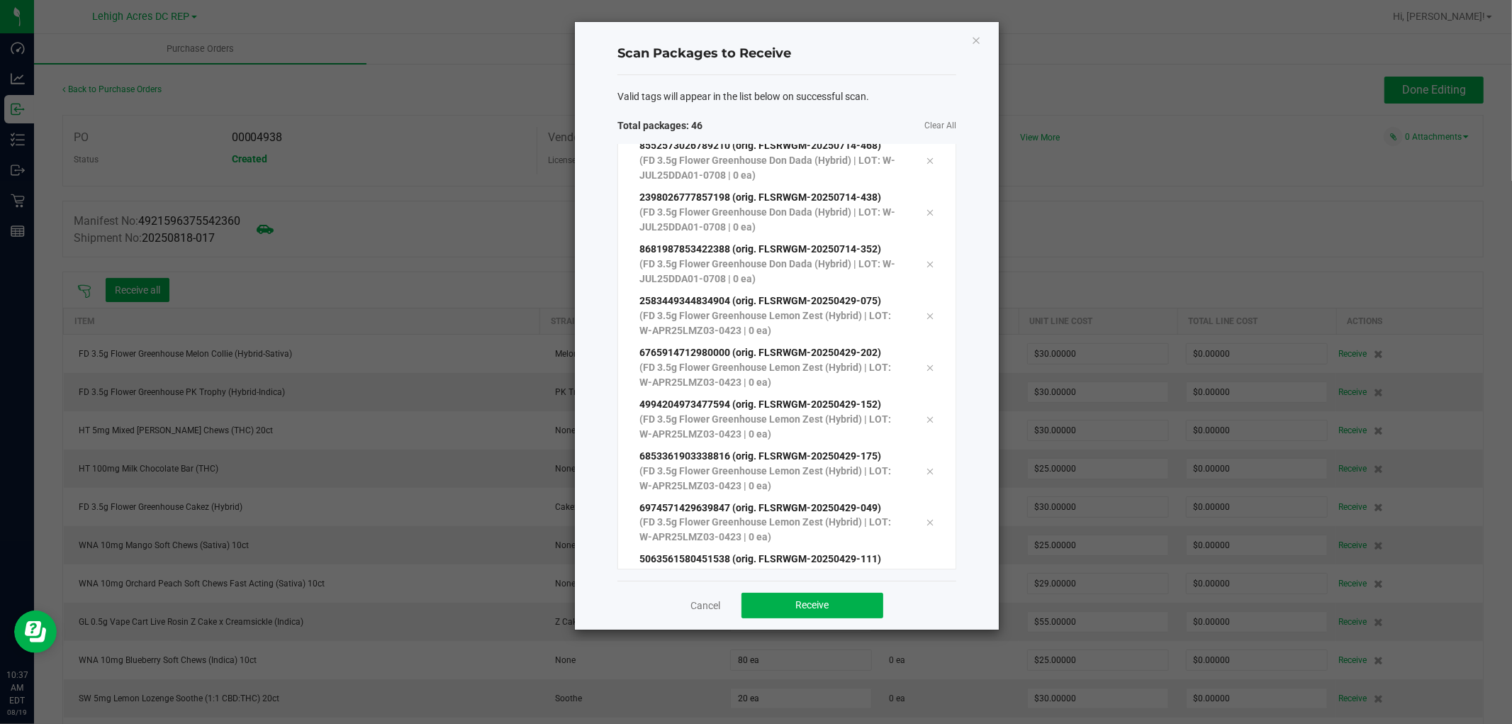
scroll to position [1939, 0]
click at [805, 606] on span "Receive" at bounding box center [812, 604] width 33 height 11
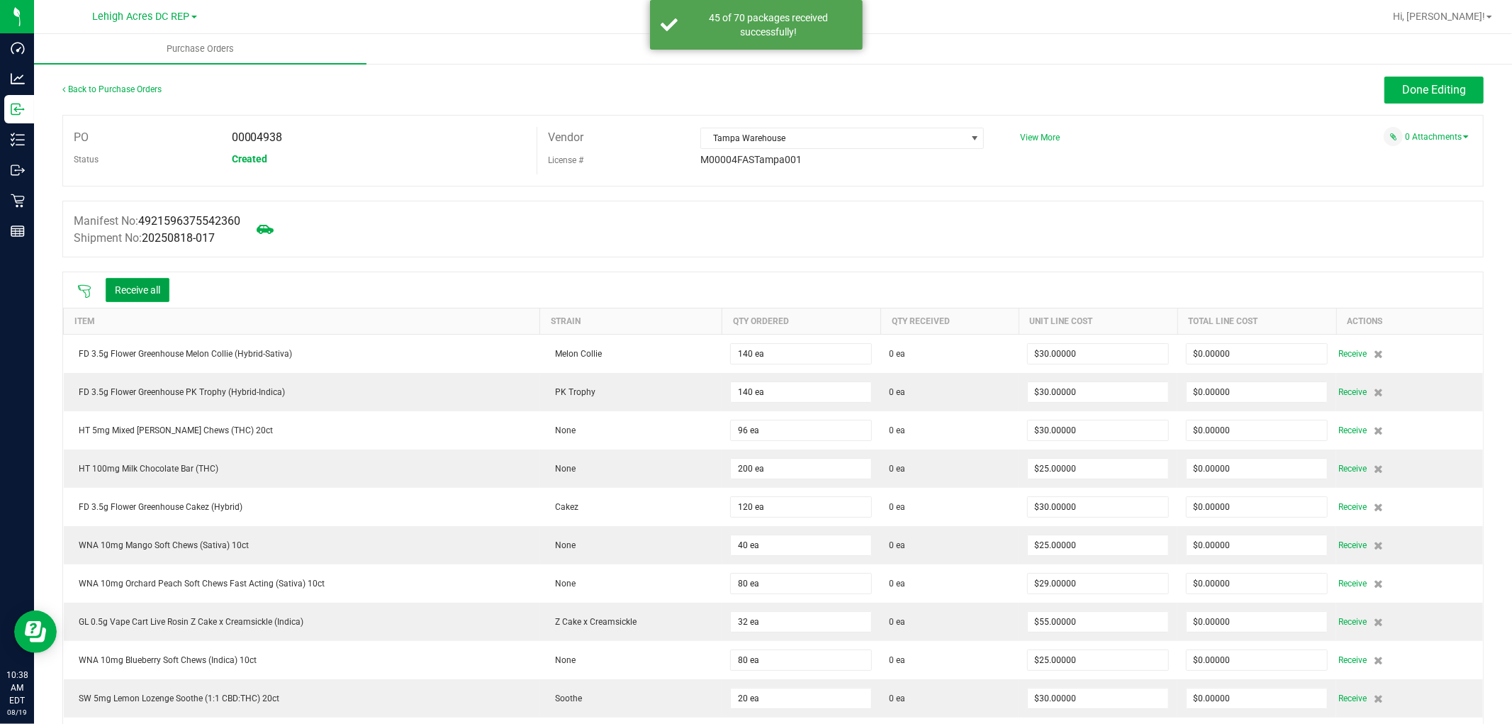
click at [147, 291] on button "Receive all" at bounding box center [138, 290] width 64 height 24
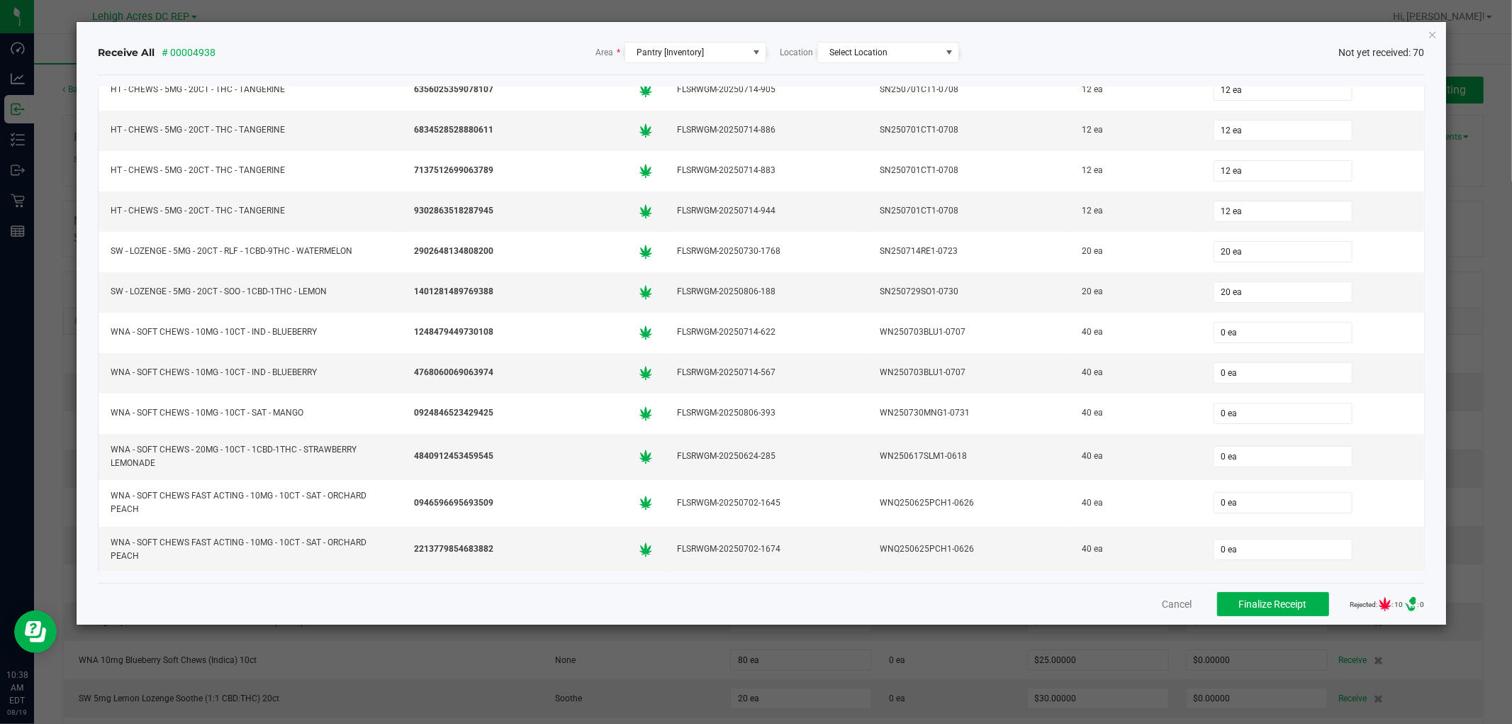
scroll to position [2407, 0]
click at [1168, 601] on button "Cancel" at bounding box center [1178, 604] width 30 height 14
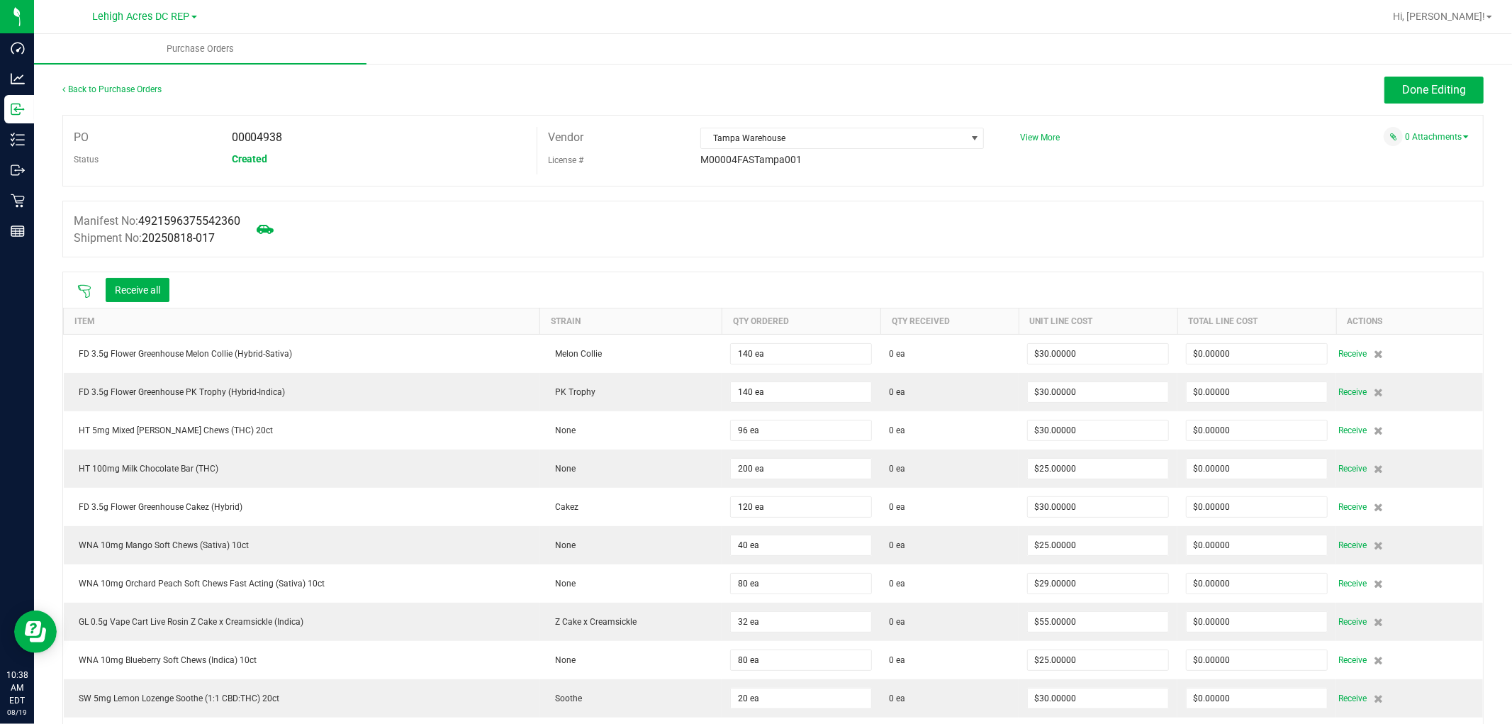
click at [87, 296] on icon at bounding box center [84, 291] width 14 height 14
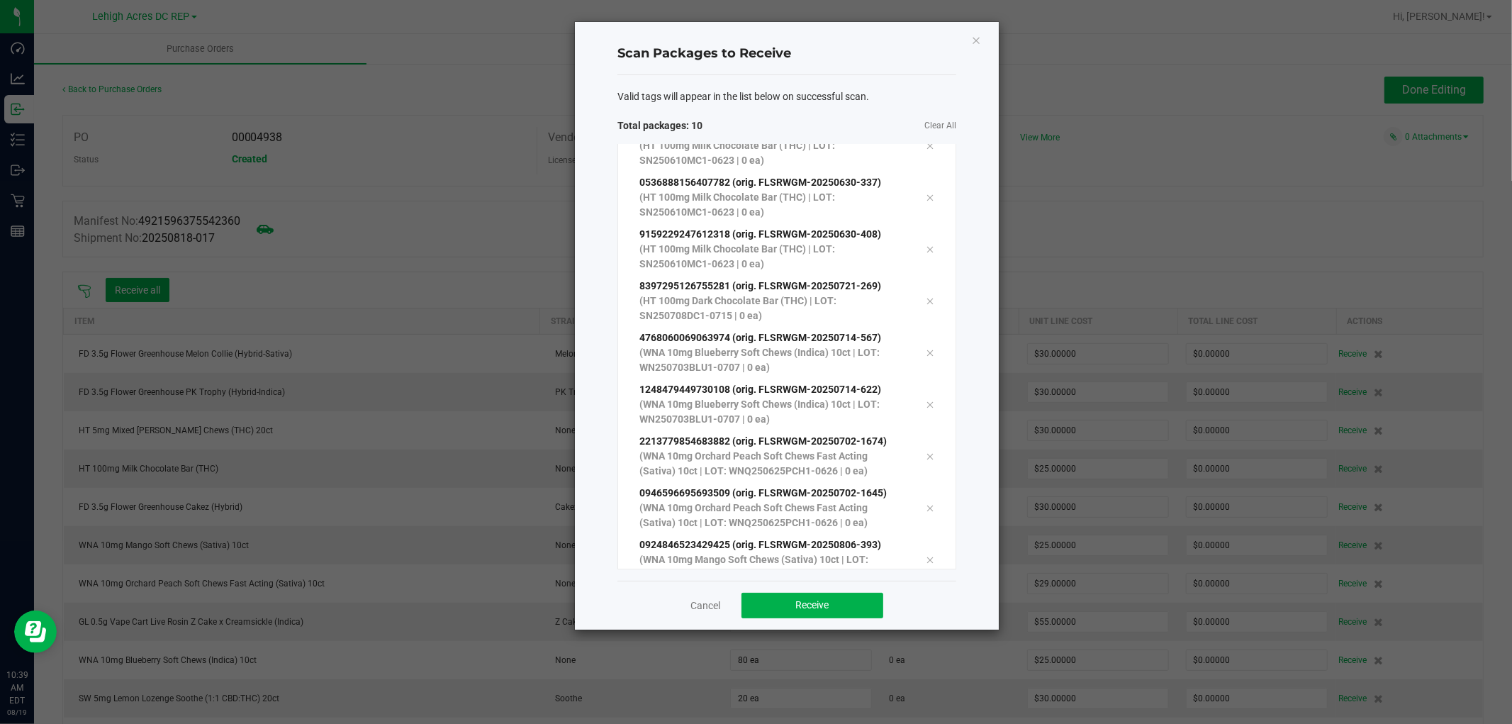
scroll to position [77, 0]
click at [823, 615] on button "Receive" at bounding box center [813, 606] width 142 height 26
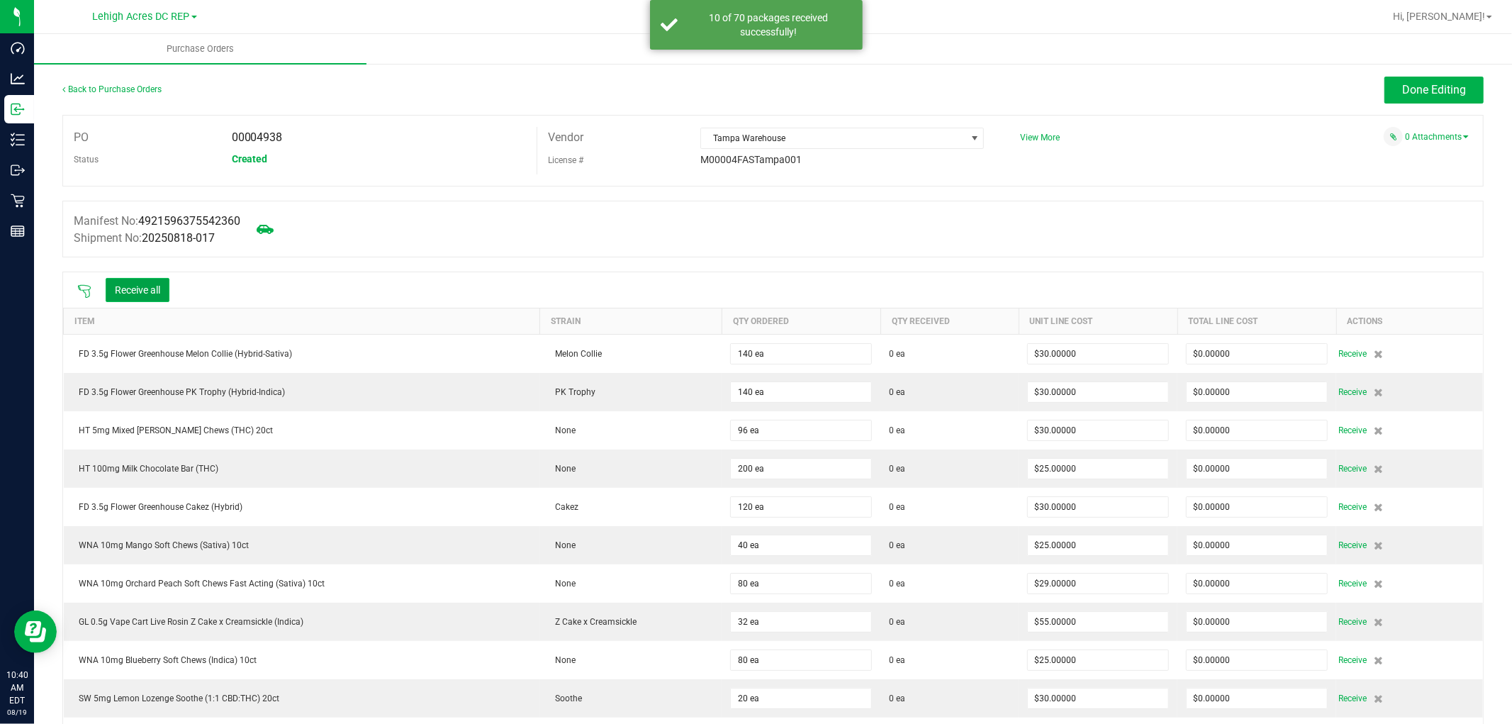
click at [133, 291] on button "Receive all" at bounding box center [138, 290] width 64 height 24
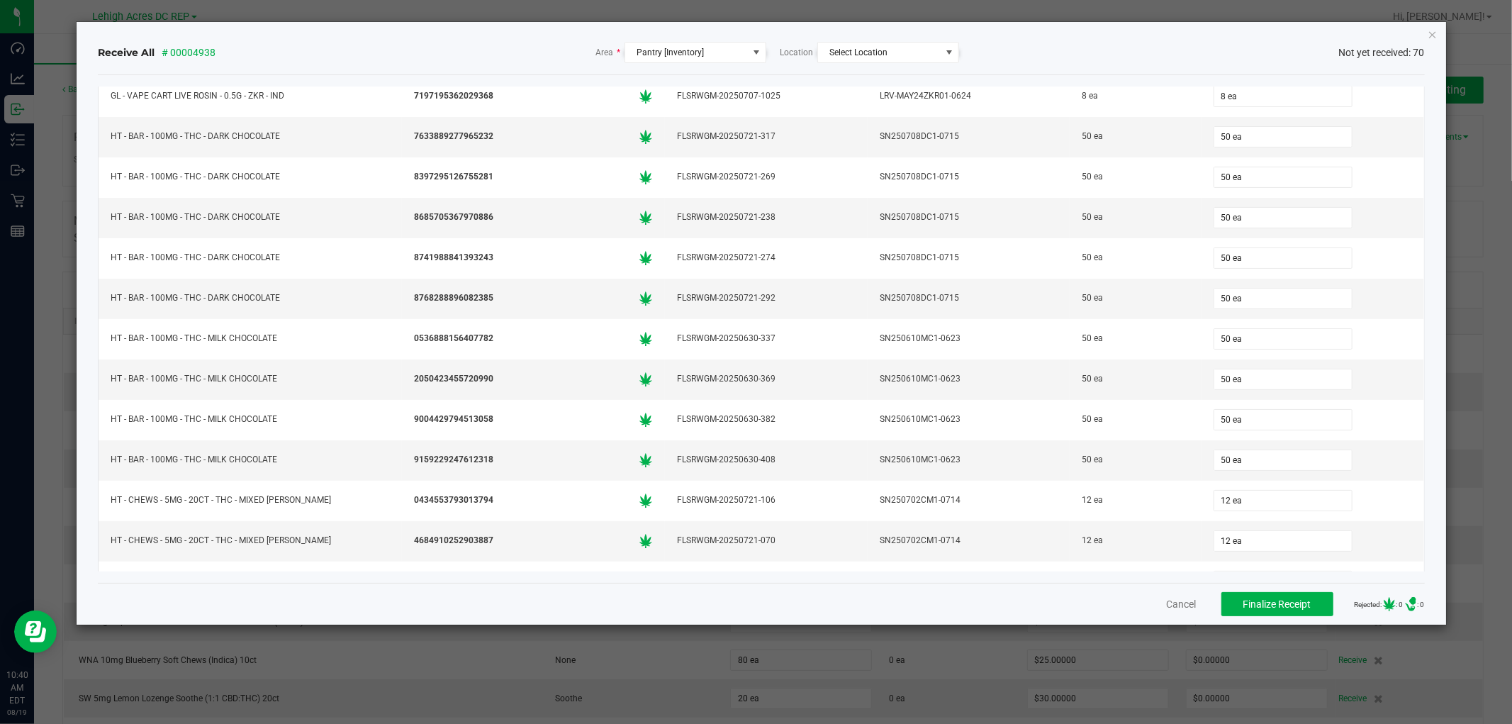
scroll to position [1969, 0]
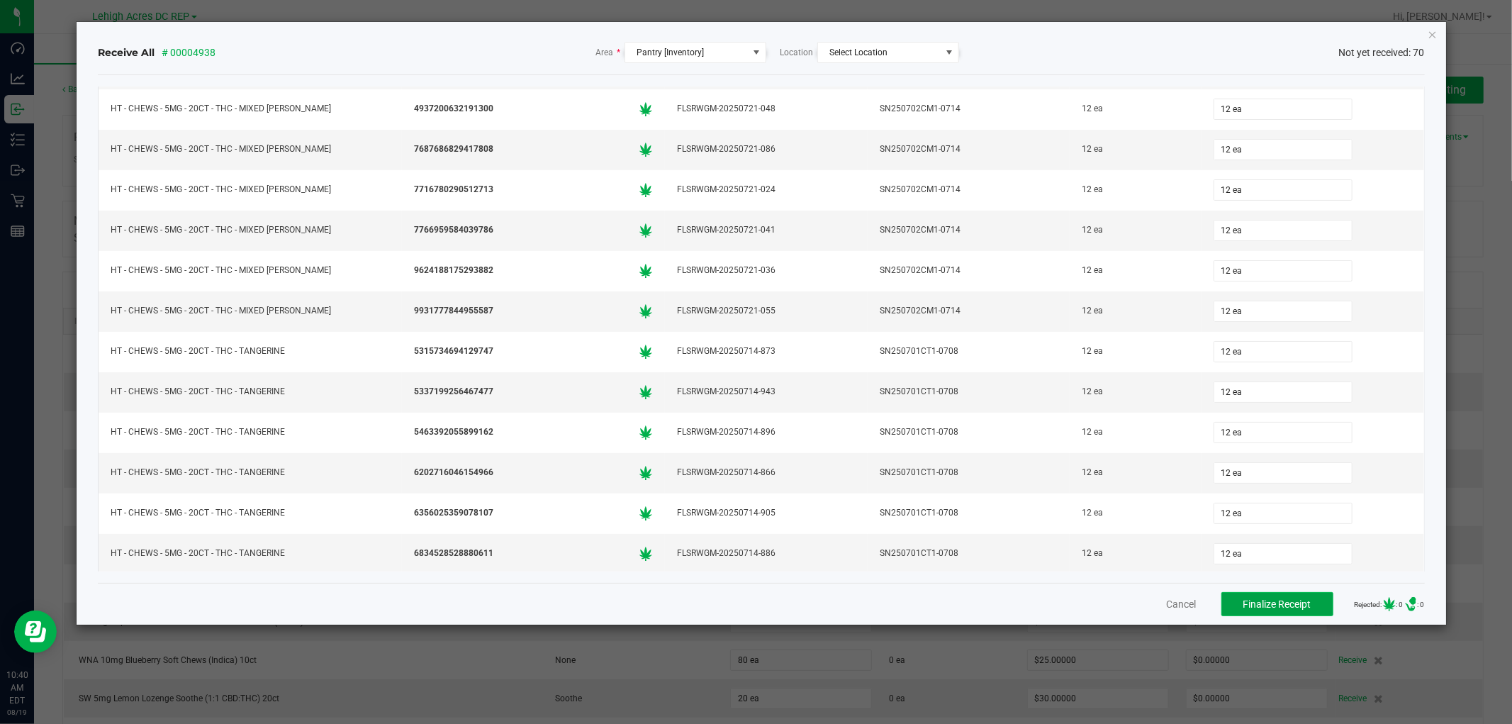
click at [1273, 600] on span "Finalize Receipt" at bounding box center [1277, 603] width 68 height 11
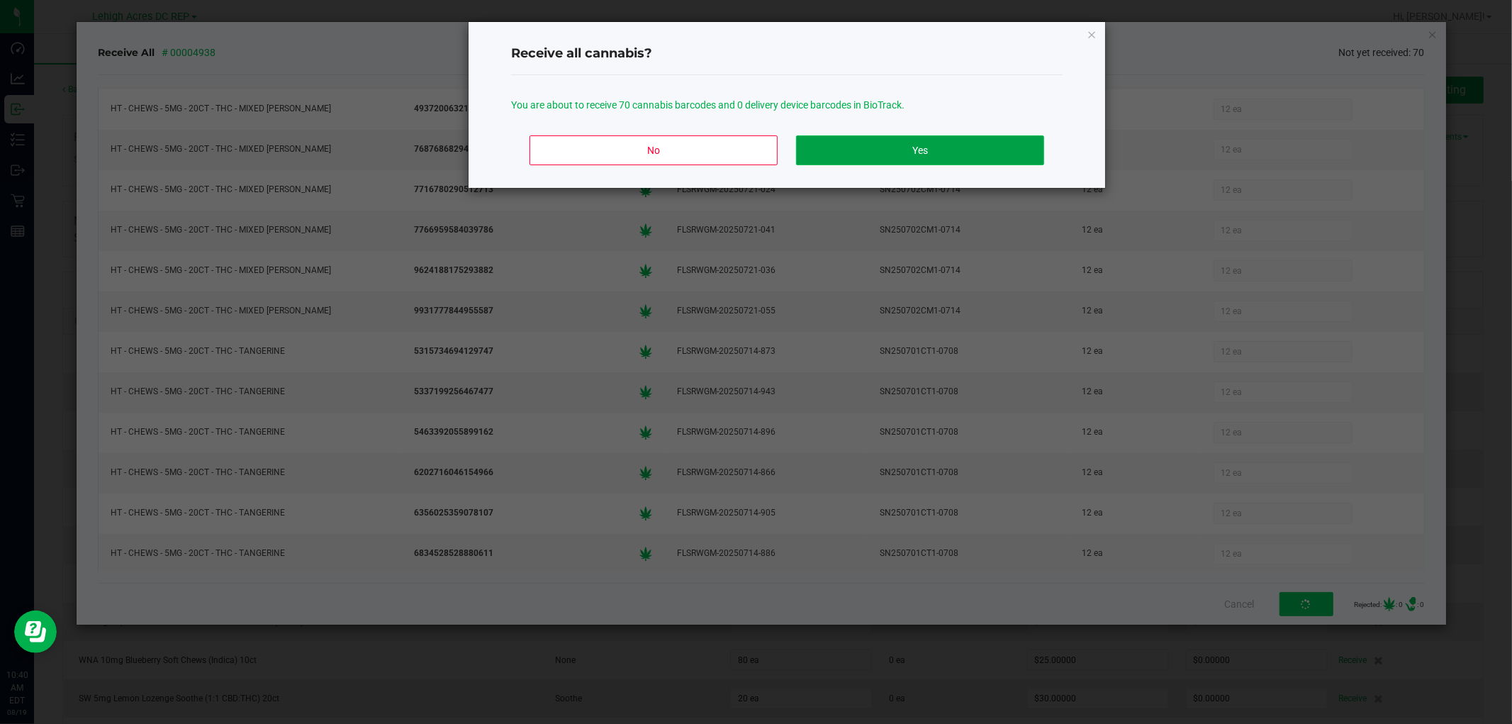
click at [912, 152] on button "Yes" at bounding box center [920, 150] width 248 height 30
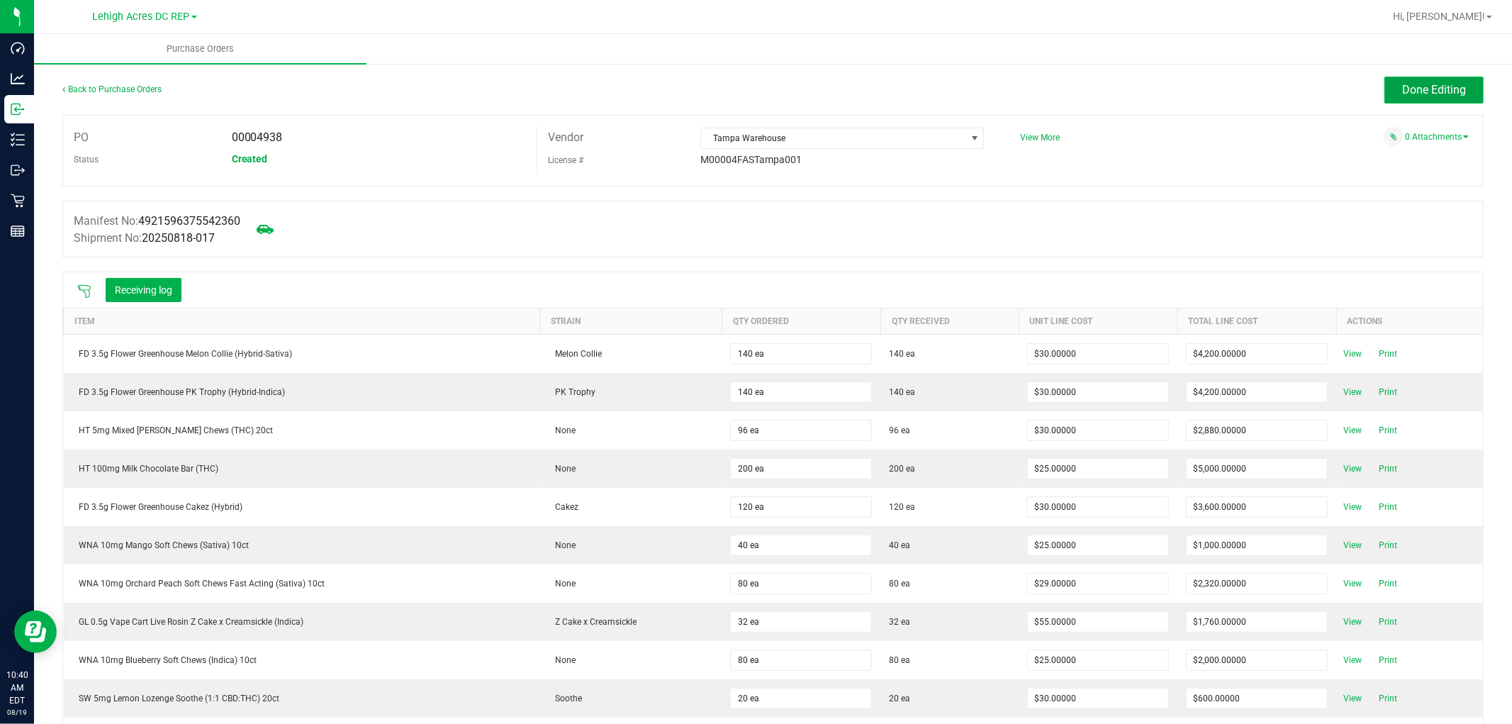
click at [1401, 78] on button "Done Editing" at bounding box center [1434, 90] width 99 height 27
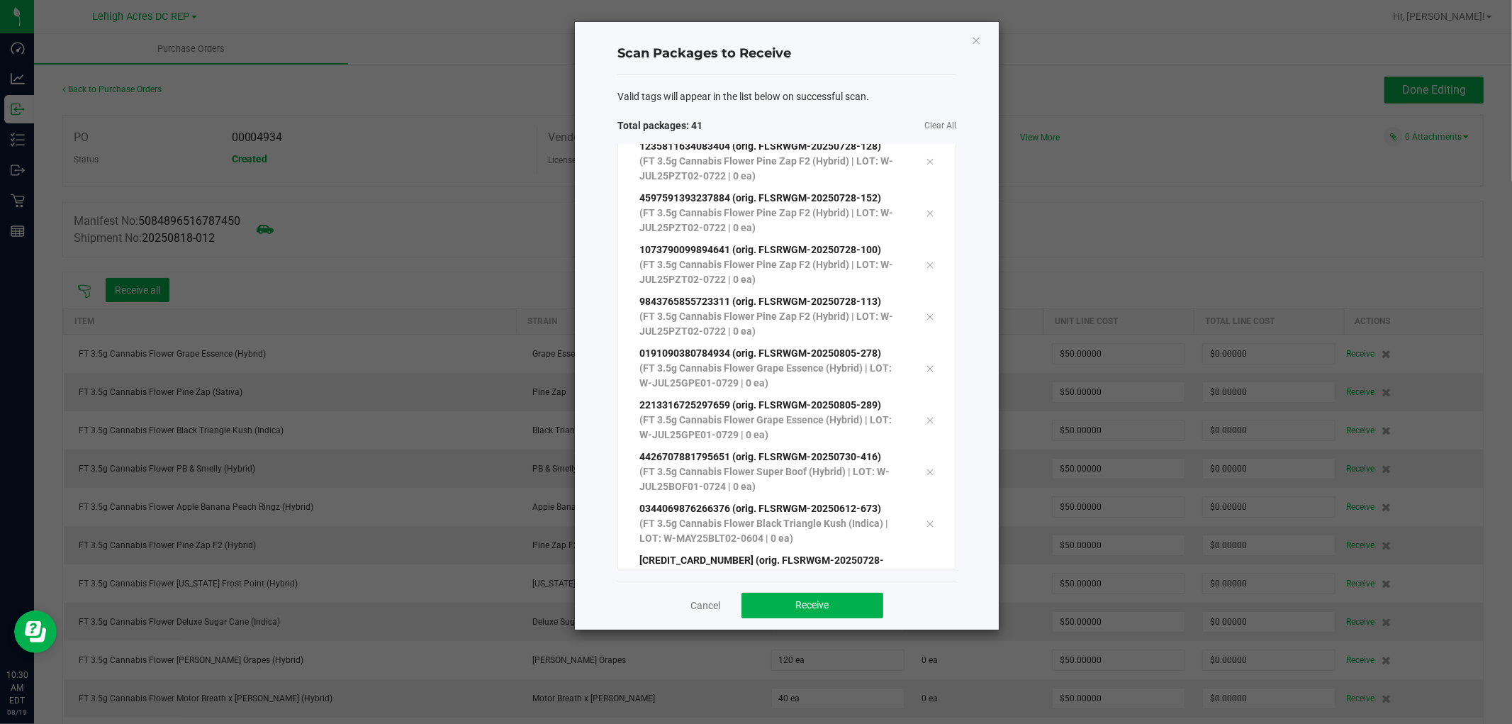
scroll to position [1681, 0]
click at [951, 610] on div "Cancel Receive" at bounding box center [786, 605] width 339 height 49
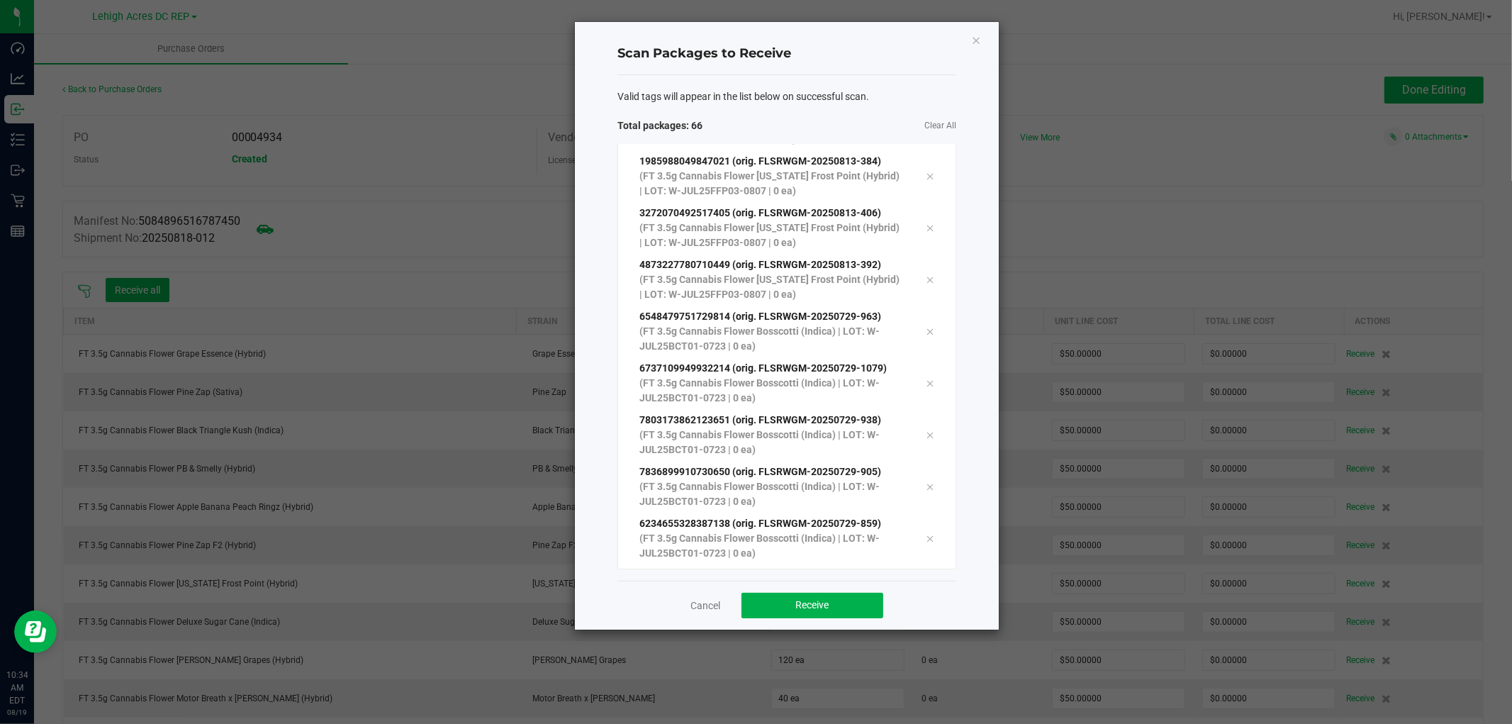
scroll to position [3025, 0]
click at [837, 603] on button "Receive" at bounding box center [813, 606] width 142 height 26
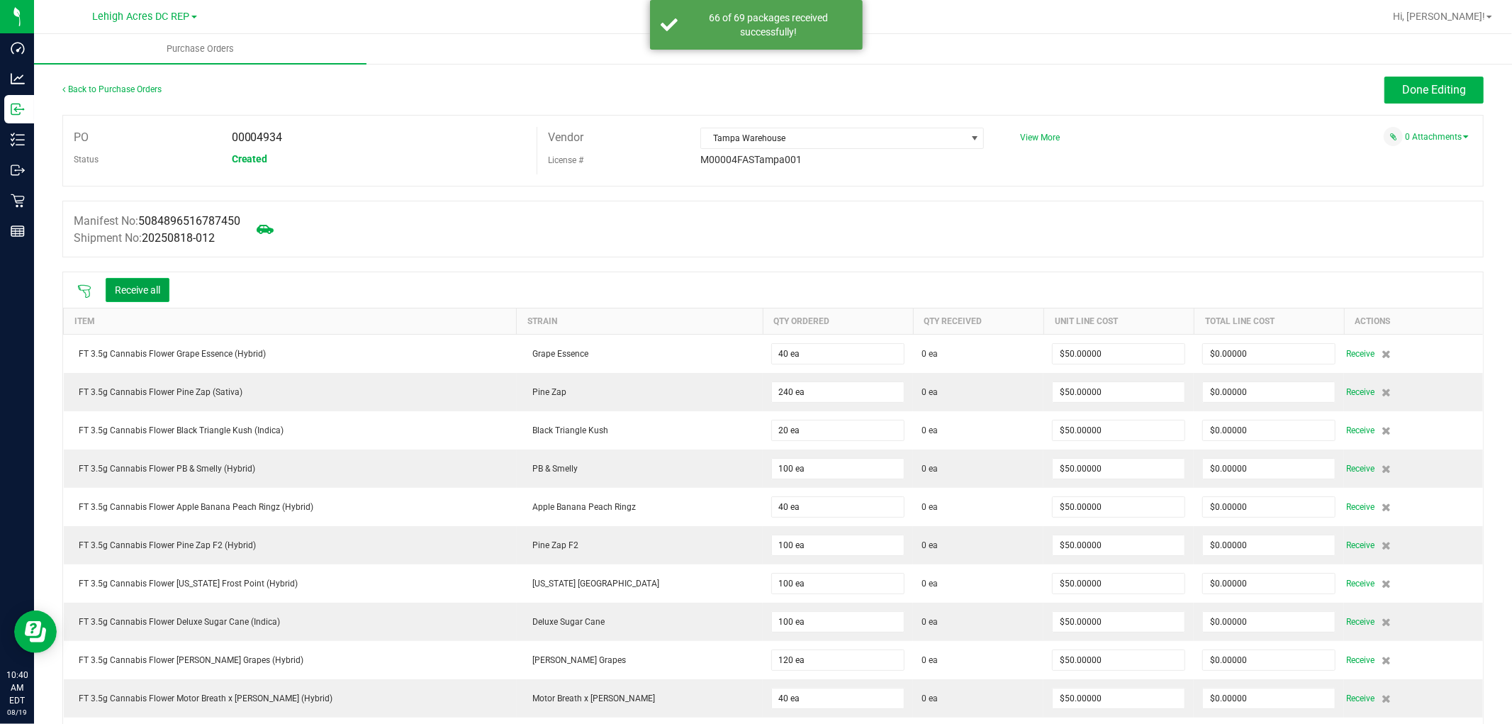
click at [164, 292] on button "Receive all" at bounding box center [138, 290] width 64 height 24
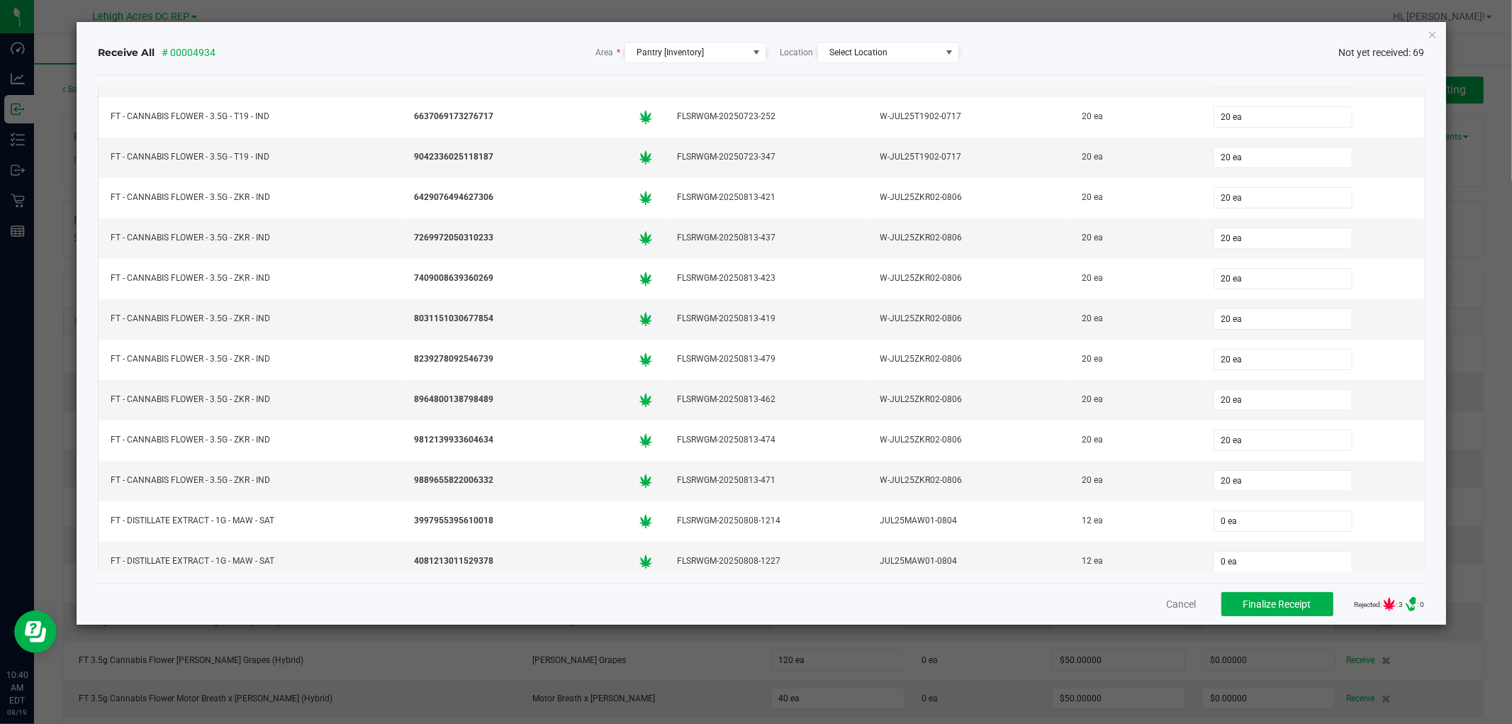
scroll to position [2349, 0]
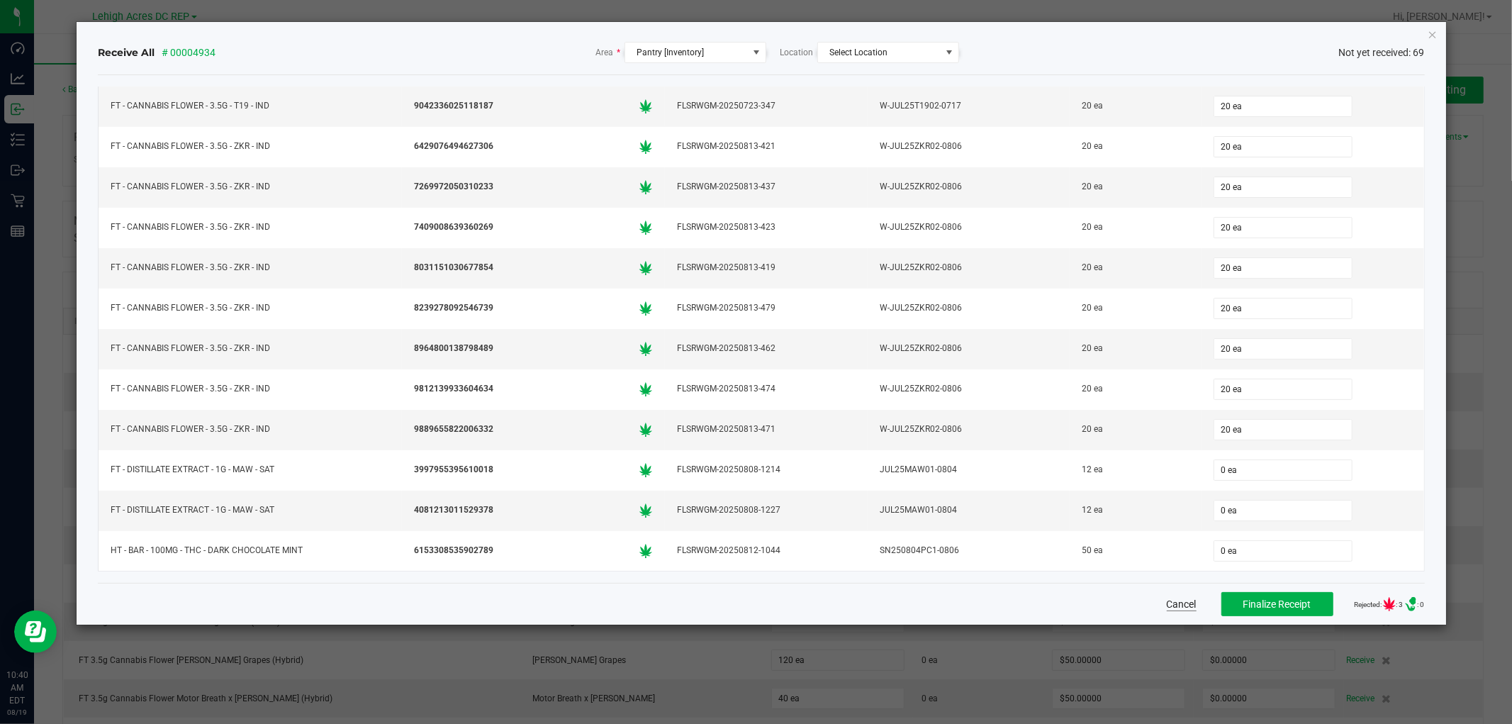
click at [1179, 603] on button "Cancel" at bounding box center [1182, 604] width 30 height 14
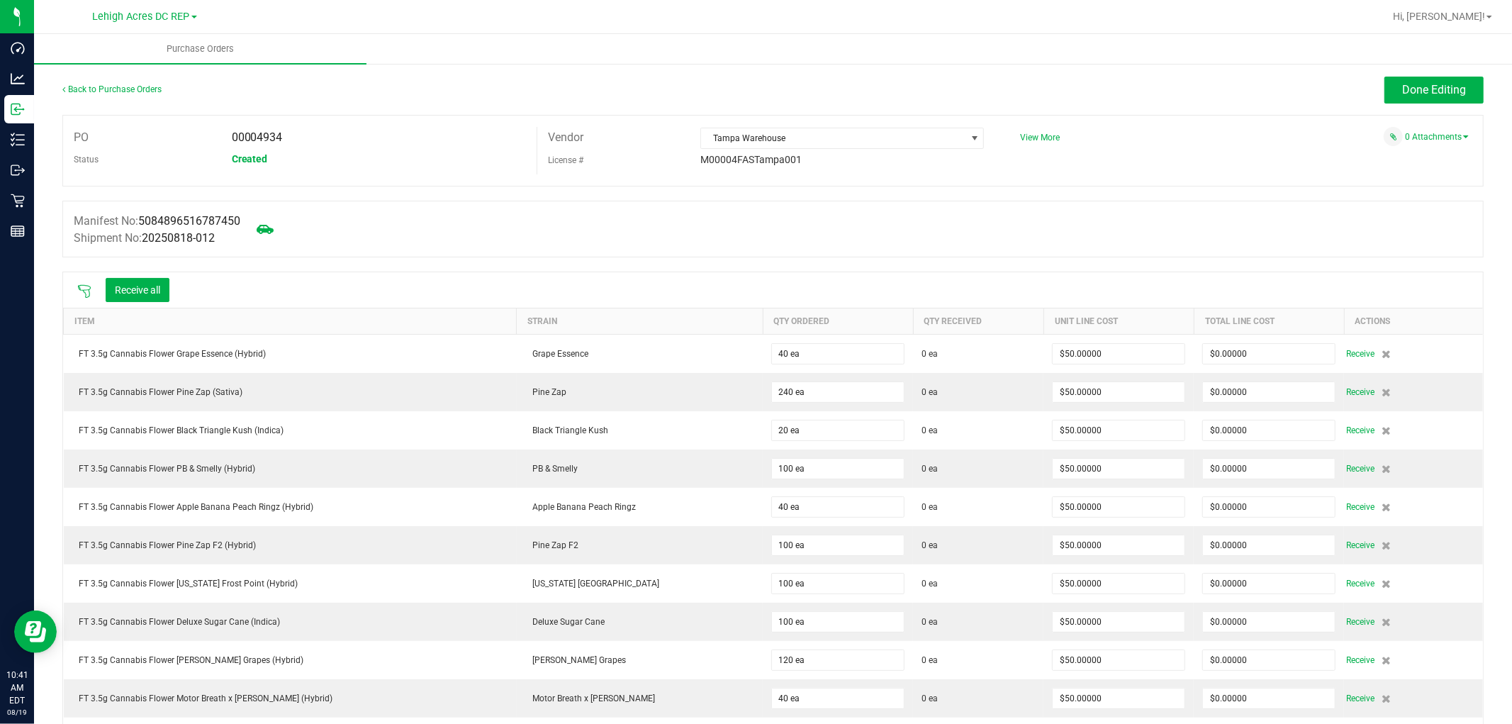
click at [79, 288] on icon at bounding box center [84, 291] width 13 height 13
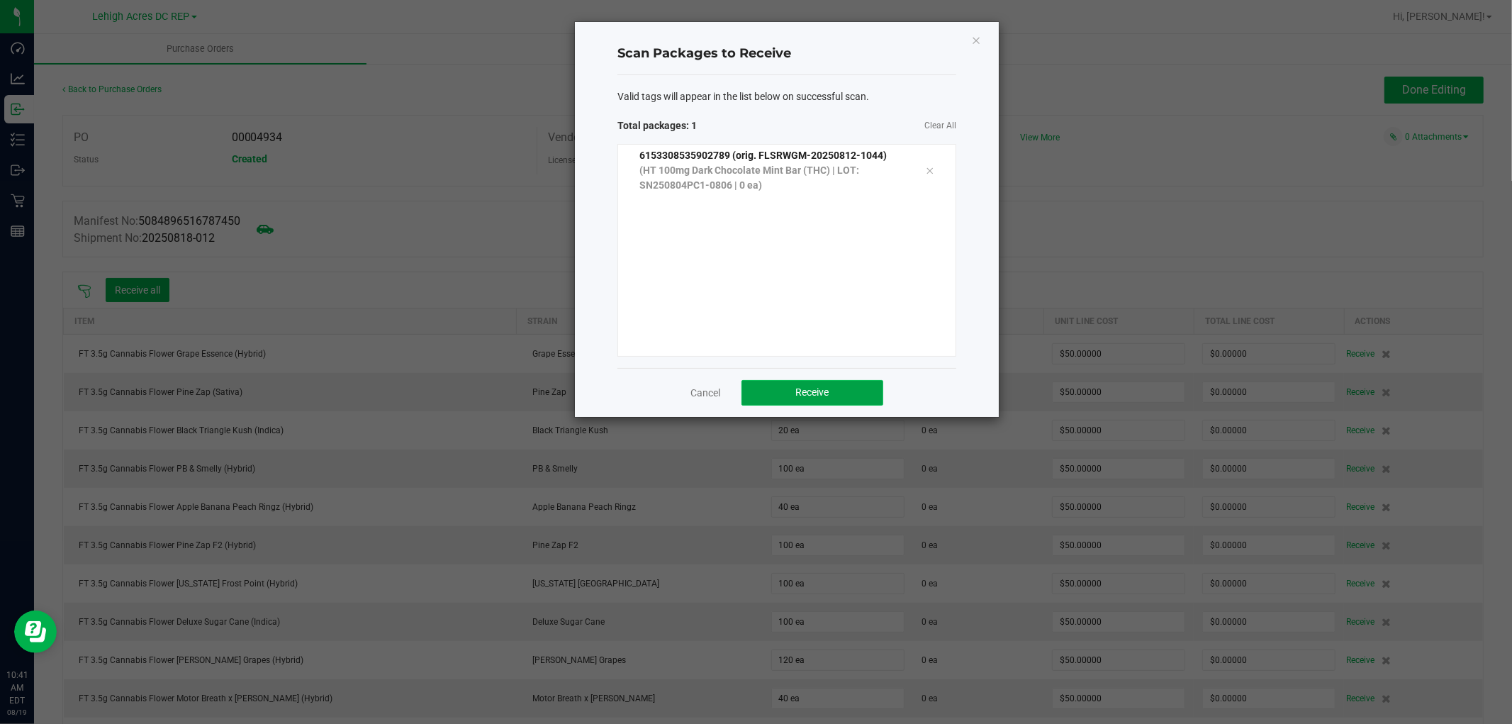
click at [820, 398] on span "Receive" at bounding box center [812, 391] width 33 height 11
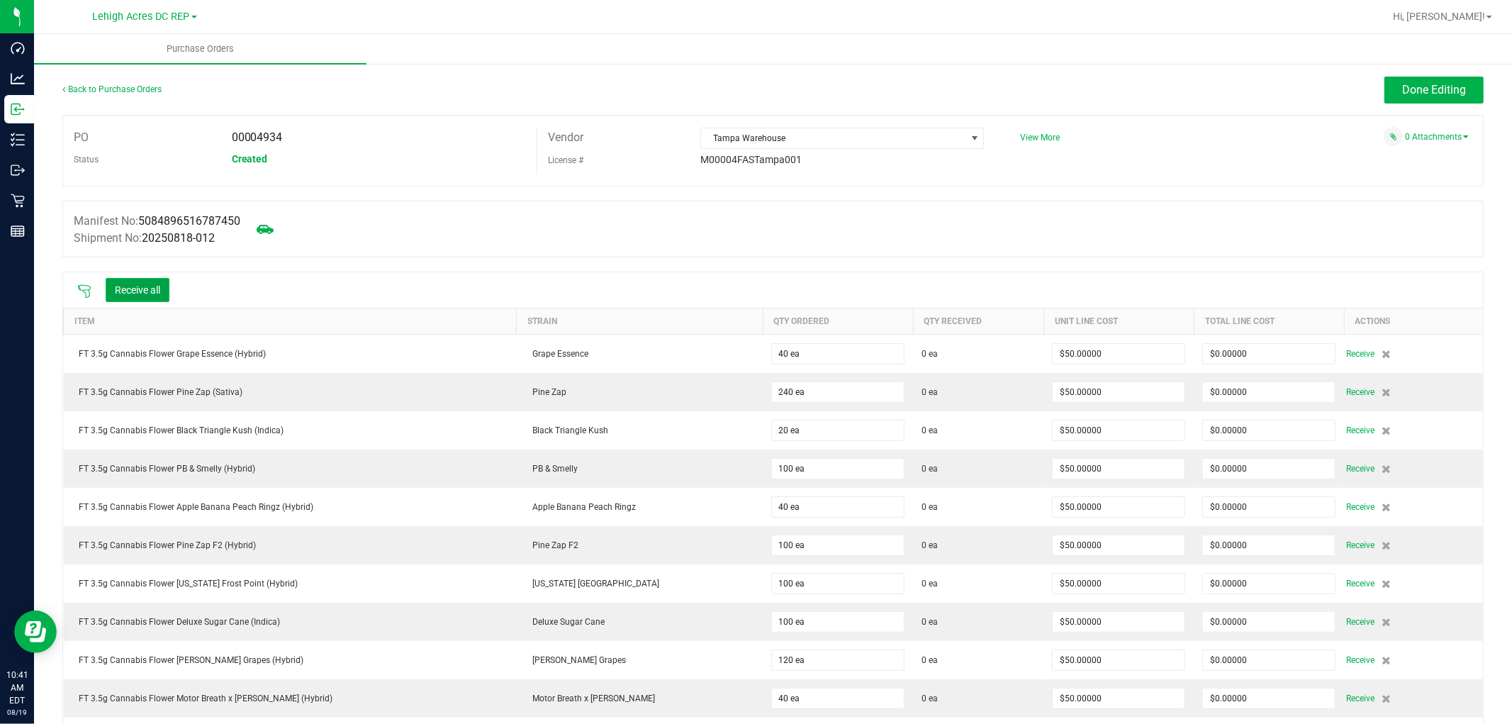
click at [142, 281] on button "Receive all" at bounding box center [138, 290] width 64 height 24
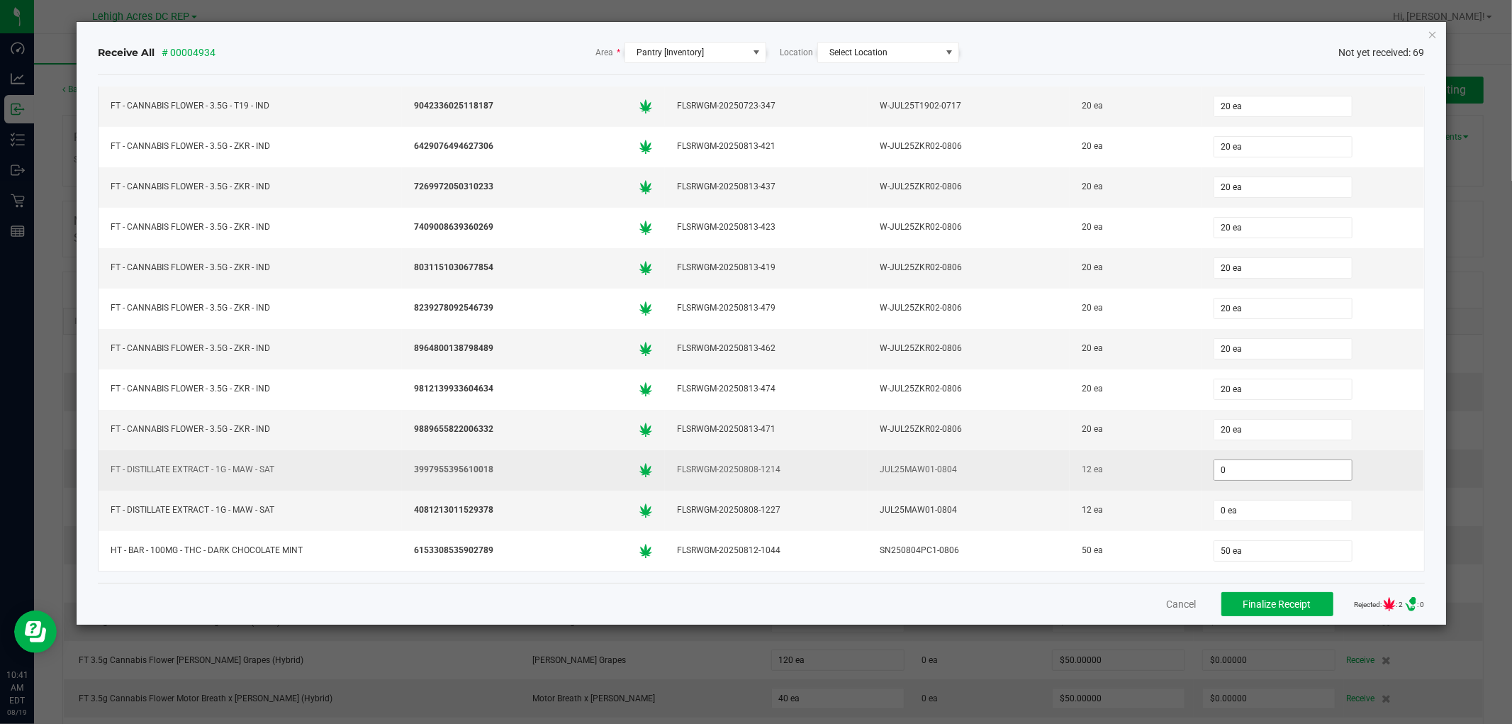
click at [1267, 475] on input "0" at bounding box center [1283, 470] width 138 height 20
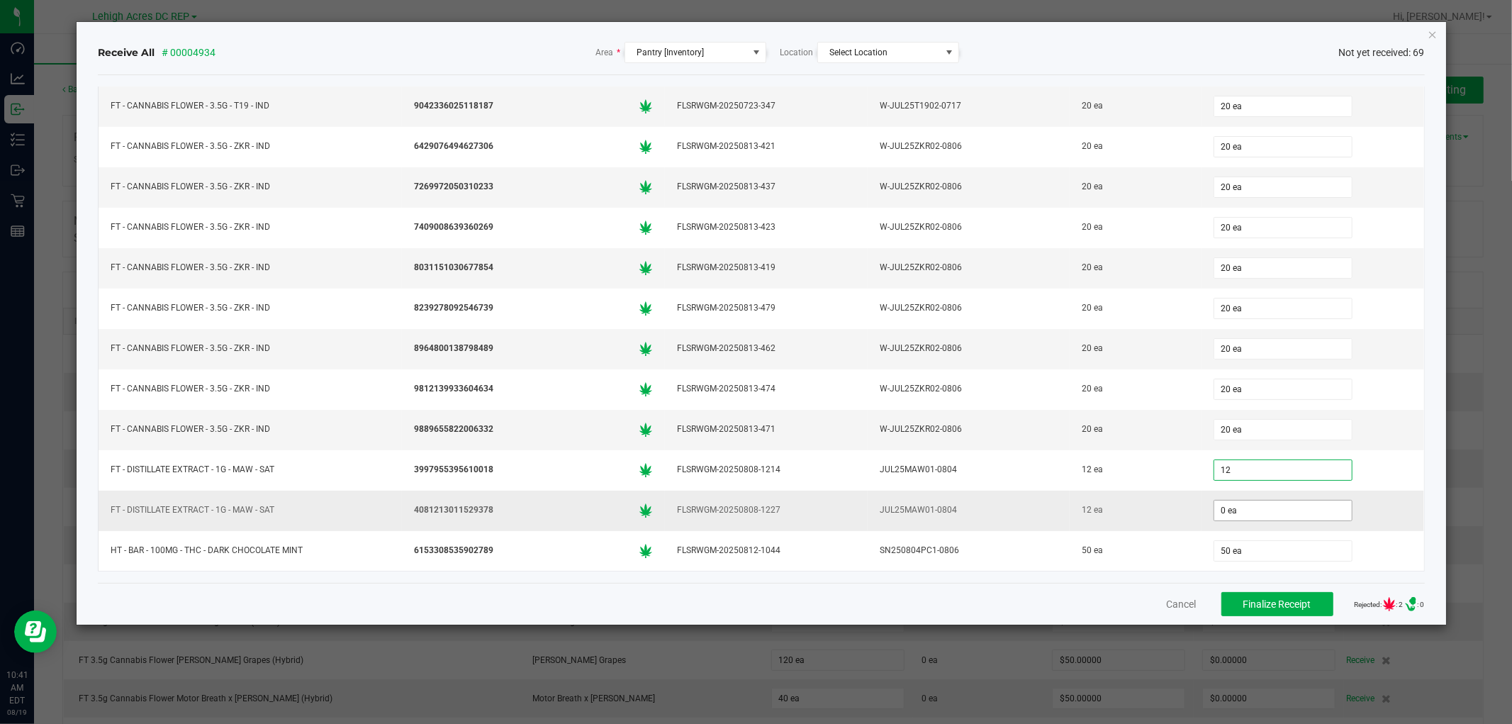
type input "12 ea"
click at [1248, 505] on input "0" at bounding box center [1283, 510] width 138 height 20
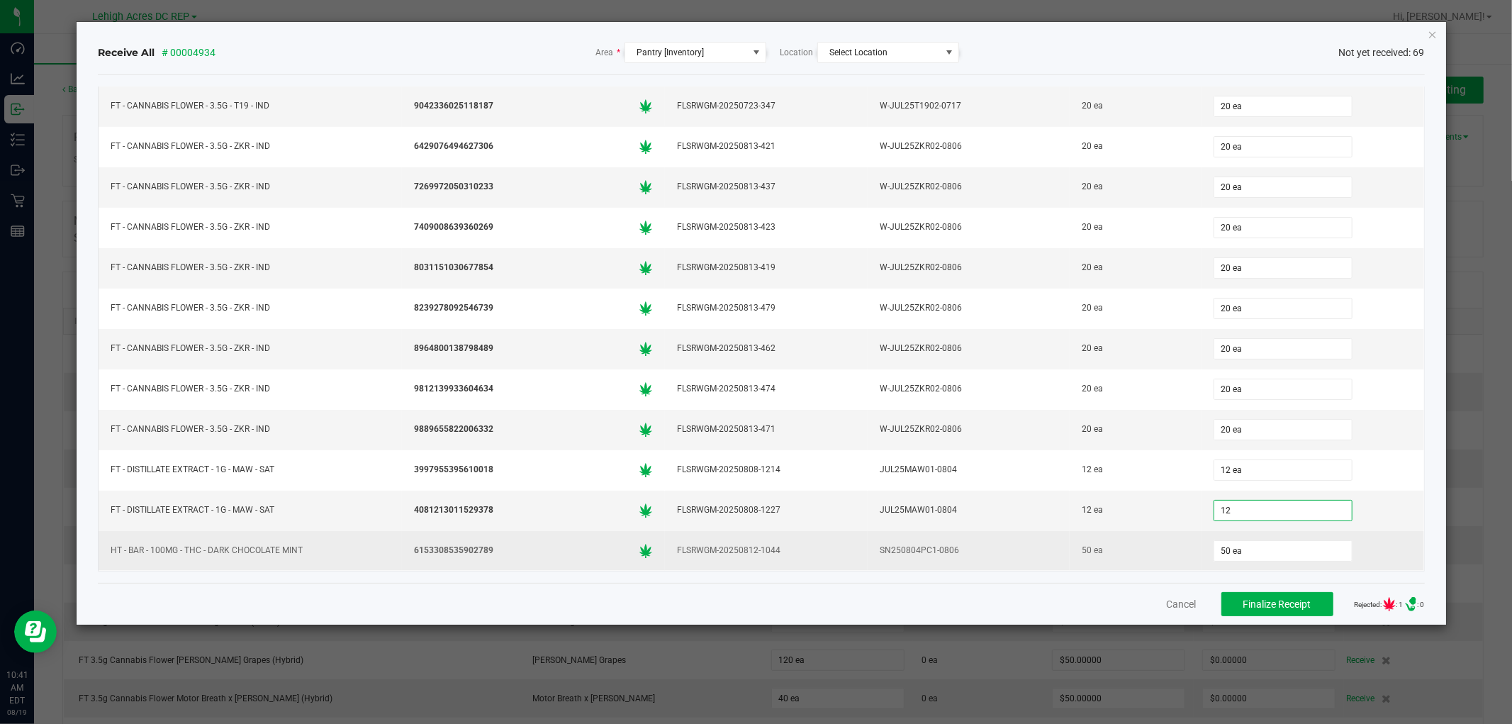
type input "12 ea"
click at [1175, 554] on td "50 ea" at bounding box center [1135, 551] width 131 height 40
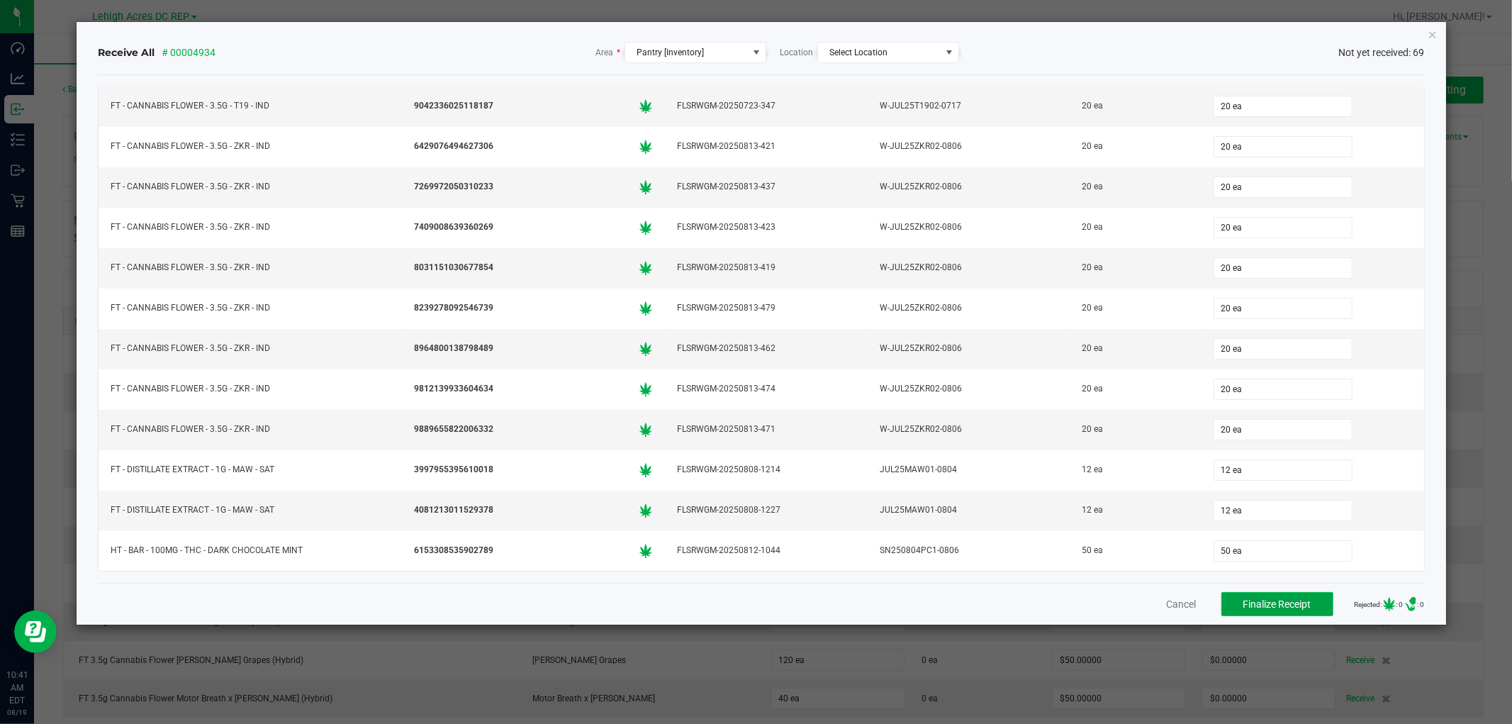
click at [1291, 600] on span "Finalize Receipt" at bounding box center [1277, 603] width 68 height 11
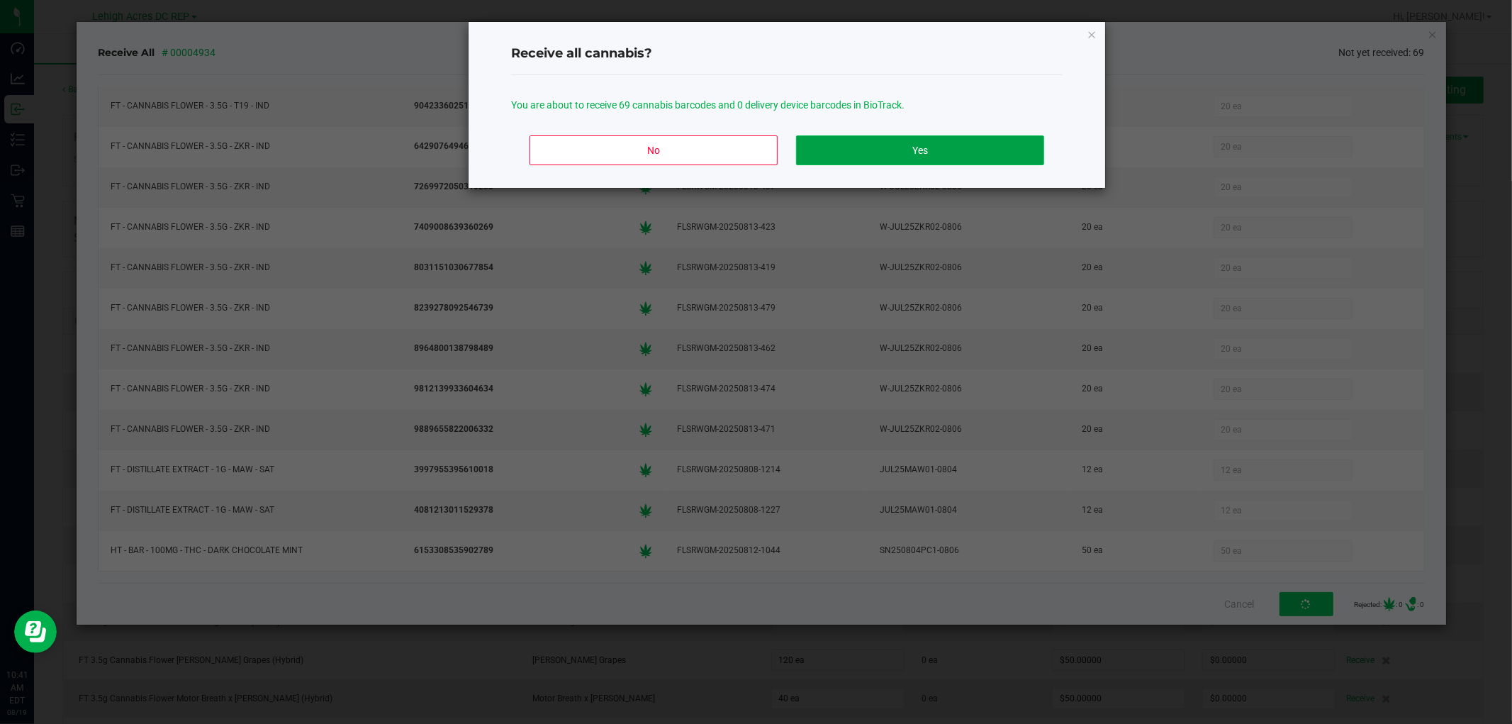
click at [915, 150] on button "Yes" at bounding box center [920, 150] width 248 height 30
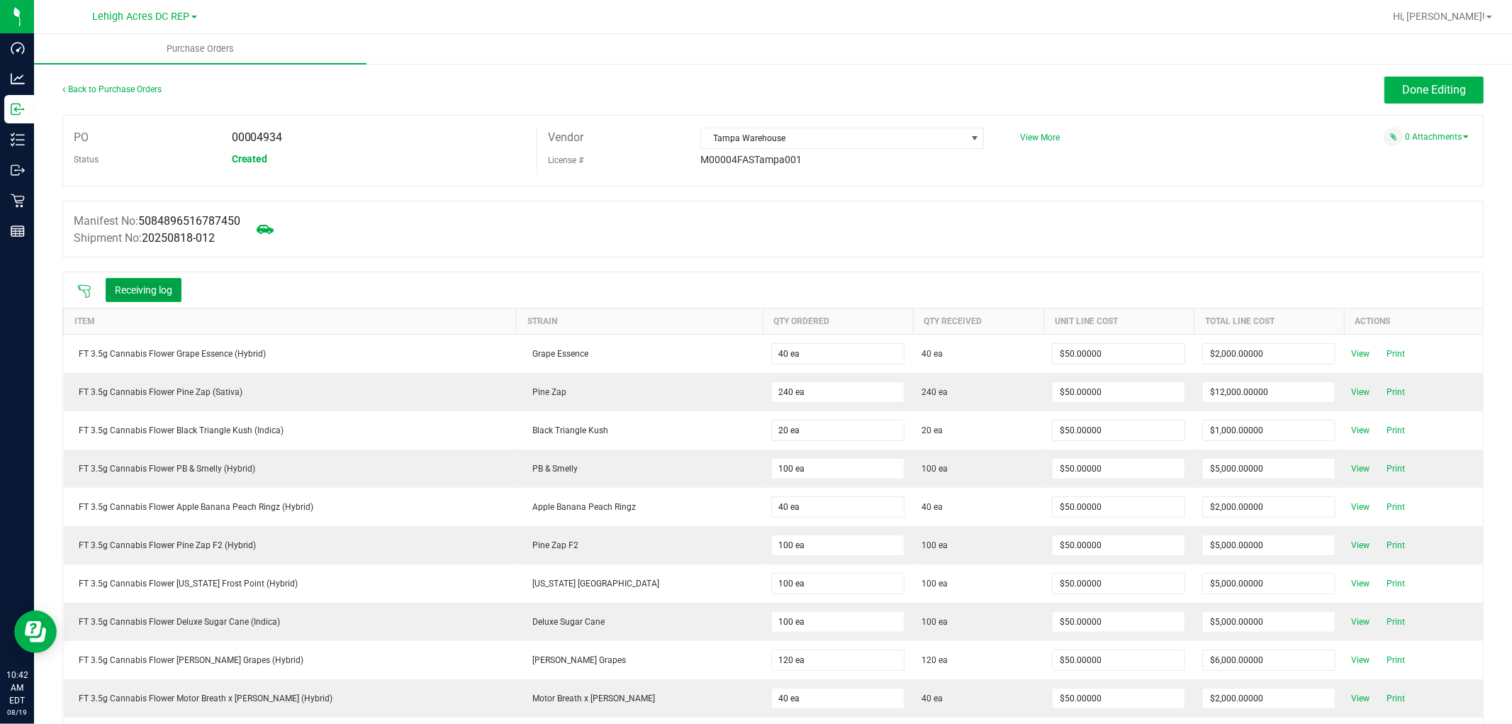
click at [145, 291] on button "Receiving log" at bounding box center [144, 290] width 76 height 24
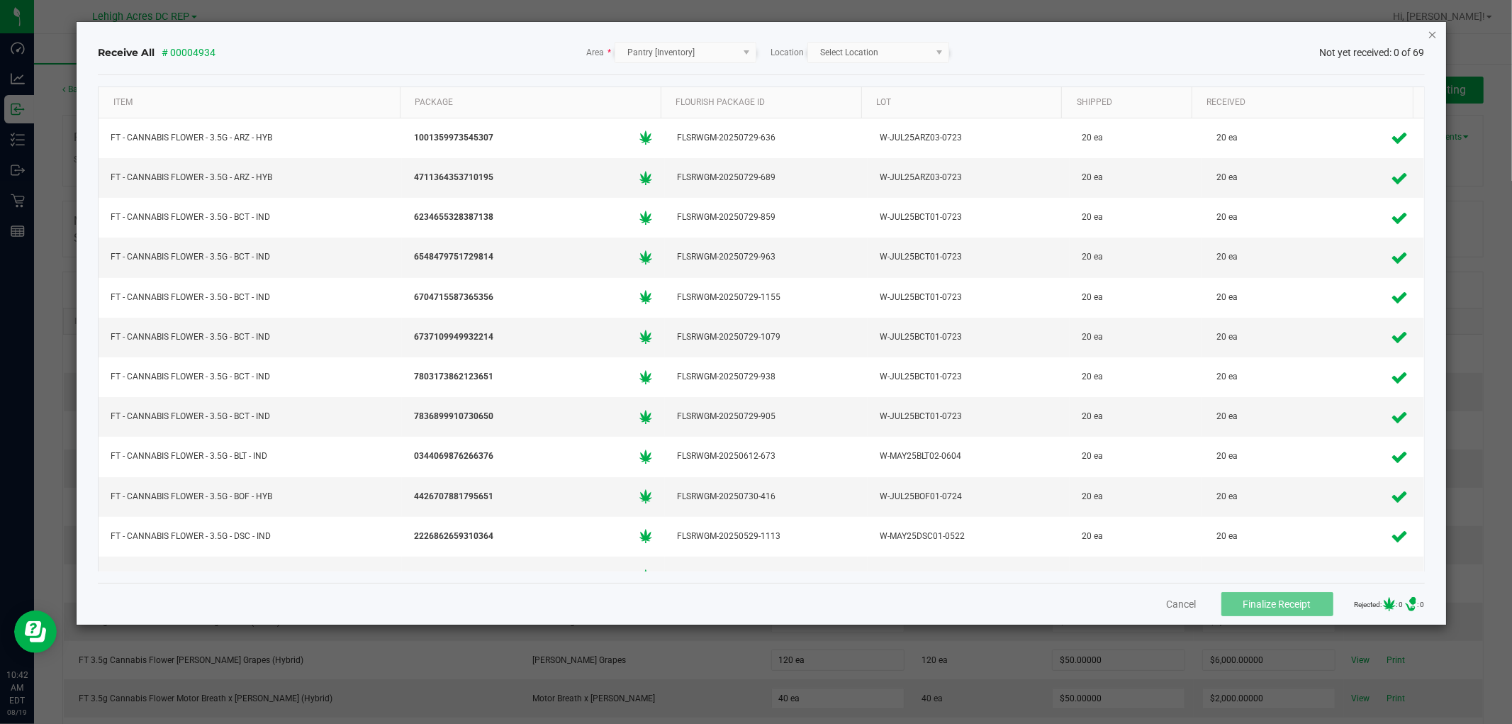
click at [1428, 32] on icon "Close" at bounding box center [1433, 34] width 10 height 17
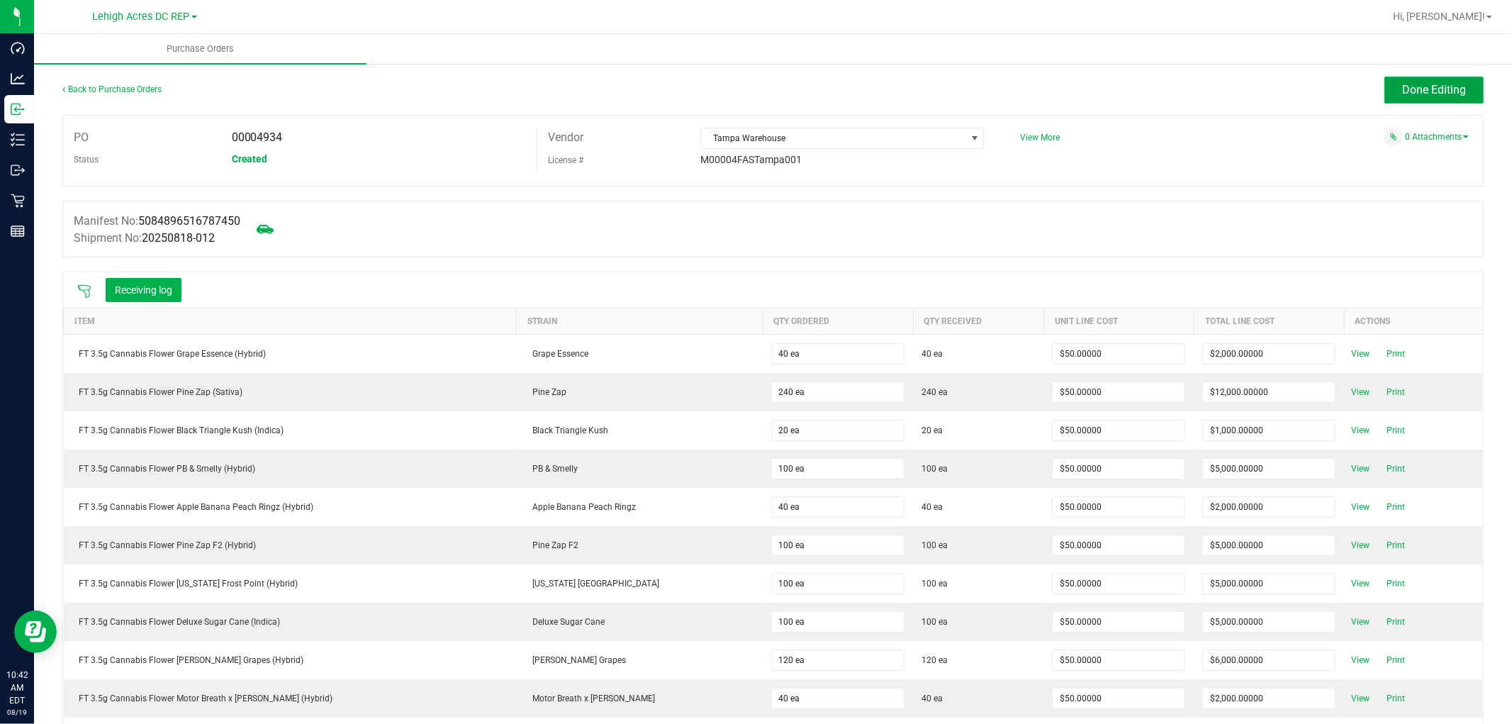
click at [1455, 85] on button "Done Editing" at bounding box center [1434, 90] width 99 height 27
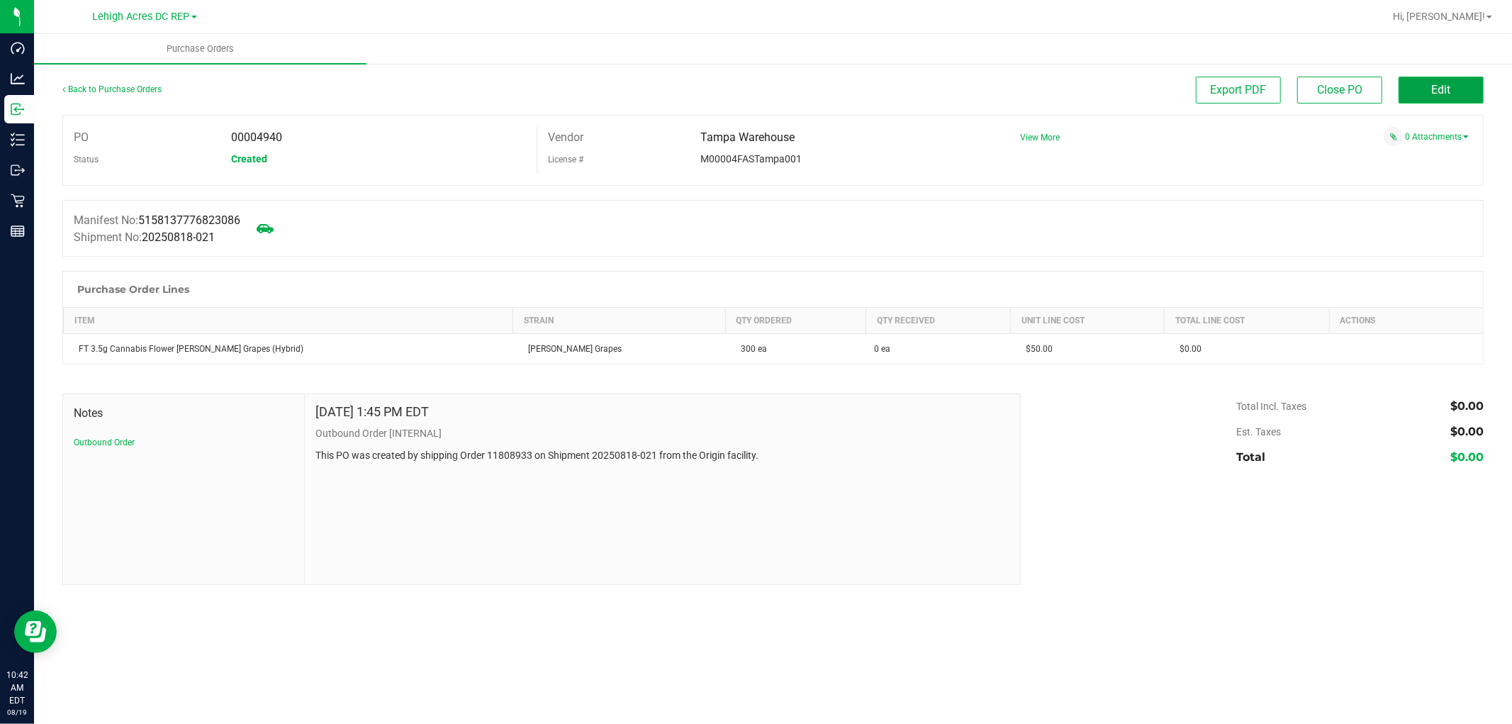
click at [1449, 85] on span "Edit" at bounding box center [1441, 89] width 19 height 13
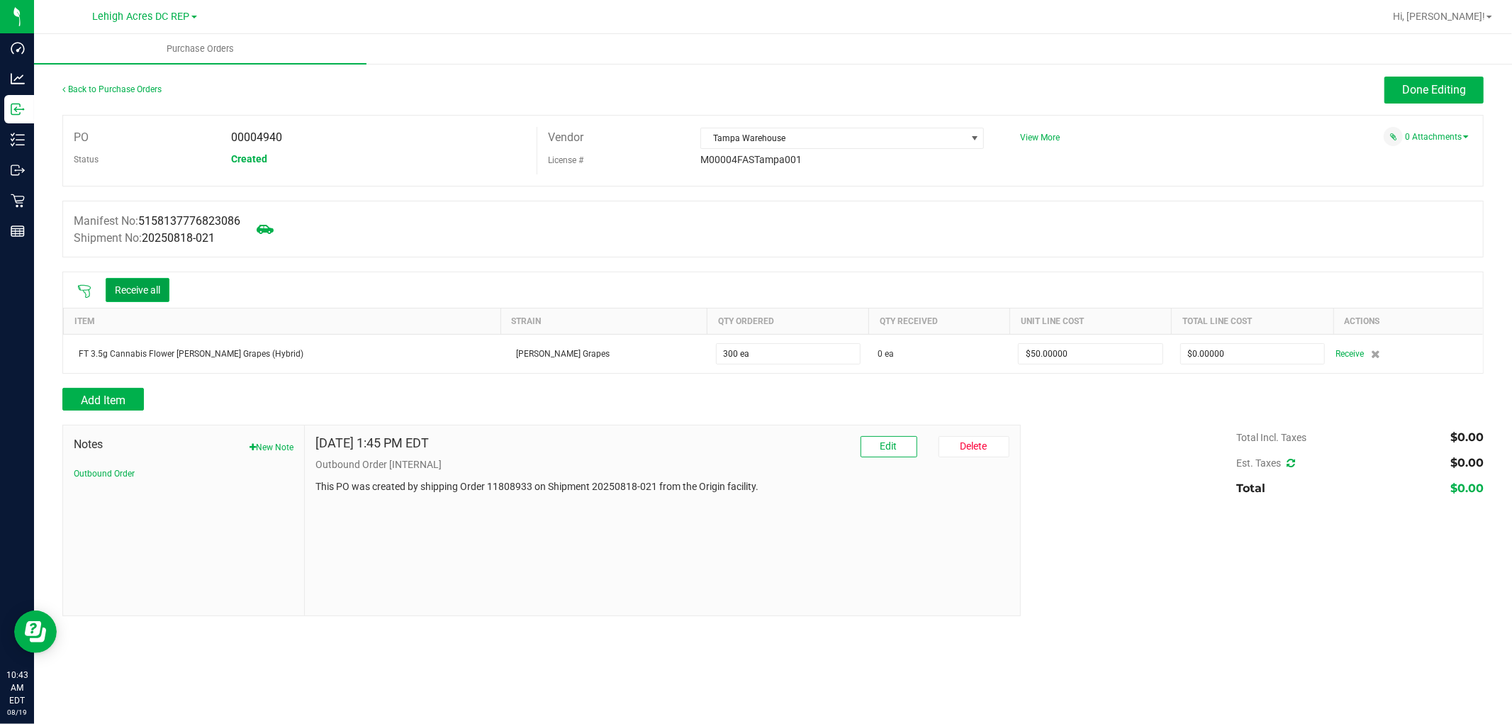
click at [151, 286] on button "Receive all" at bounding box center [138, 290] width 64 height 24
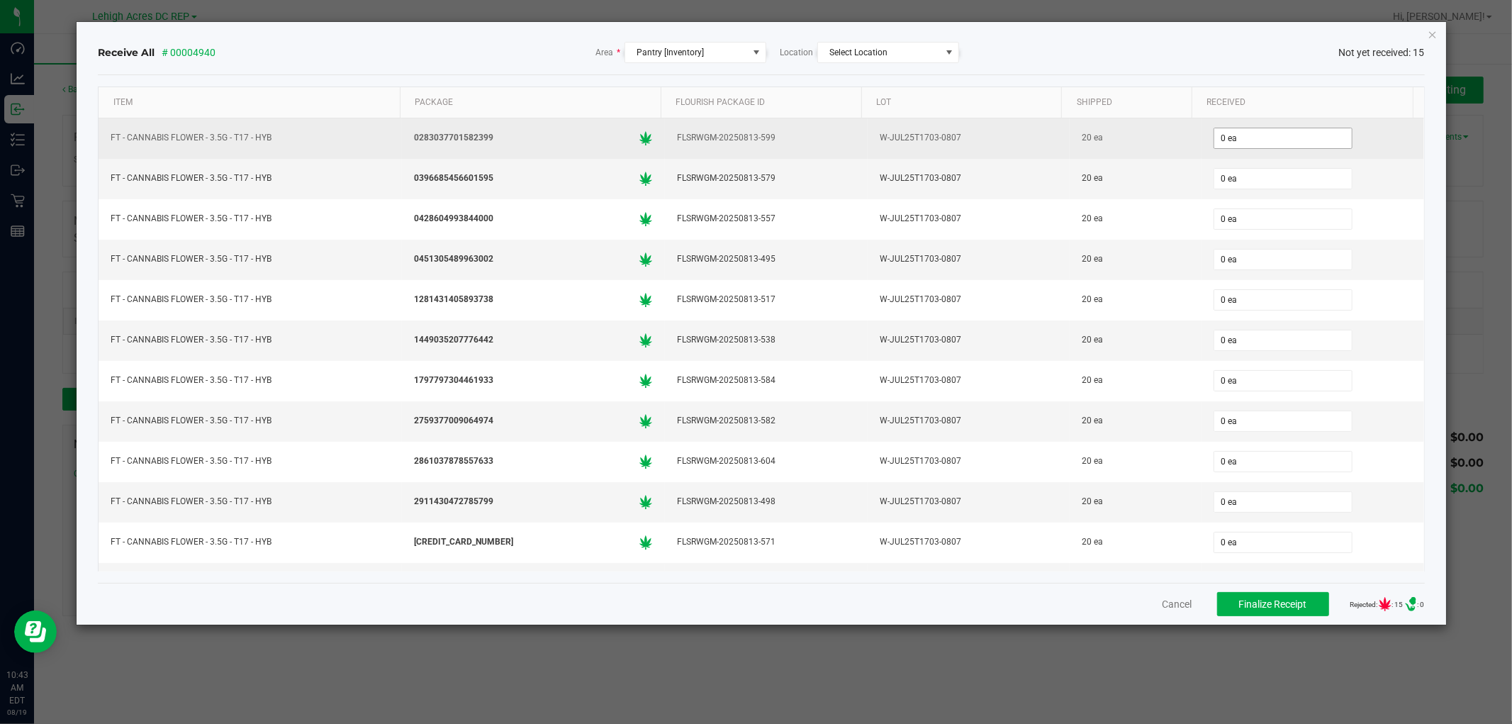
click at [1284, 128] on span "0 ea" at bounding box center [1283, 138] width 139 height 21
click at [1273, 139] on input "0" at bounding box center [1283, 138] width 138 height 20
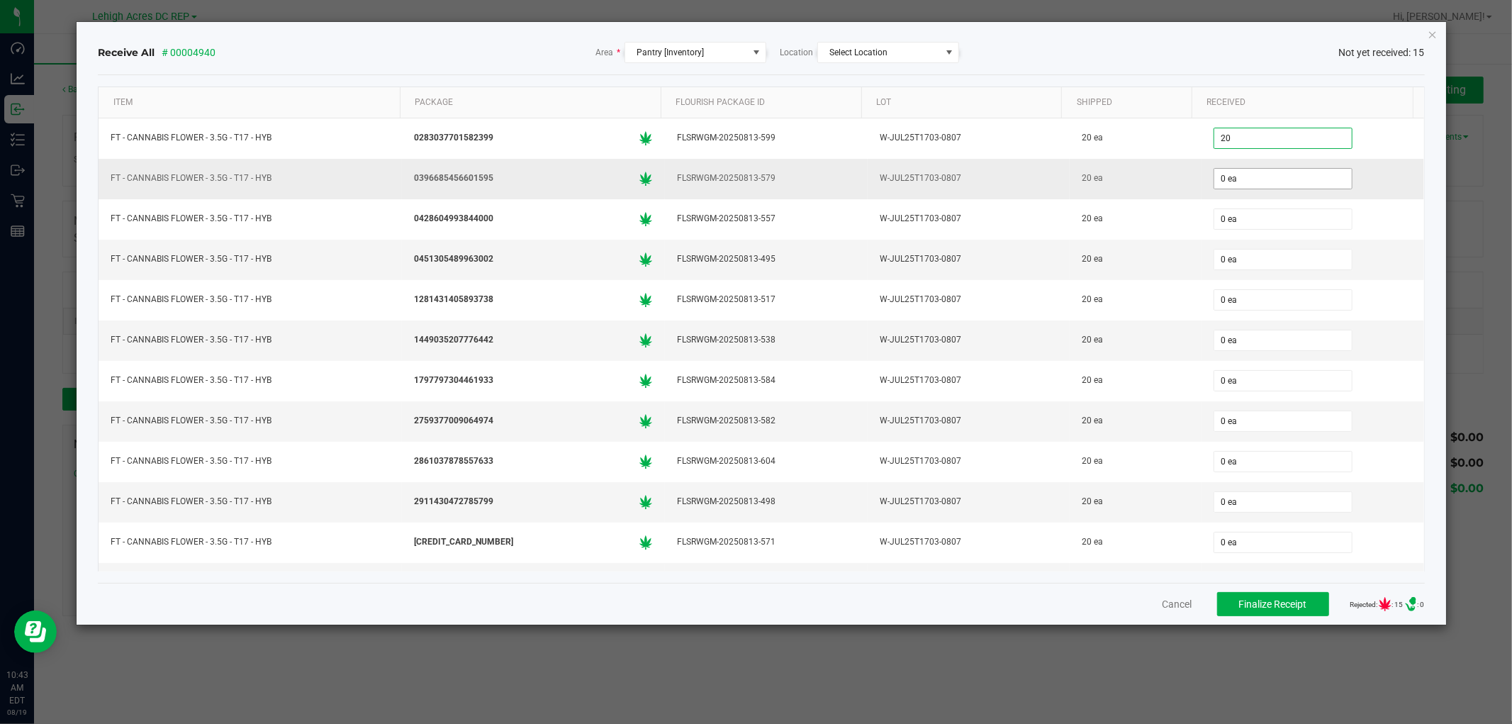
type input "20 ea"
click at [1260, 173] on input "0" at bounding box center [1283, 179] width 138 height 20
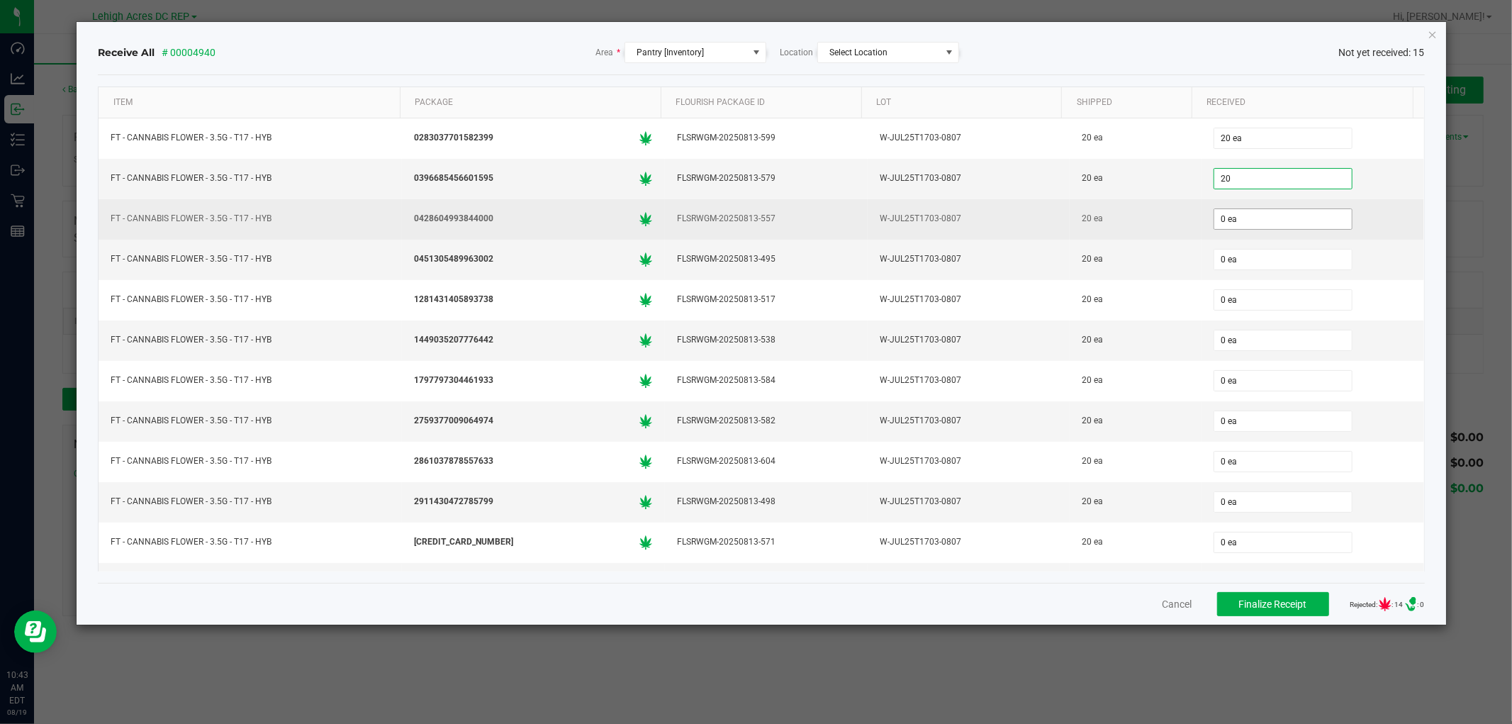
type input "20 ea"
click at [1244, 216] on input "0" at bounding box center [1283, 219] width 138 height 20
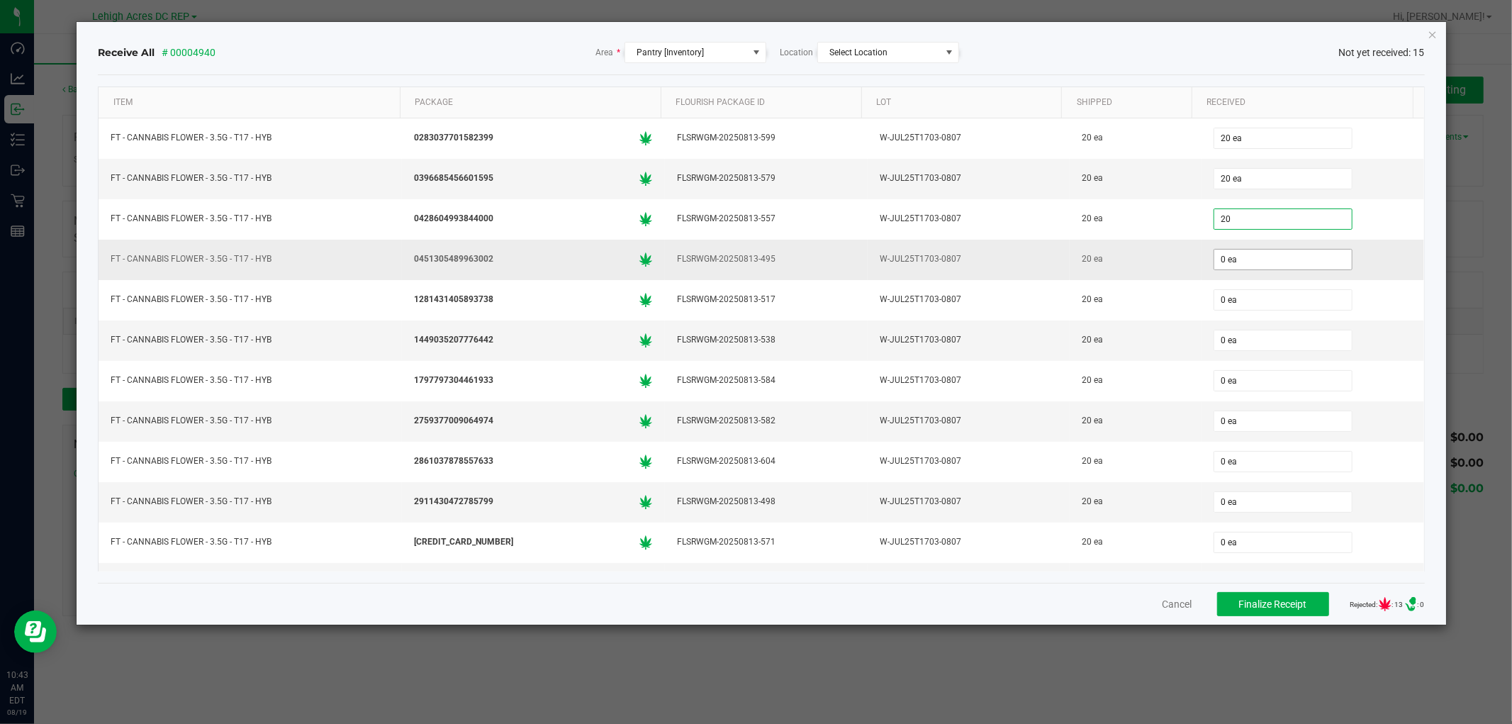
type input "20 ea"
click at [1236, 266] on input "0" at bounding box center [1283, 260] width 138 height 20
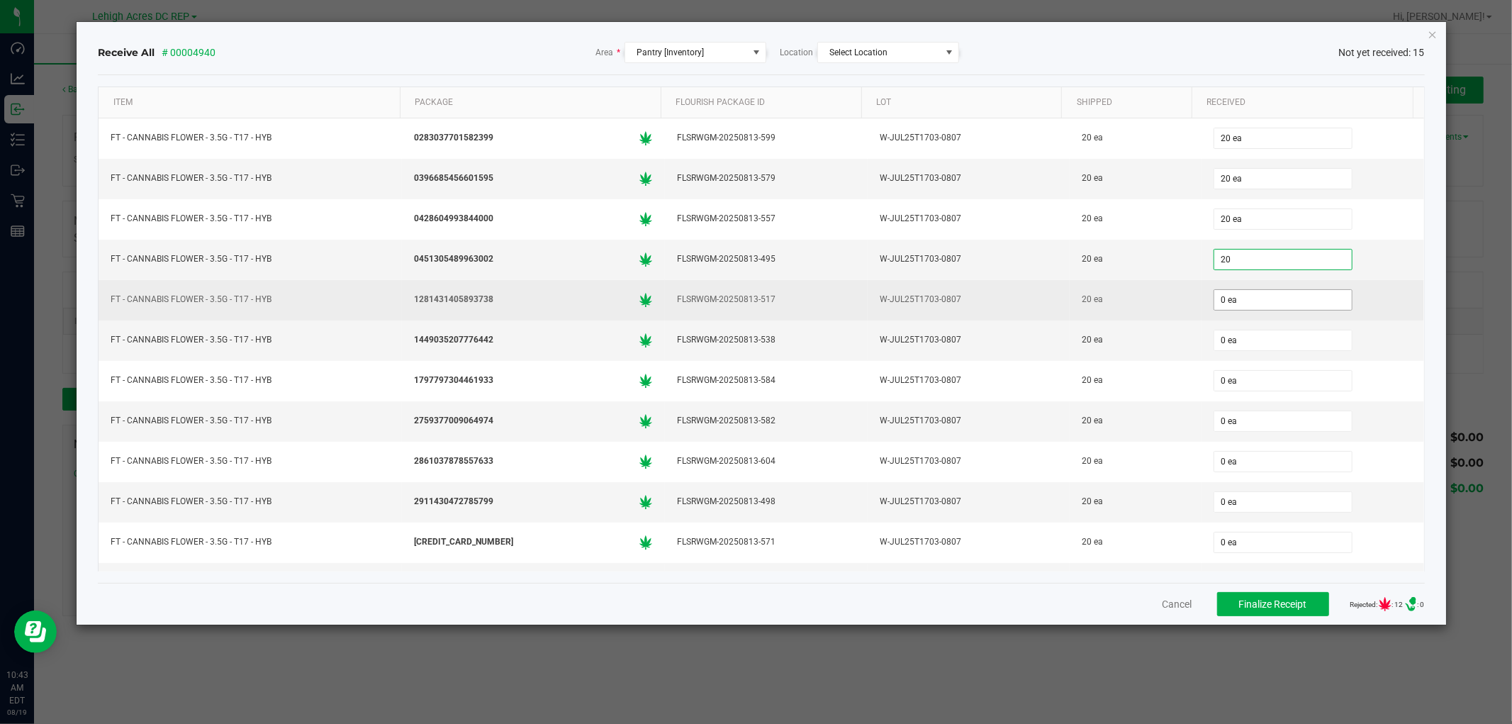
type input "20 ea"
click at [1227, 303] on input "0" at bounding box center [1283, 300] width 138 height 20
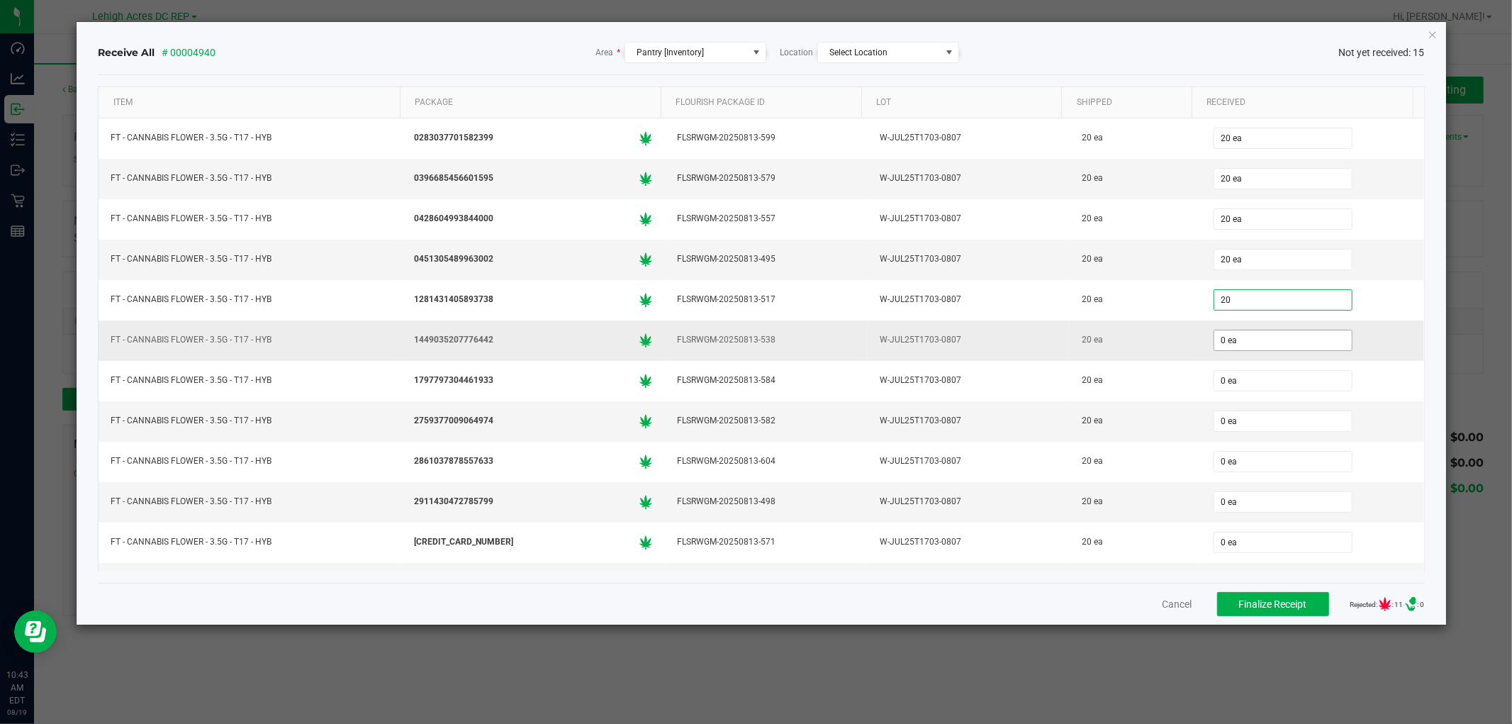
type input "20 ea"
click at [1234, 339] on input "0" at bounding box center [1283, 340] width 138 height 20
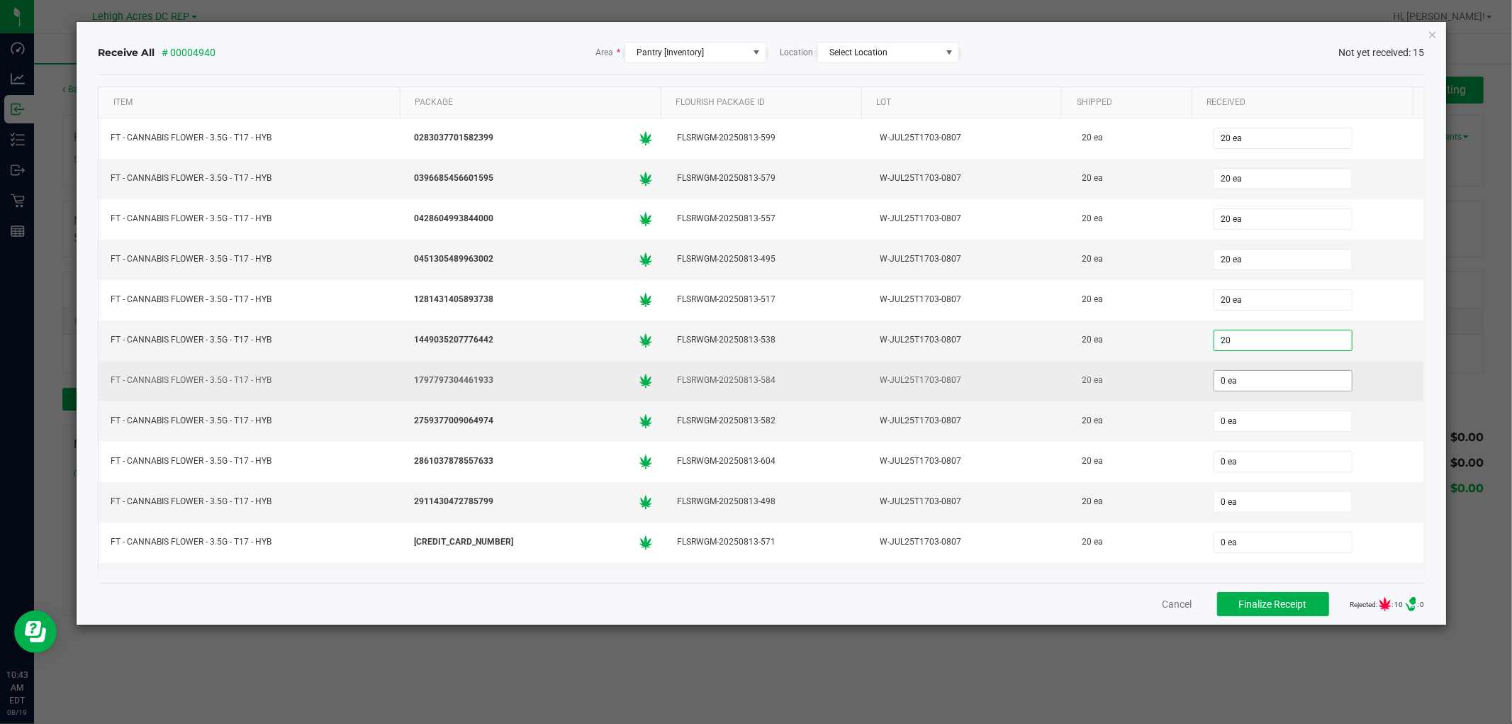
type input "20 ea"
click at [1231, 385] on input "0" at bounding box center [1283, 381] width 138 height 20
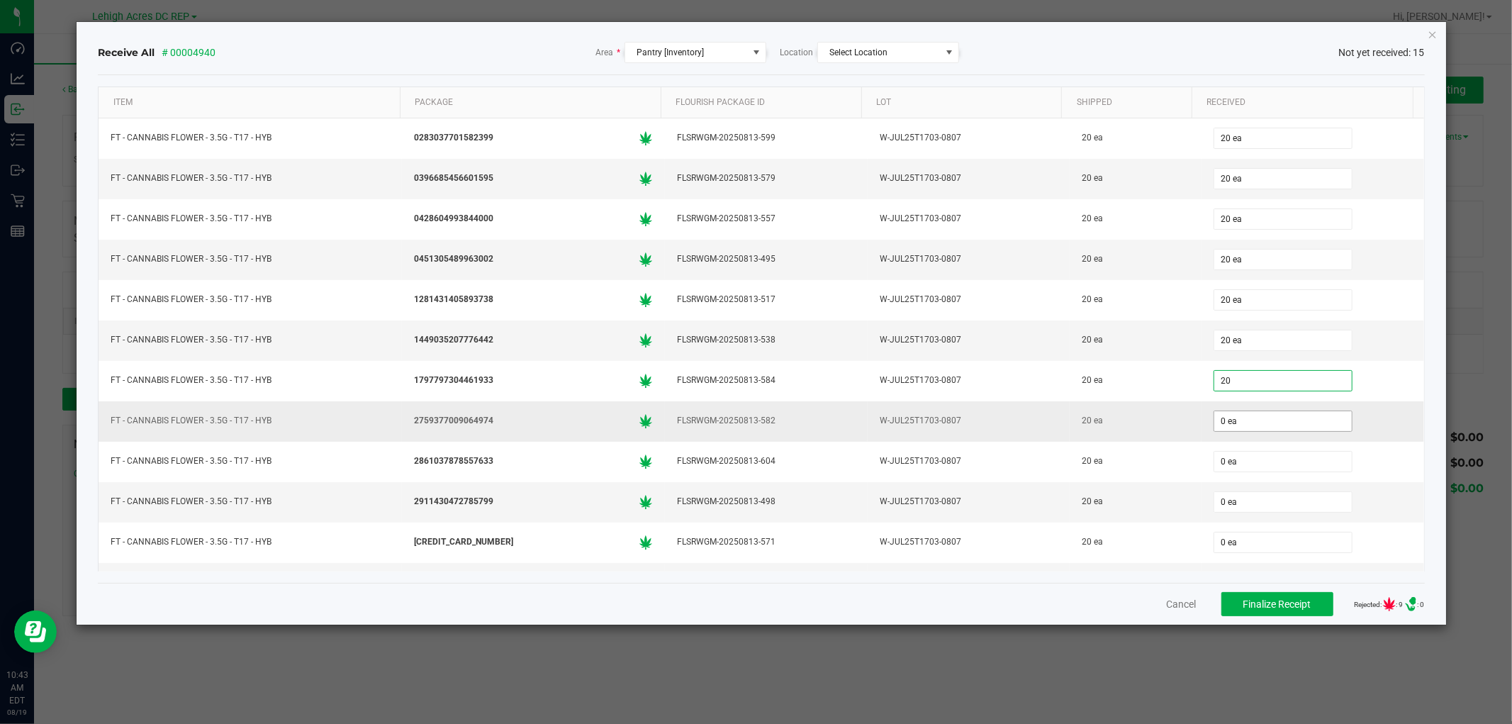
type input "20 ea"
click at [1227, 421] on input "0" at bounding box center [1283, 421] width 138 height 20
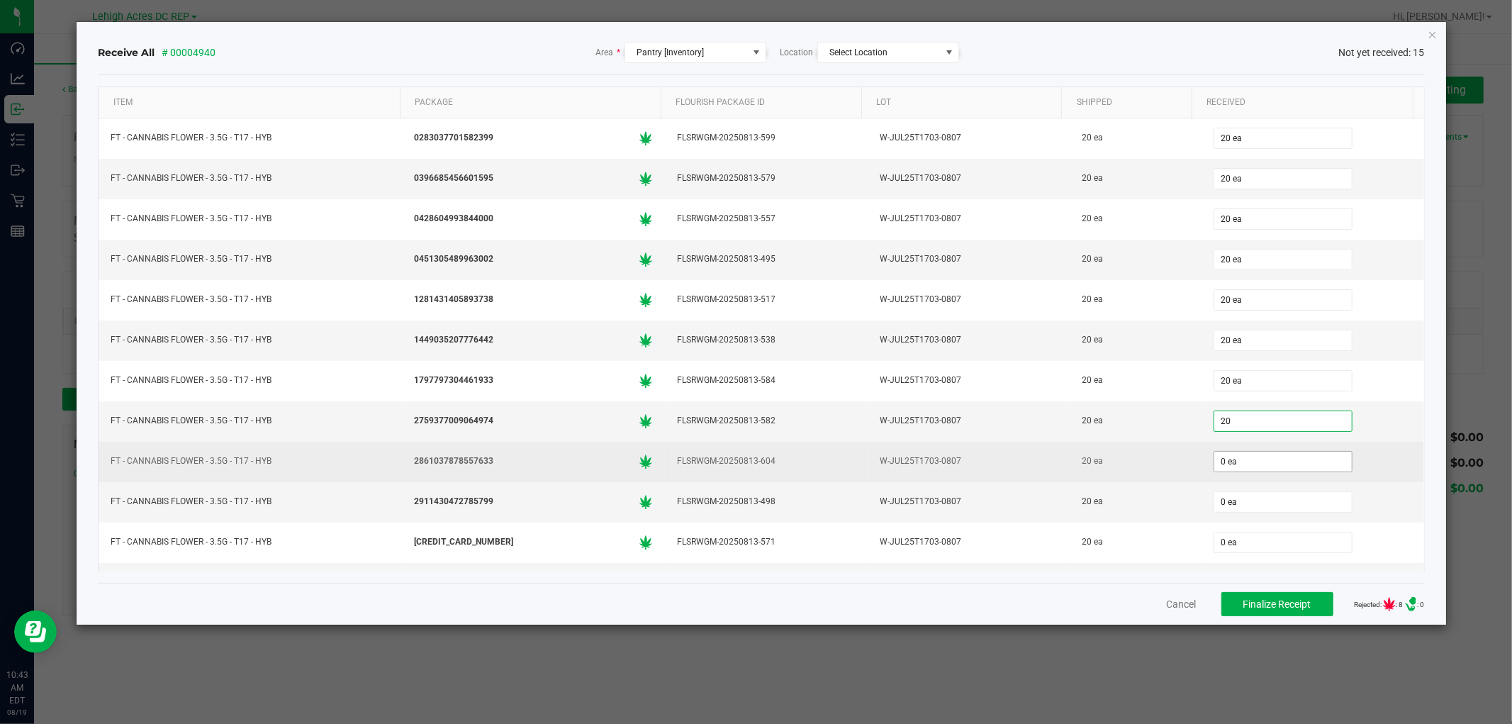
type input "20 ea"
click at [1235, 464] on input "0" at bounding box center [1283, 462] width 138 height 20
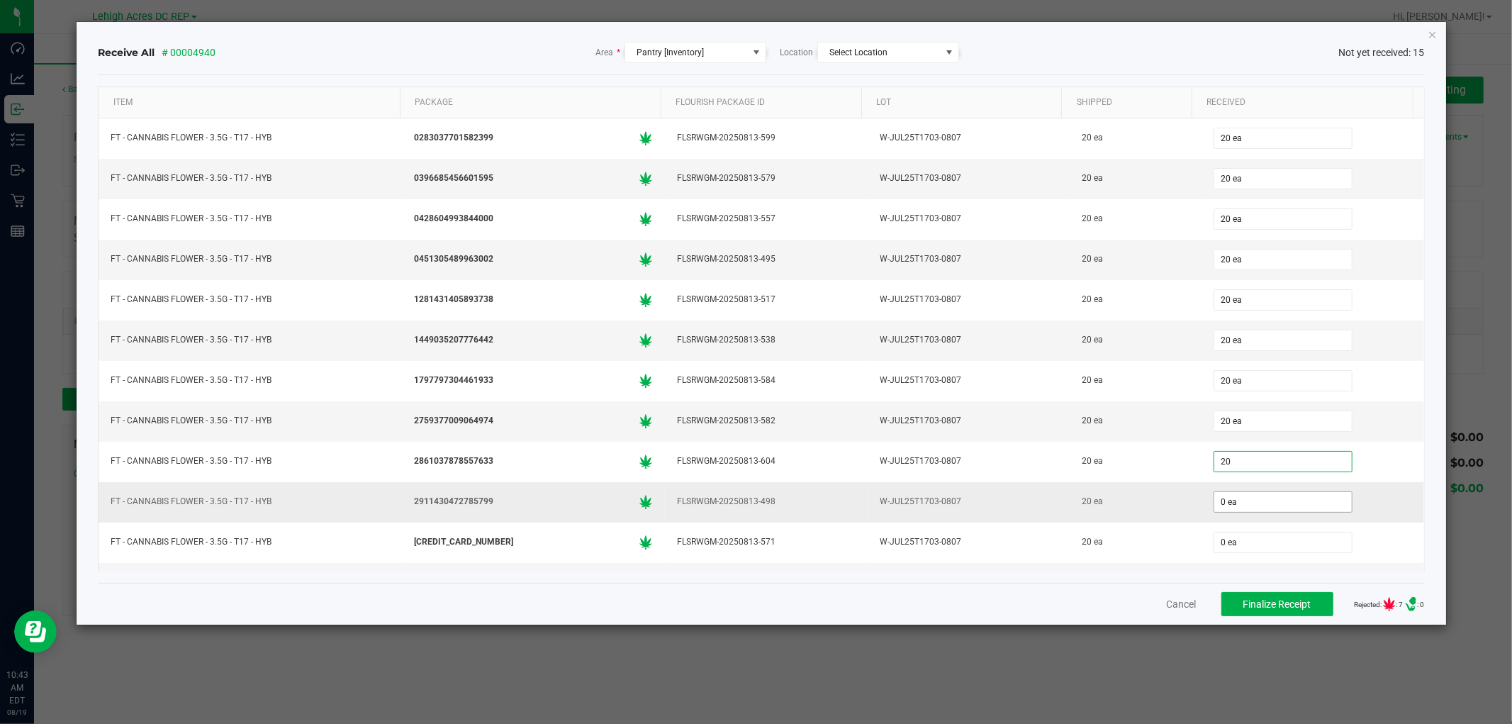
type input "20 ea"
click at [1227, 501] on input "0" at bounding box center [1283, 502] width 138 height 20
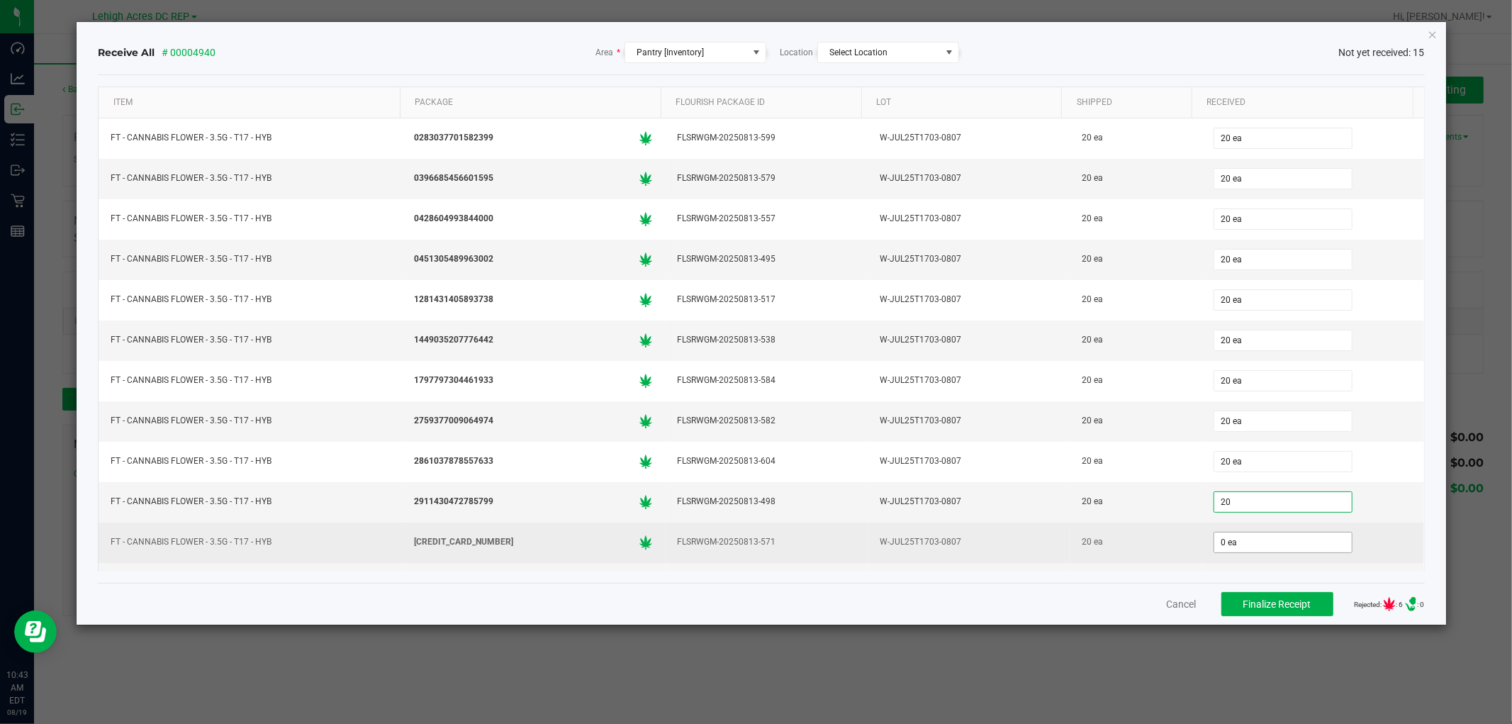
type input "20 ea"
click at [1227, 548] on input "0" at bounding box center [1283, 542] width 138 height 20
type input "20 ea"
click at [1170, 543] on div "20 ea" at bounding box center [1135, 542] width 114 height 21
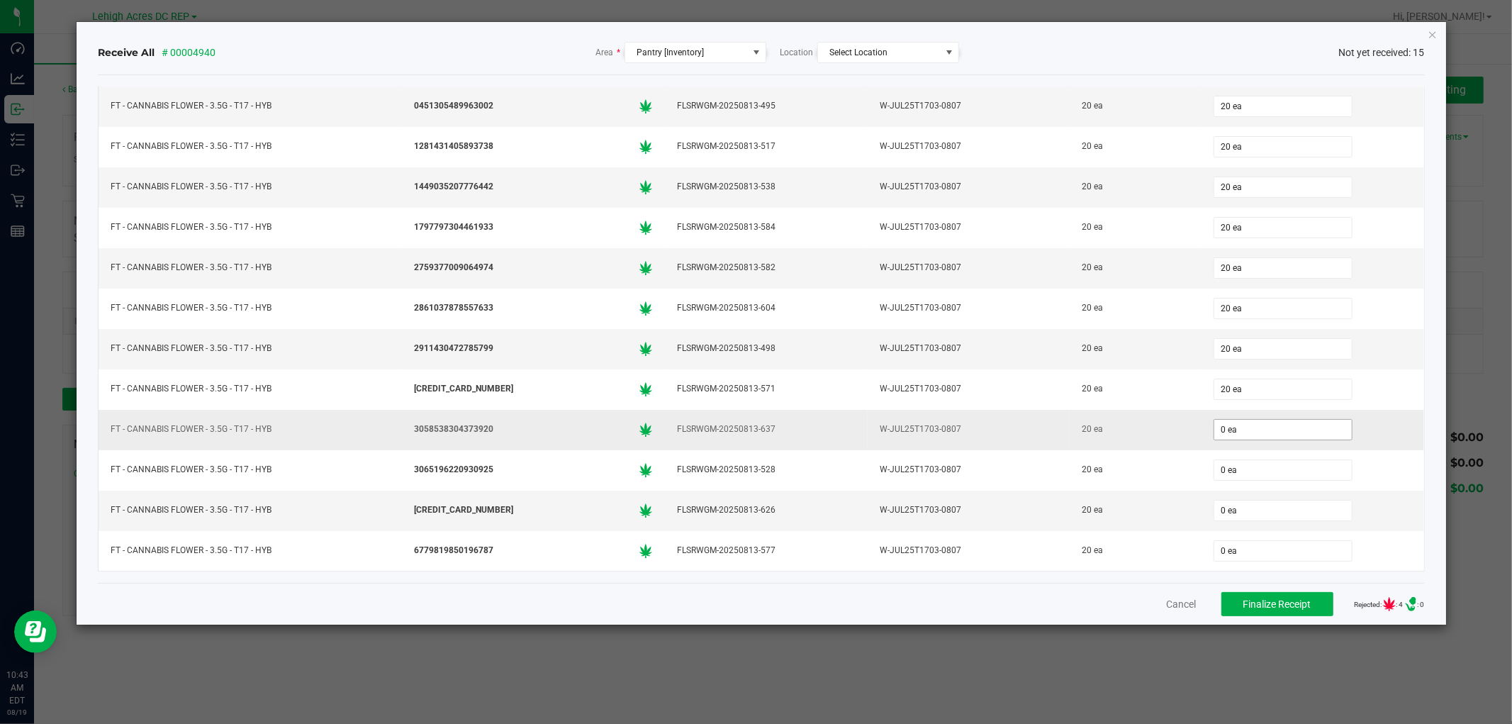
type input "0"
click at [1245, 433] on input "0" at bounding box center [1283, 430] width 138 height 20
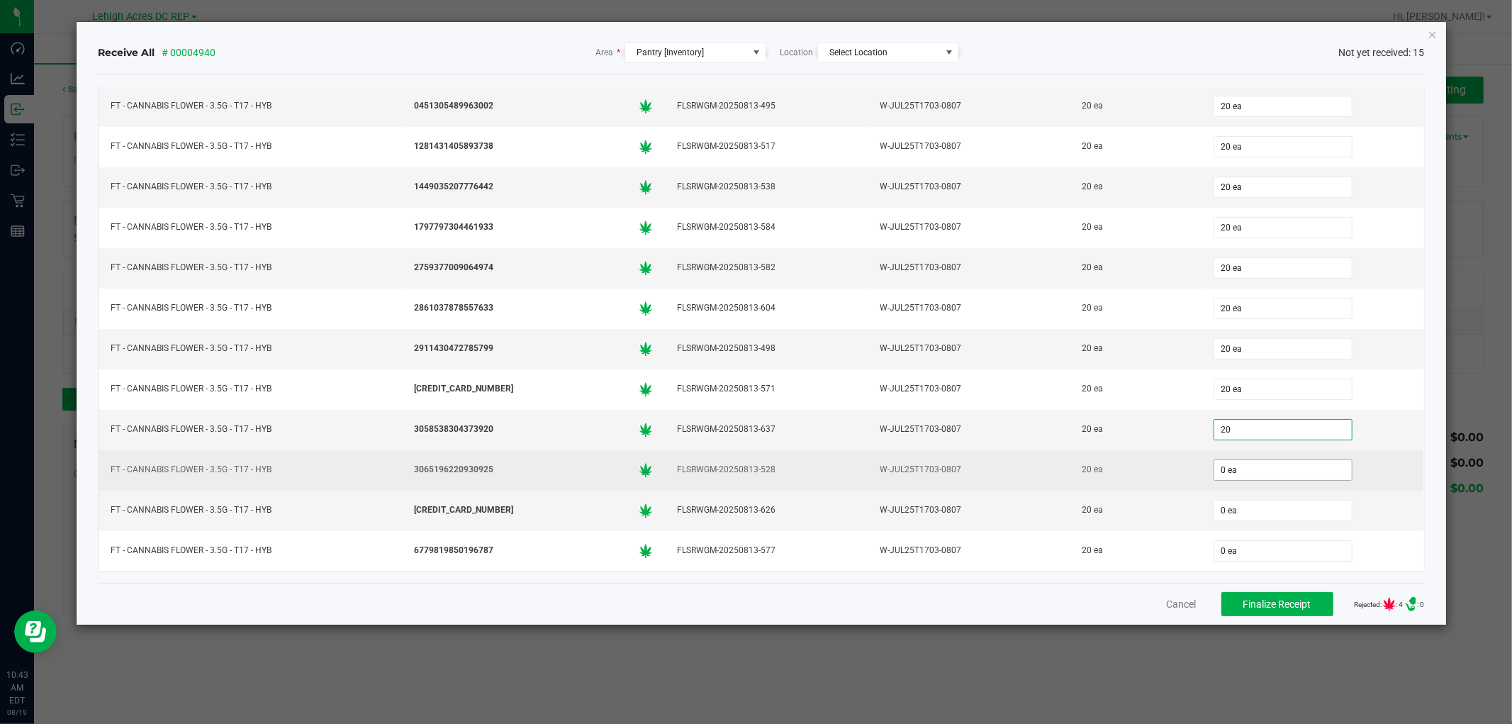
type input "20 ea"
click at [1224, 460] on input "0" at bounding box center [1283, 470] width 138 height 20
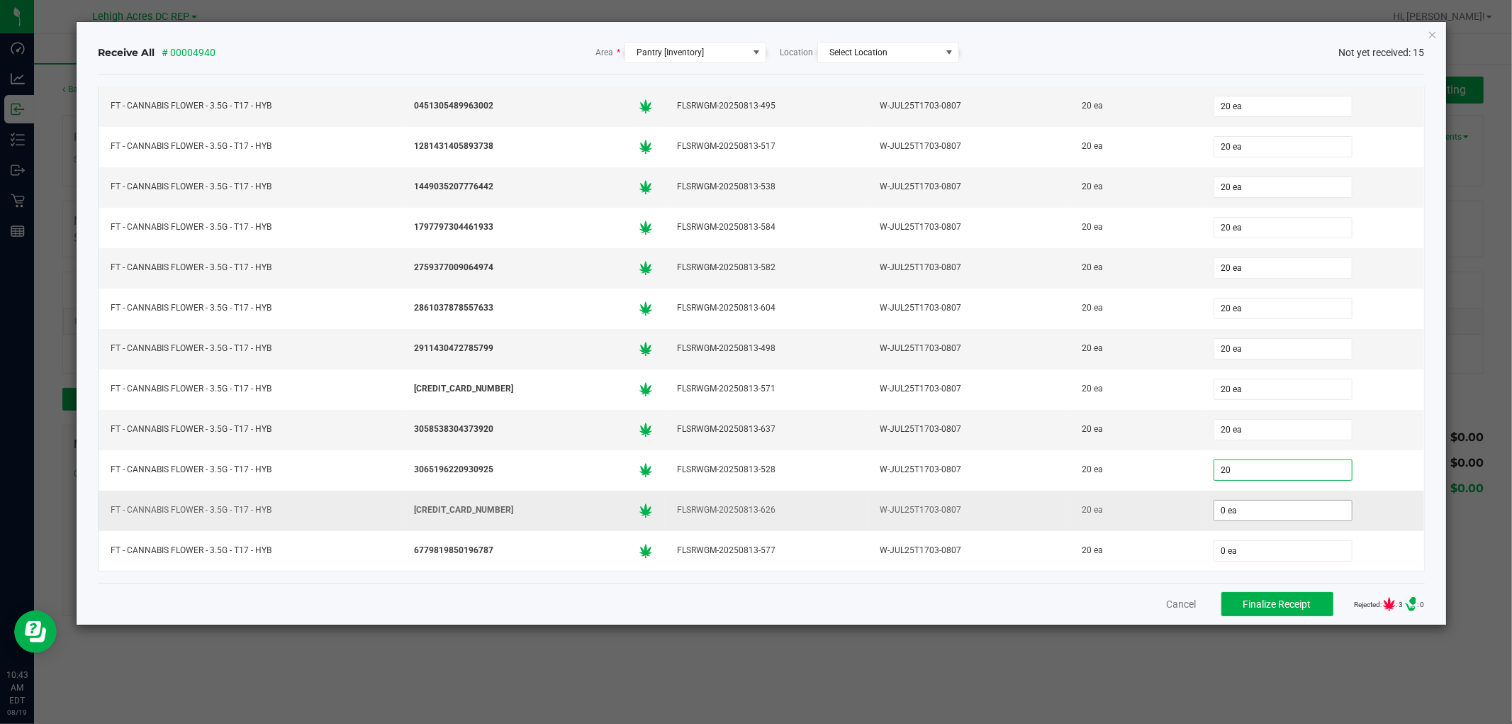
type input "20 ea"
click at [1221, 508] on input "0" at bounding box center [1283, 510] width 138 height 20
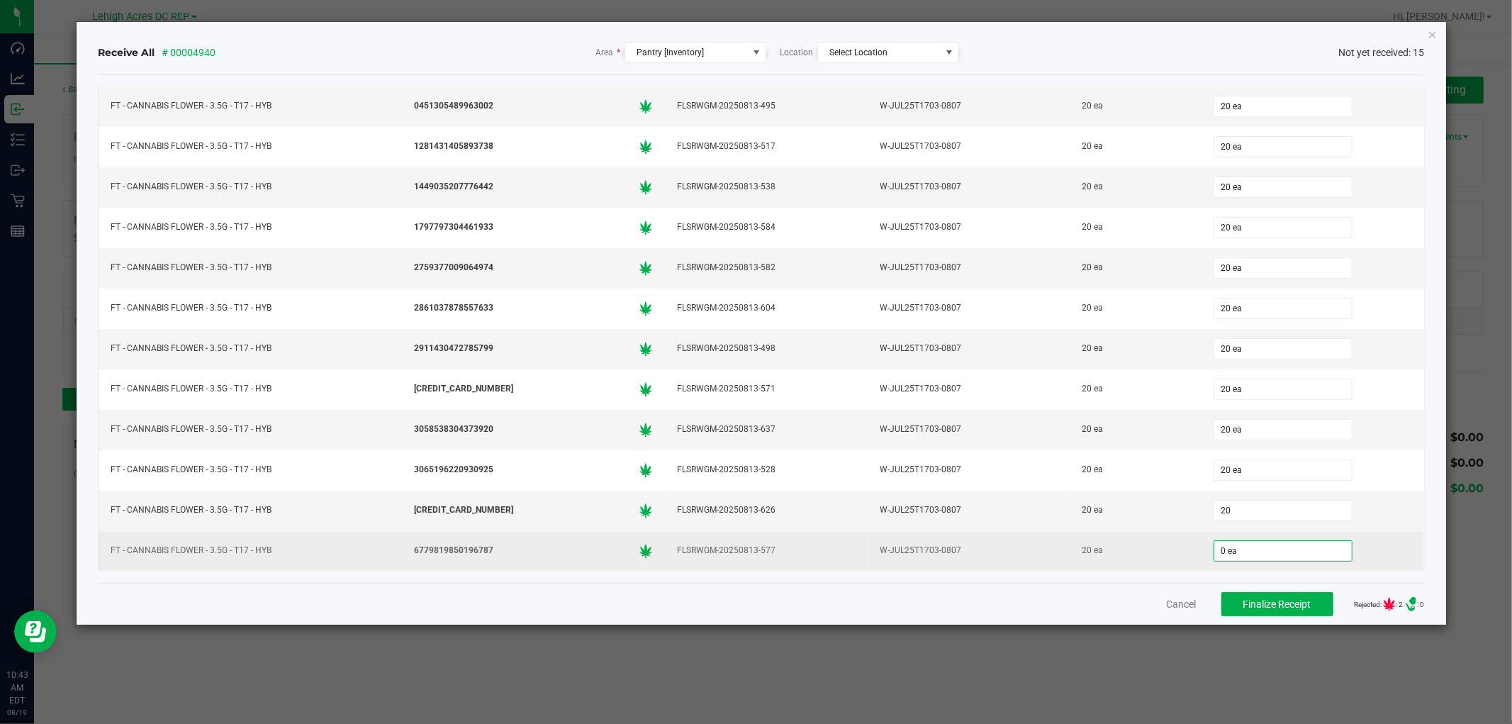
type input "20 ea"
click at [1219, 550] on input "0" at bounding box center [1283, 551] width 138 height 20
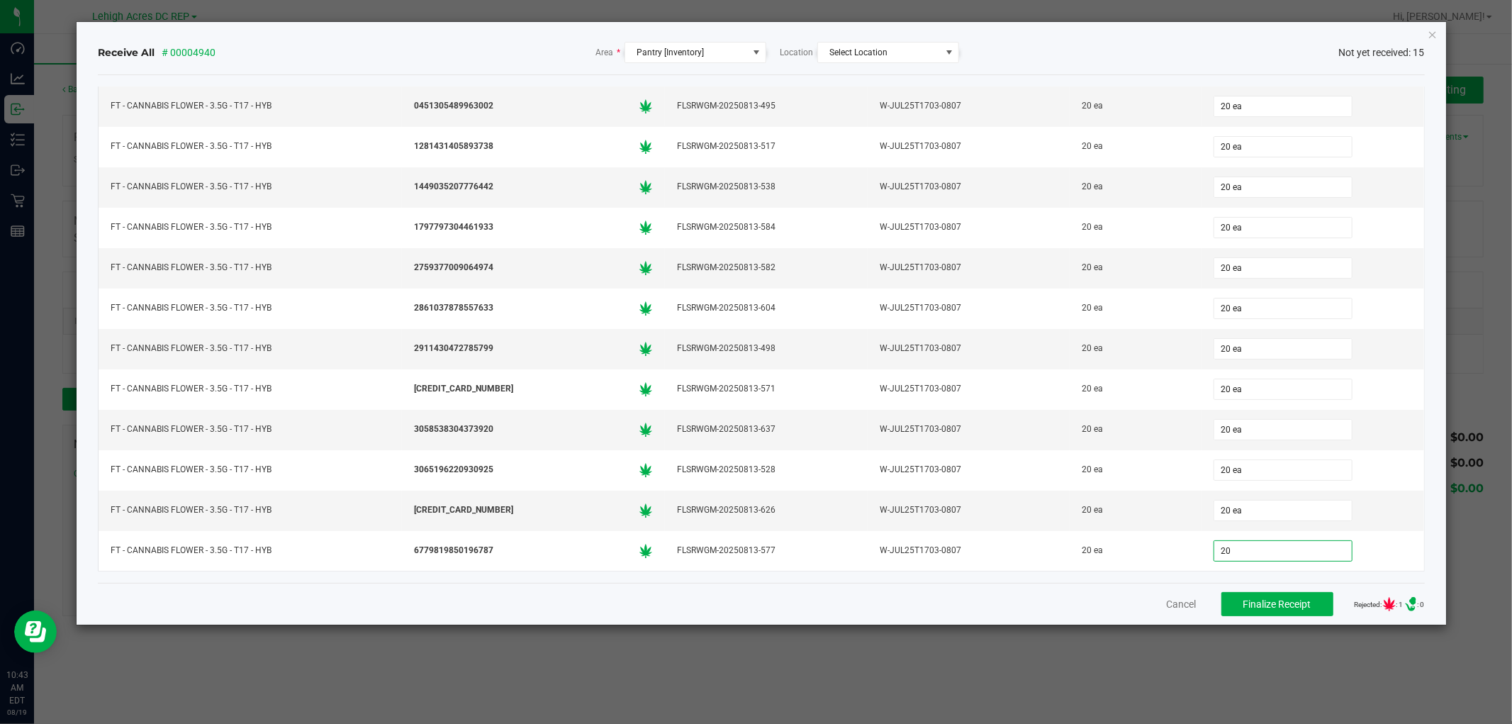
type input "20 ea"
click at [1074, 601] on div "Cancel Finalize Receipt Rejected: : 1 .st0{ } : 0" at bounding box center [761, 604] width 1326 height 42
click at [1253, 603] on span "Finalize Receipt" at bounding box center [1277, 603] width 68 height 11
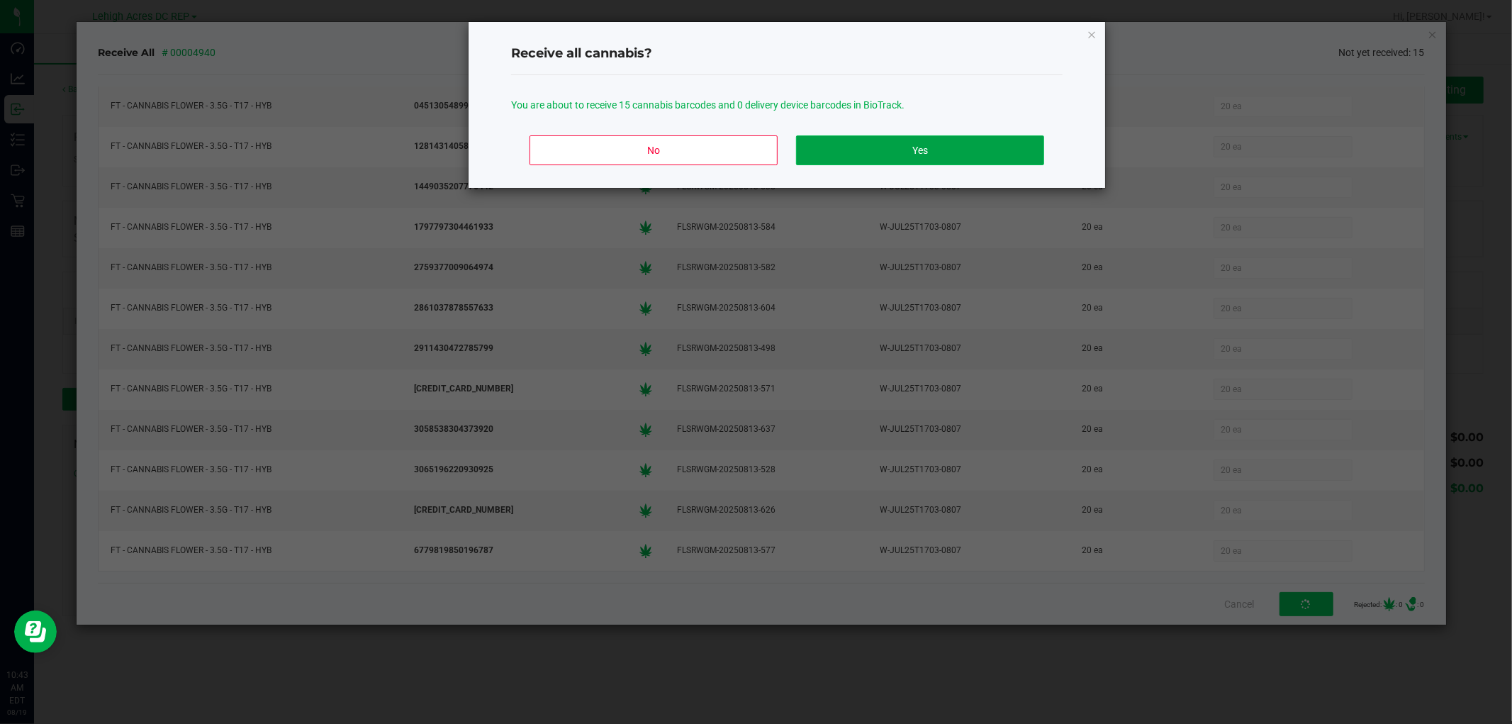
click at [894, 137] on button "Yes" at bounding box center [920, 150] width 248 height 30
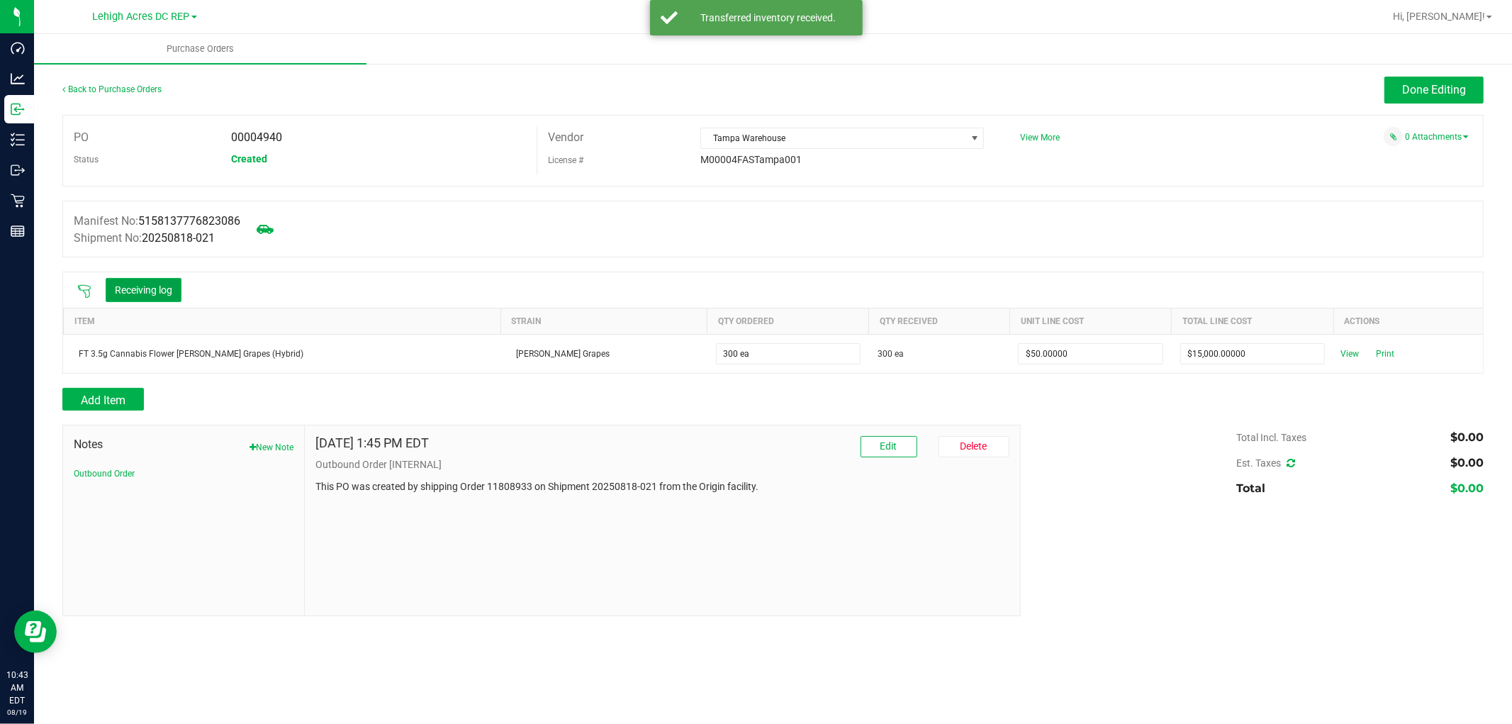
click at [154, 289] on button "Receiving log" at bounding box center [144, 290] width 76 height 24
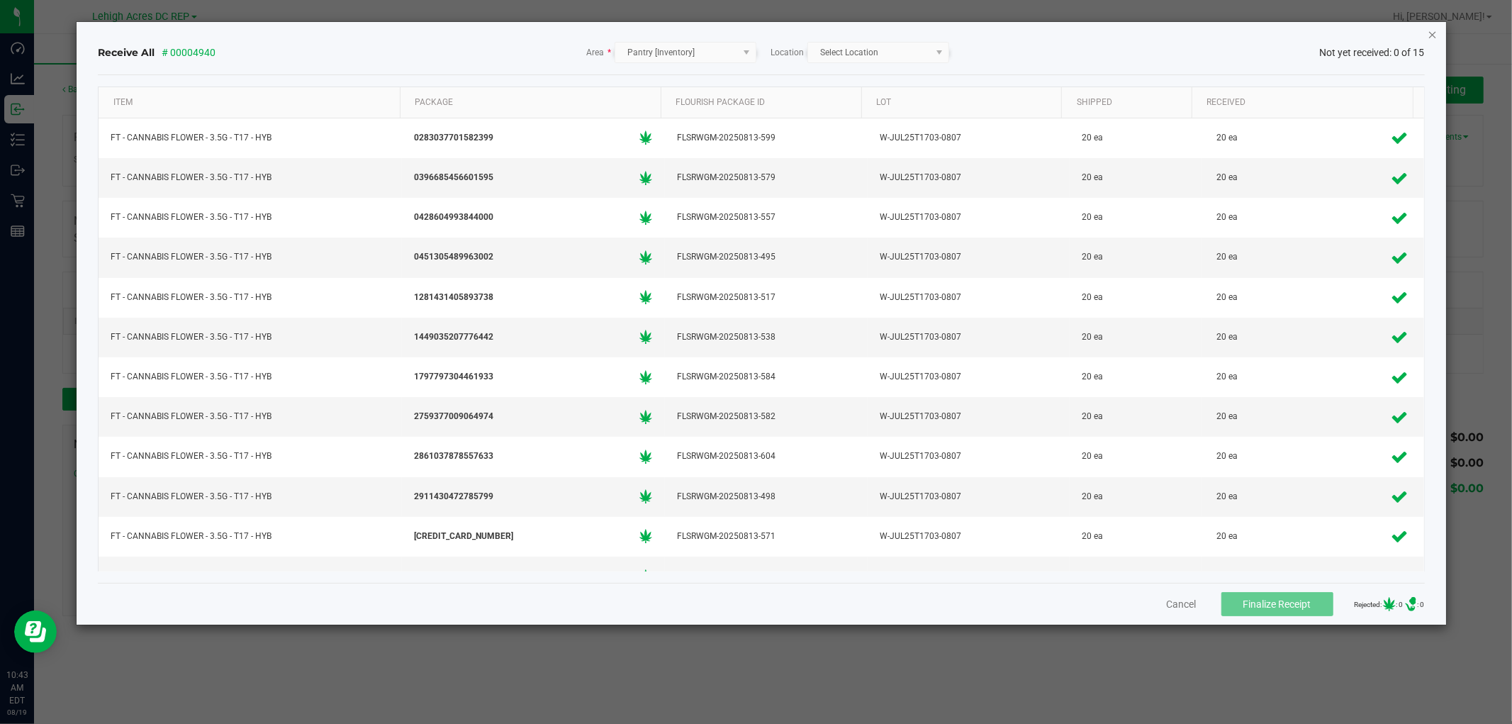
click at [1429, 32] on icon "Close" at bounding box center [1433, 34] width 10 height 17
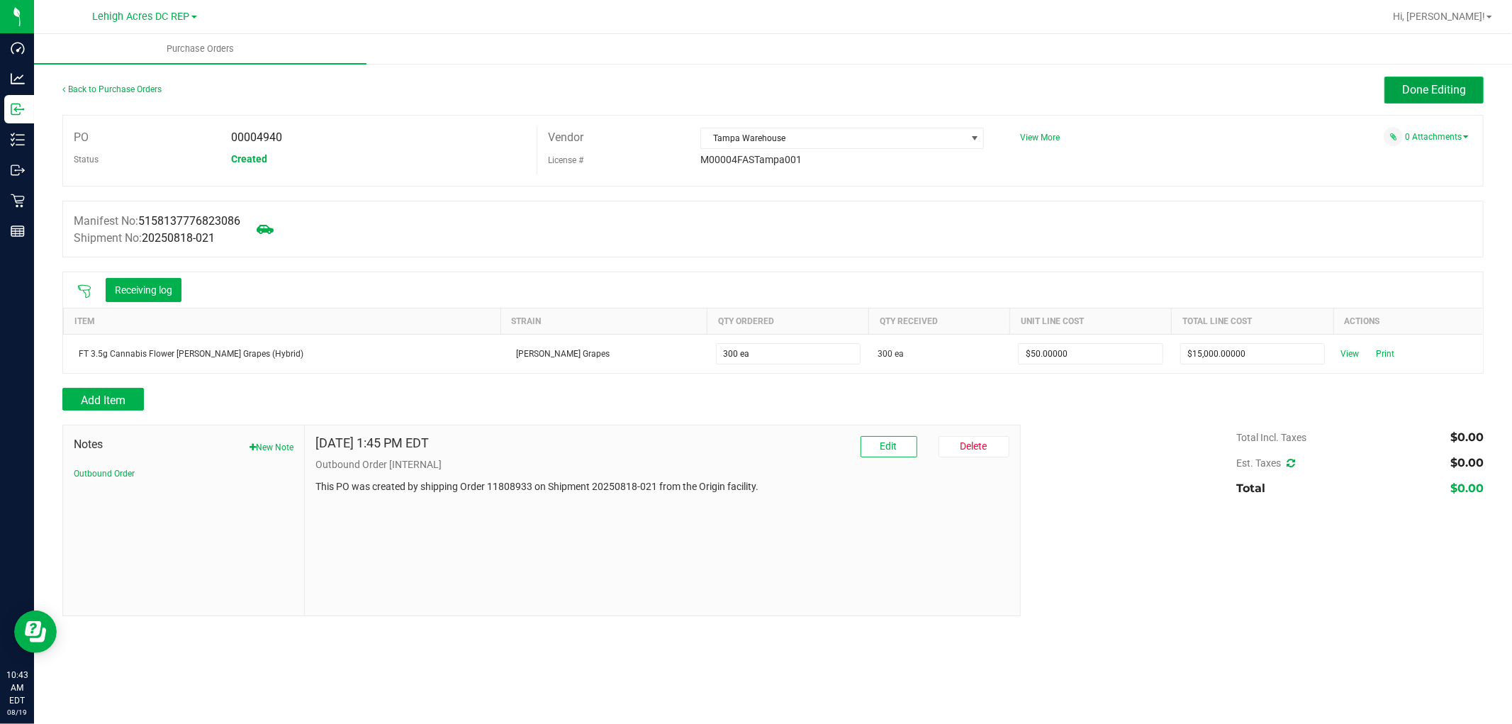
click at [1435, 95] on span "Done Editing" at bounding box center [1434, 89] width 64 height 13
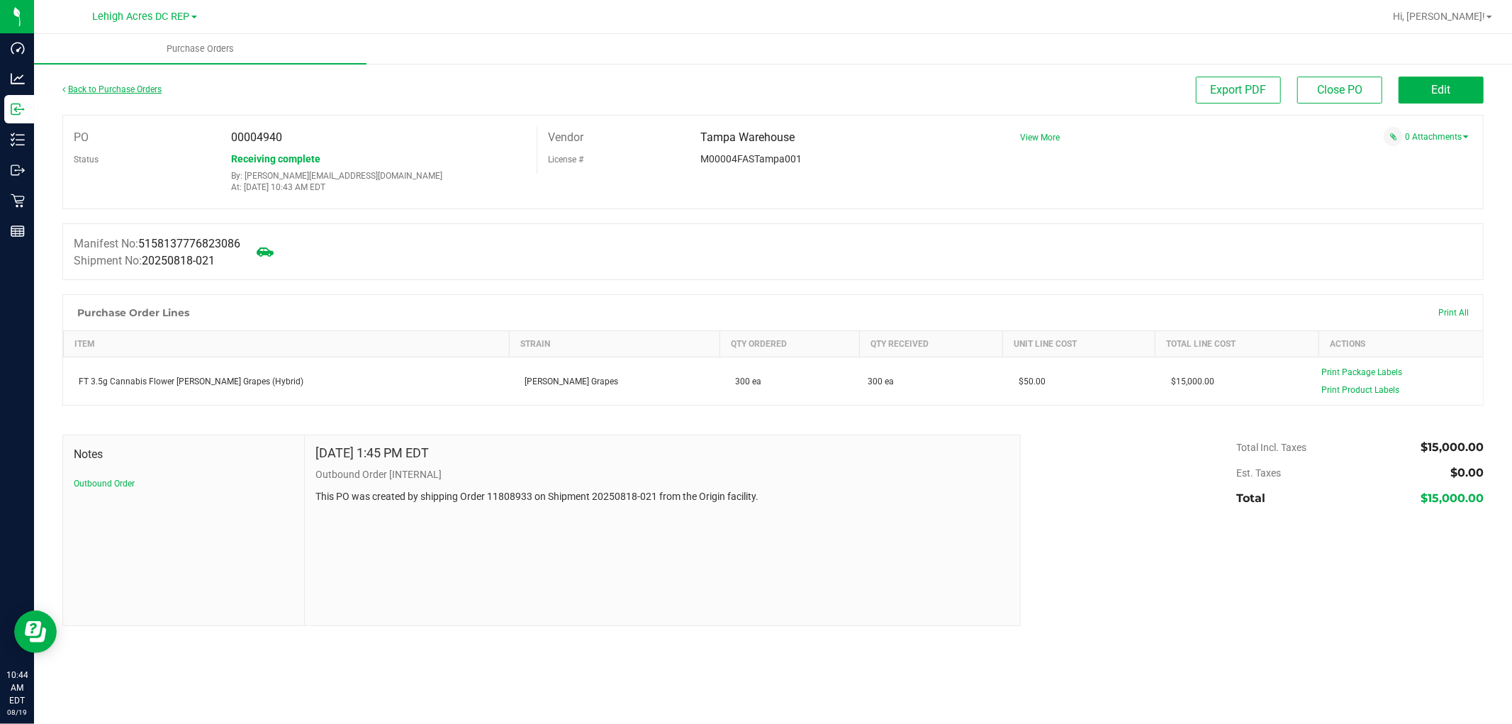
click at [140, 89] on link "Back to Purchase Orders" at bounding box center [111, 89] width 99 height 10
